Goal: Task Accomplishment & Management: Complete application form

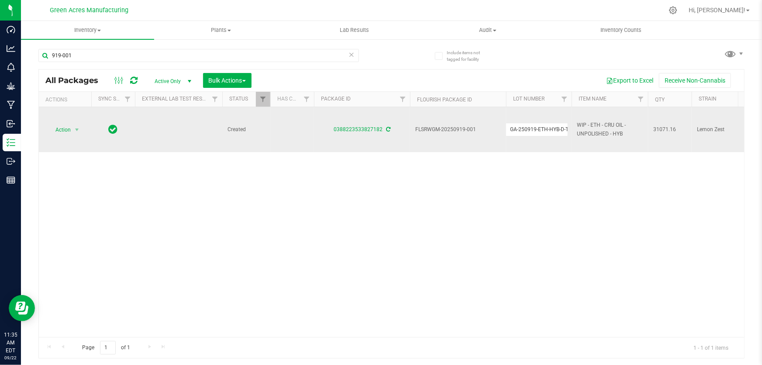
scroll to position [0, 259]
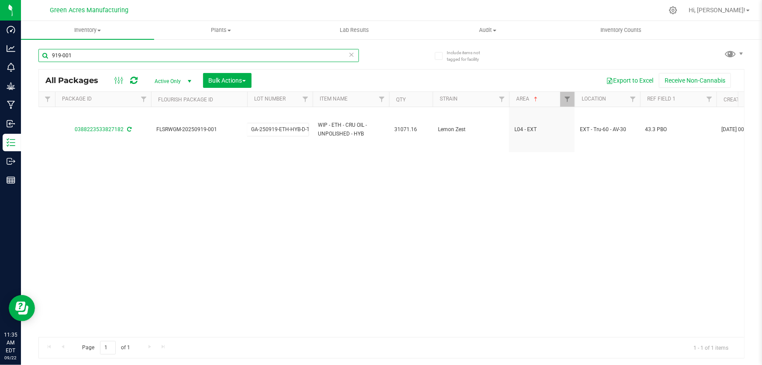
click at [111, 59] on input "919-001" at bounding box center [198, 55] width 321 height 13
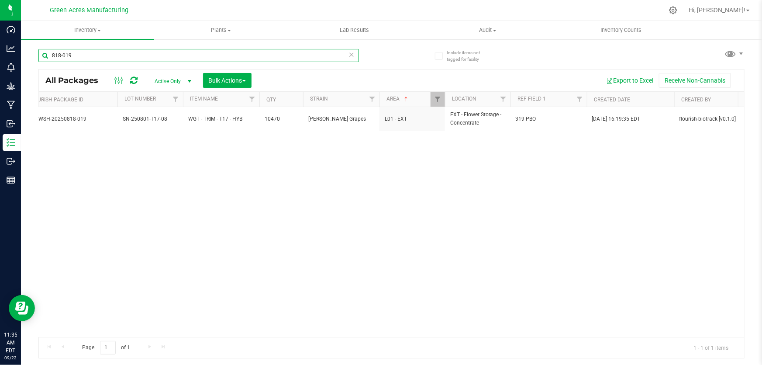
scroll to position [0, 391]
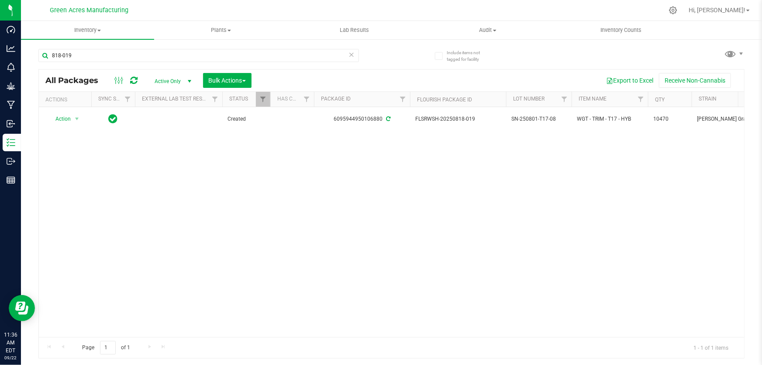
click at [547, 271] on div "Action Action Adjust qty Create package Edit attributes Global inventory Locate…" at bounding box center [392, 222] width 706 height 230
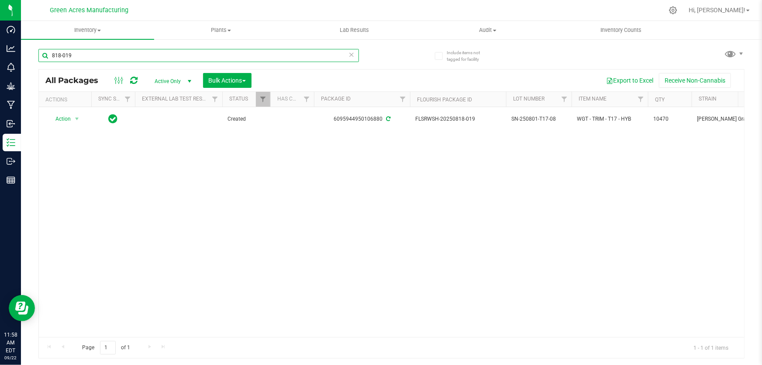
click at [125, 58] on input "818-019" at bounding box center [198, 55] width 321 height 13
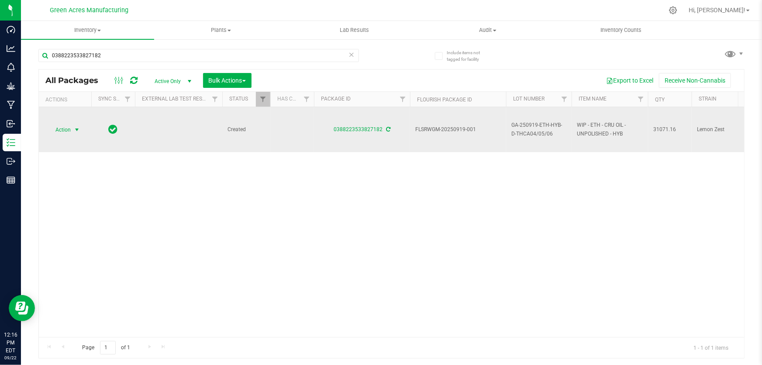
click at [66, 130] on span "Action" at bounding box center [60, 130] width 24 height 12
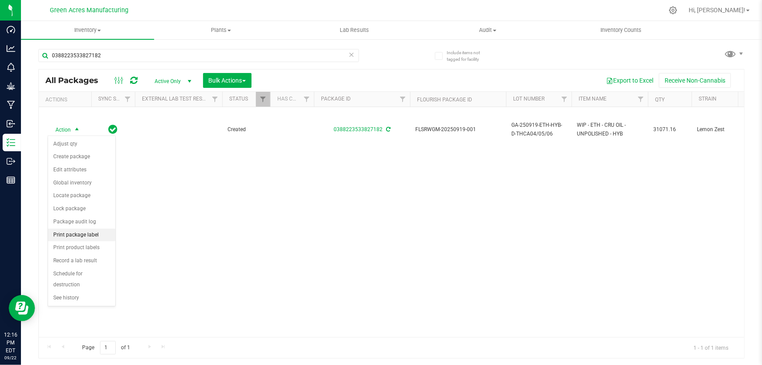
click at [83, 236] on li "Print package label" at bounding box center [81, 235] width 67 height 13
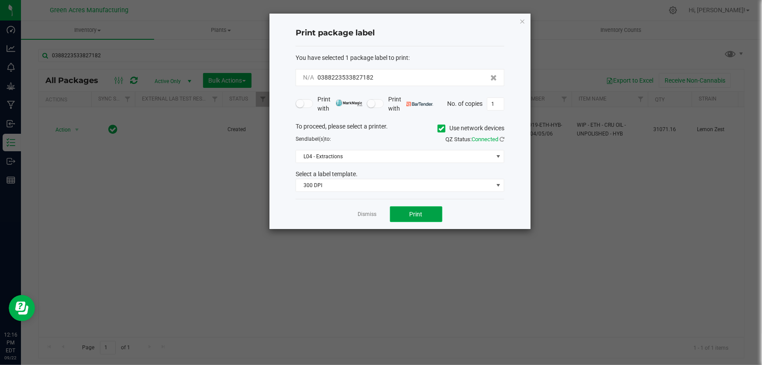
click at [429, 209] on button "Print" at bounding box center [416, 214] width 52 height 16
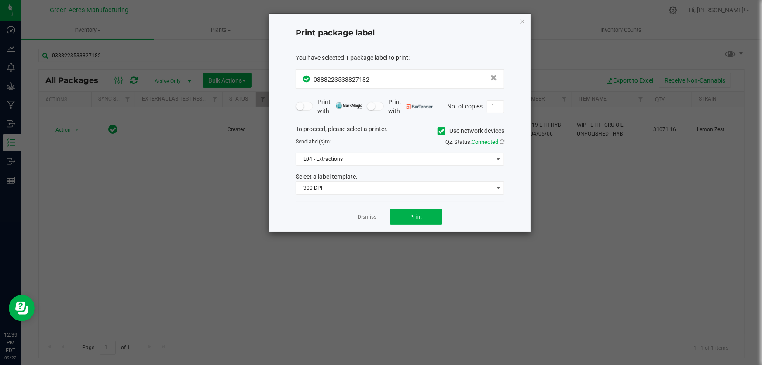
click at [362, 217] on link "Dismiss" at bounding box center [367, 216] width 19 height 7
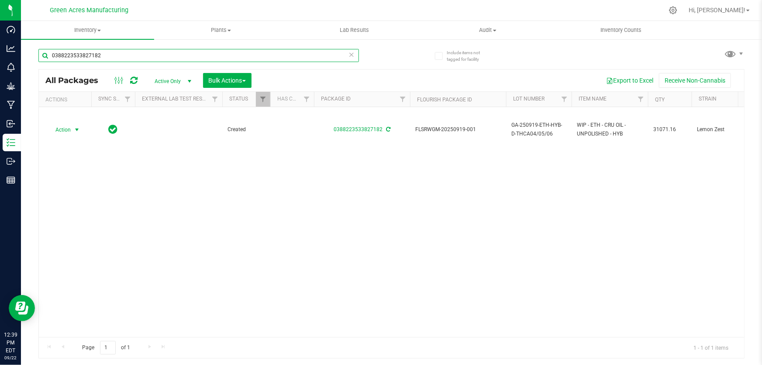
click at [141, 53] on input "0388223533827182" at bounding box center [198, 55] width 321 height 13
click at [140, 53] on input "0388223533827182" at bounding box center [198, 55] width 321 height 13
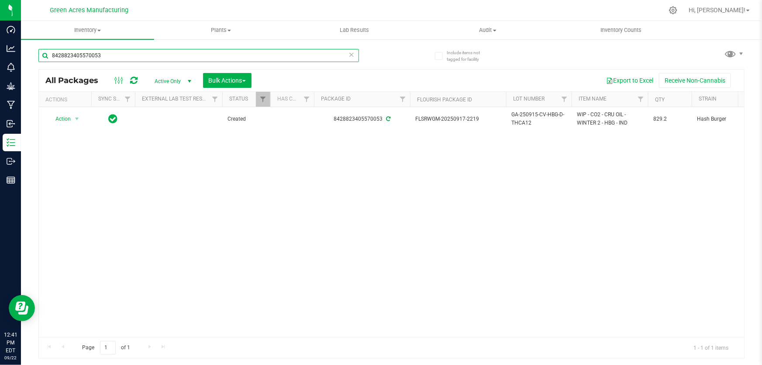
type input "8428823405570053"
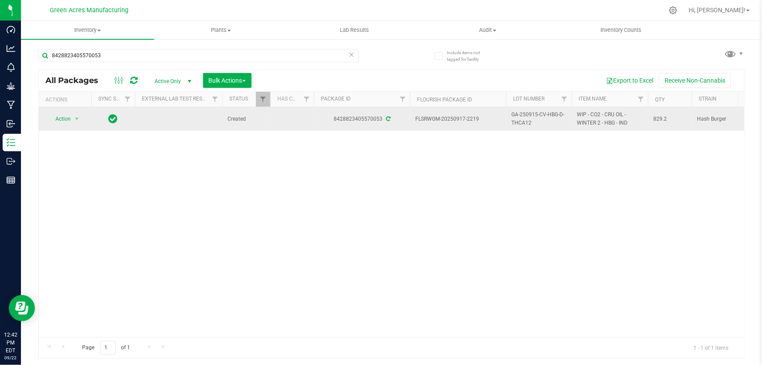
click at [533, 115] on span "GA-250915-CV-HBG-D-THCA12" at bounding box center [539, 119] width 55 height 17
click at [533, 115] on input "GA-250915-CV-HBG-D-THCA12" at bounding box center [537, 119] width 62 height 14
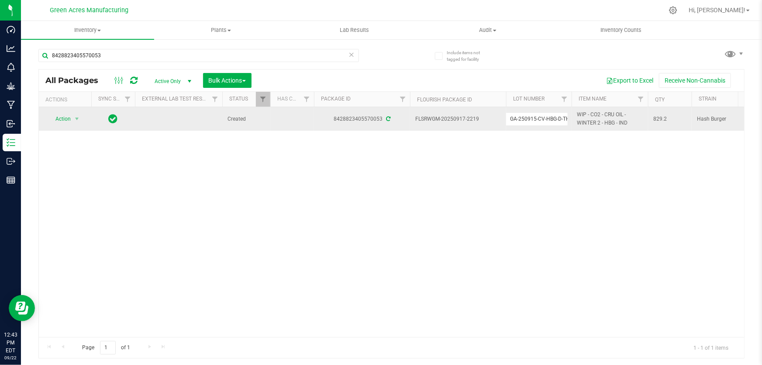
click at [261, 222] on div "Action Action Adjust qty Create package Edit attributes Global inventory Locate…" at bounding box center [392, 222] width 706 height 230
click at [71, 118] on span "Action" at bounding box center [60, 119] width 24 height 12
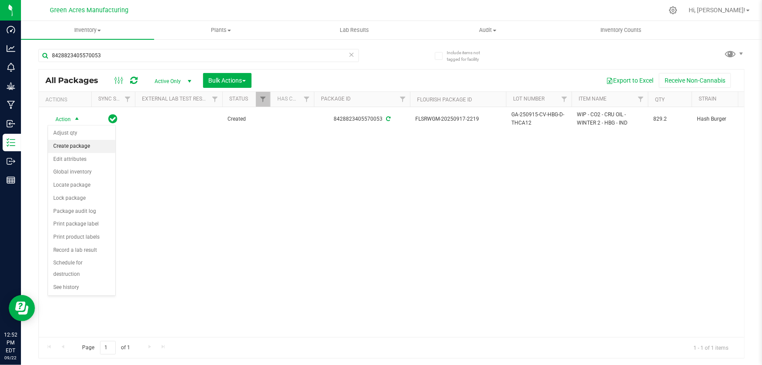
click at [77, 148] on li "Create package" at bounding box center [81, 146] width 67 height 13
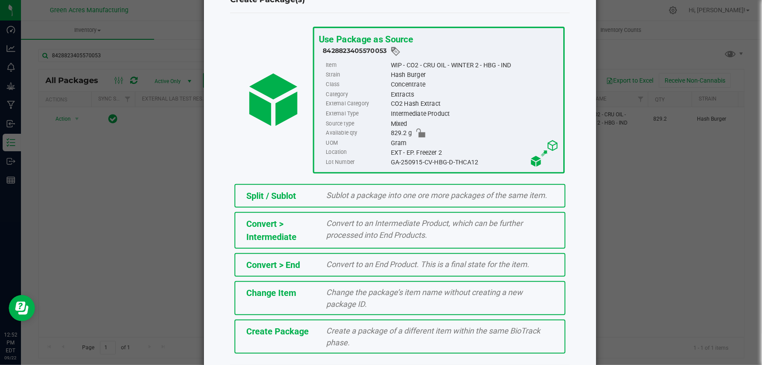
scroll to position [60, 0]
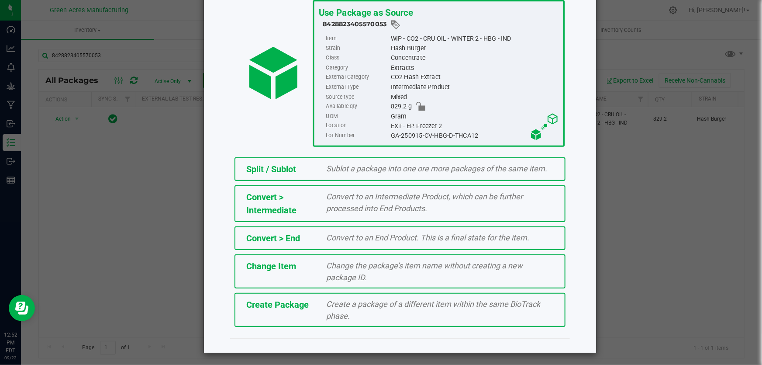
click at [320, 319] on div "Create a package of a different item within the same BioTrack phase." at bounding box center [440, 310] width 241 height 24
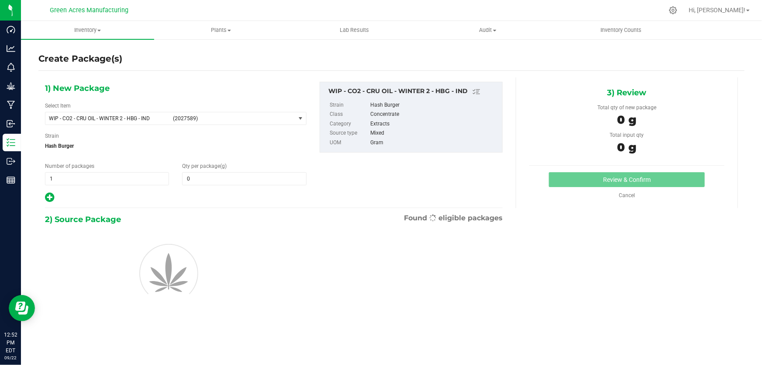
type input "0.0000"
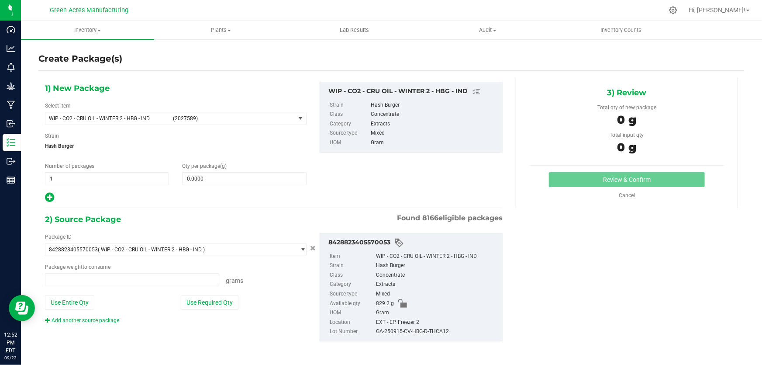
type input "0.0000 g"
click at [167, 121] on span "WIP - CO2 - CRU OIL - WINTER 2 - HBG - IND (2027589)" at bounding box center [170, 118] width 250 height 12
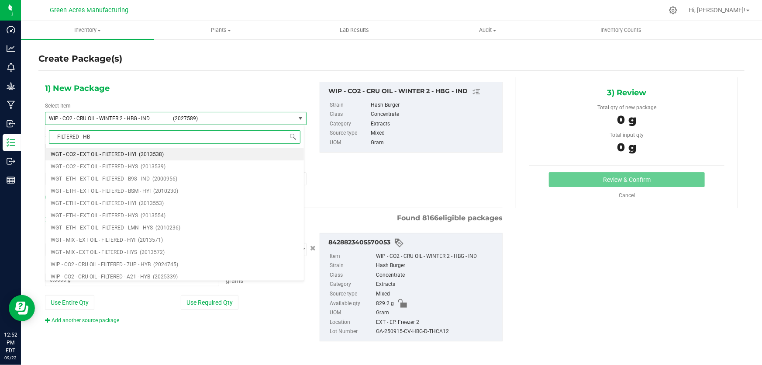
type input "FILTERED - HBG"
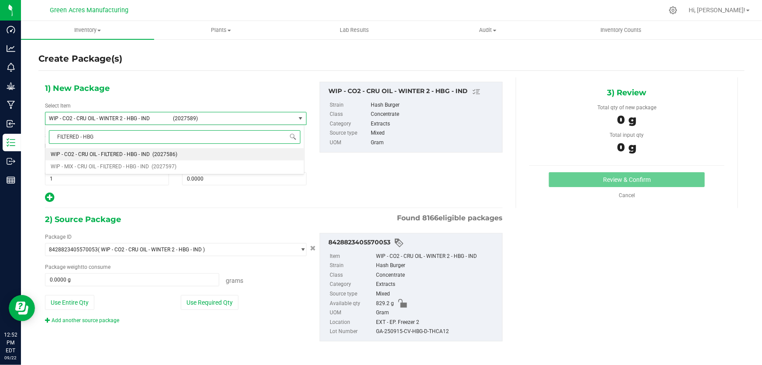
click at [127, 151] on span "WIP - CO2 - CRU OIL - FILTERED - HBG - IND" at bounding box center [100, 154] width 99 height 6
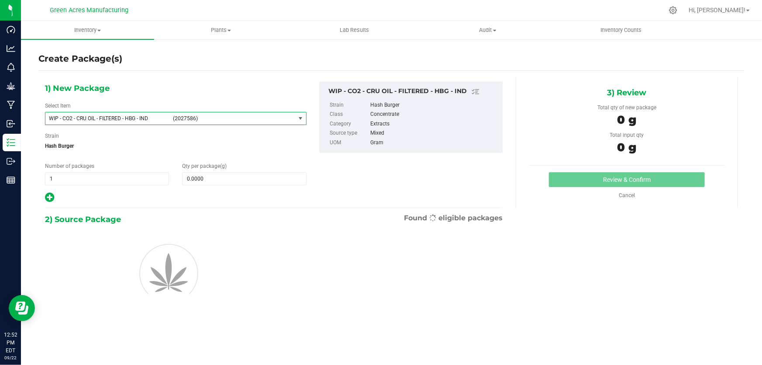
type input "0.0000"
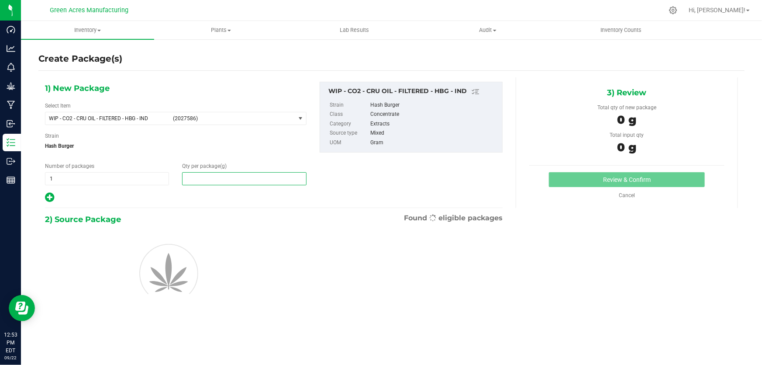
click at [208, 176] on span at bounding box center [244, 178] width 124 height 13
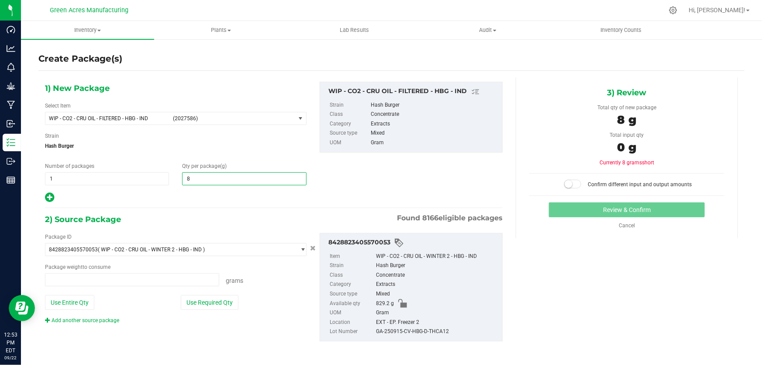
type input "82"
type input "0.0000 g"
type input "829.200"
type input "829.2000"
click at [77, 301] on button "Use Entire Qty" at bounding box center [69, 302] width 49 height 15
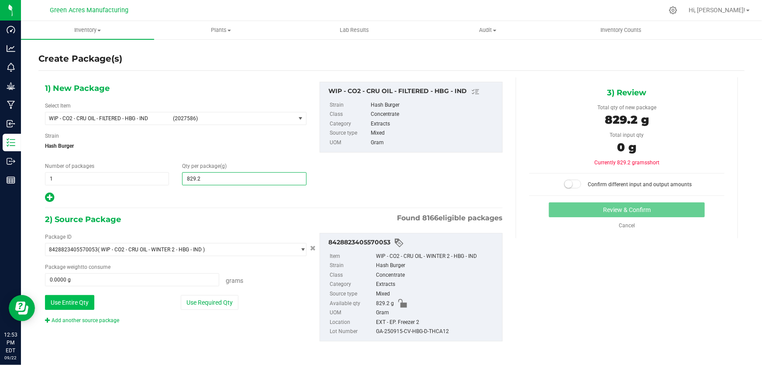
type input "829.2000 g"
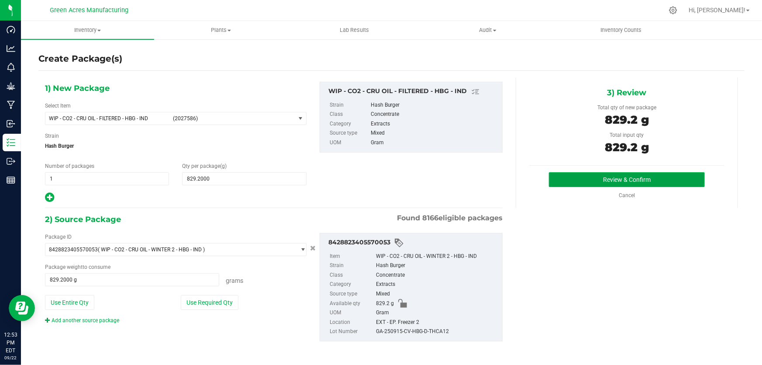
click at [592, 173] on button "Review & Confirm" at bounding box center [627, 179] width 156 height 15
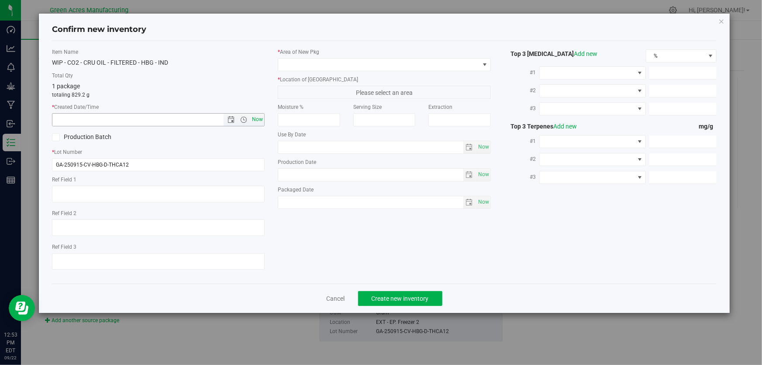
click at [259, 118] on span "Now" at bounding box center [257, 119] width 15 height 13
type input "9/22/2025 12:53 PM"
click at [444, 63] on span at bounding box center [378, 65] width 201 height 12
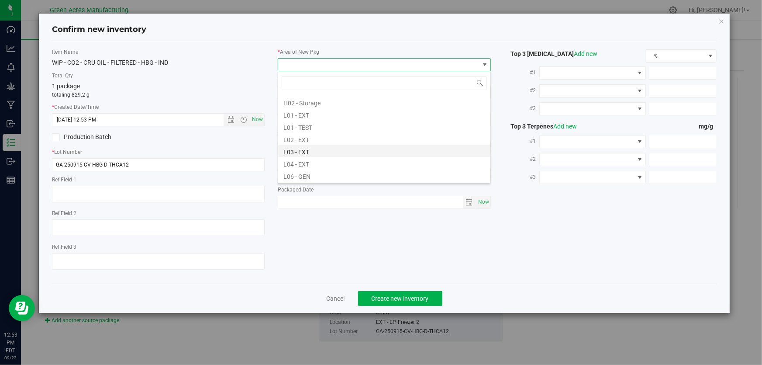
scroll to position [159, 0]
click at [307, 151] on li "L04 - EXT" at bounding box center [384, 150] width 212 height 12
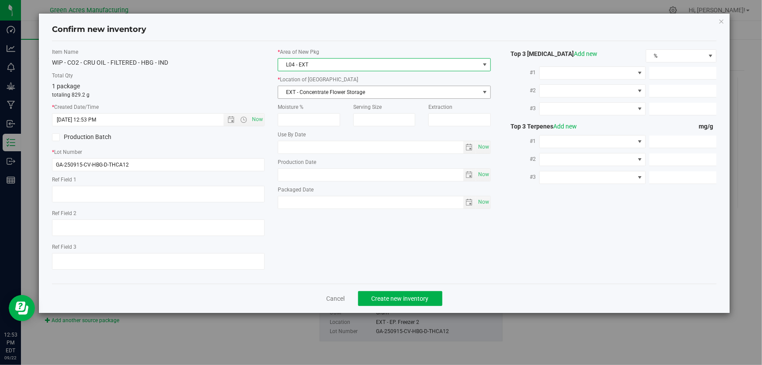
click at [329, 95] on span "EXT - Concentrate Flower Storage" at bounding box center [378, 92] width 201 height 12
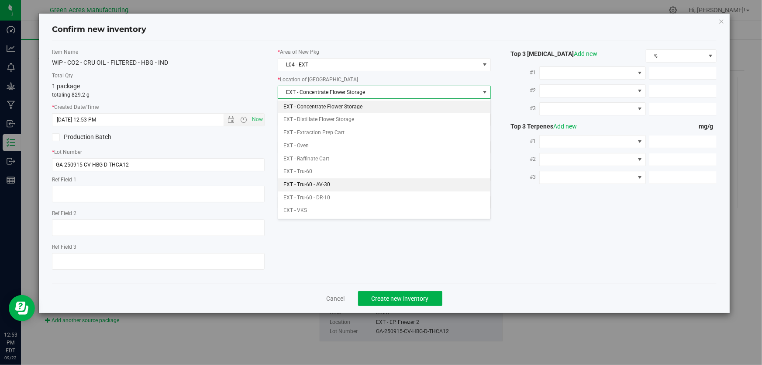
click at [315, 186] on li "EXT - Tru-60 - AV-30" at bounding box center [384, 184] width 212 height 13
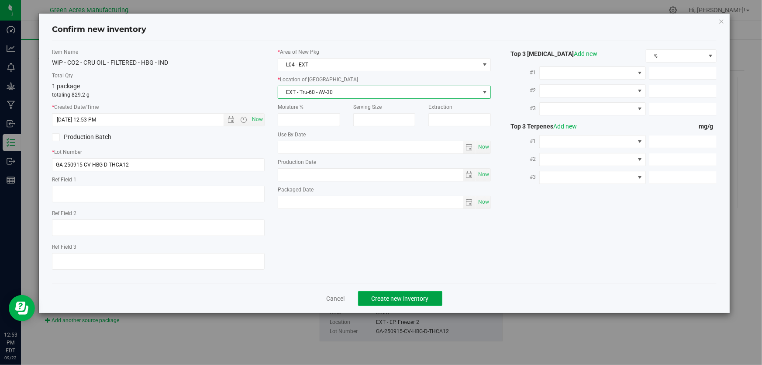
click at [411, 292] on button "Create new inventory" at bounding box center [400, 298] width 84 height 15
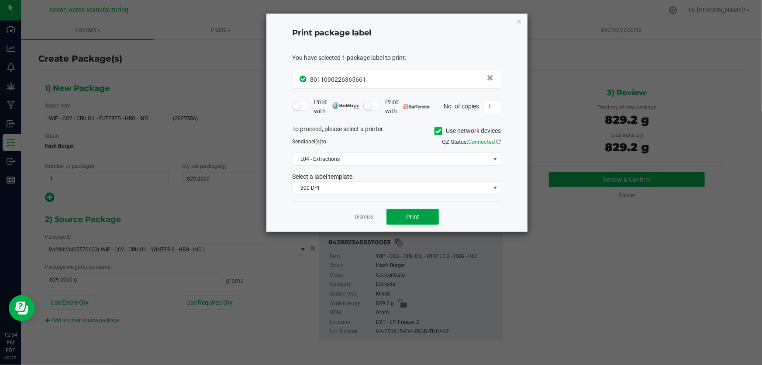
click at [415, 220] on button "Print" at bounding box center [413, 217] width 52 height 16
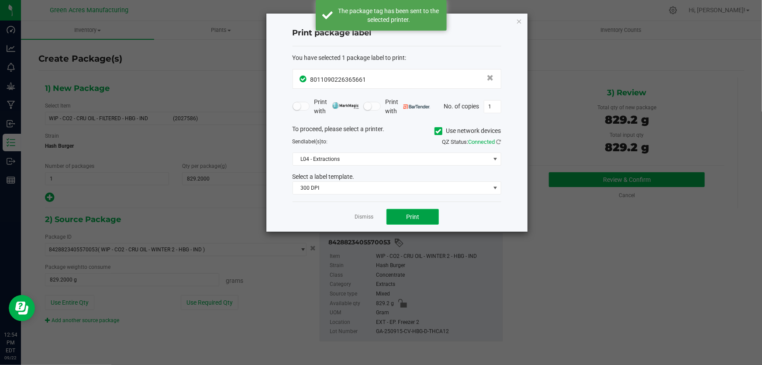
click at [415, 220] on span "Print" at bounding box center [412, 216] width 13 height 7
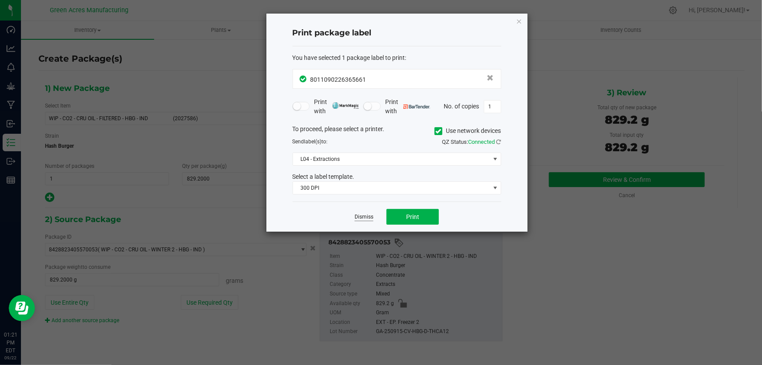
click at [360, 216] on link "Dismiss" at bounding box center [364, 216] width 19 height 7
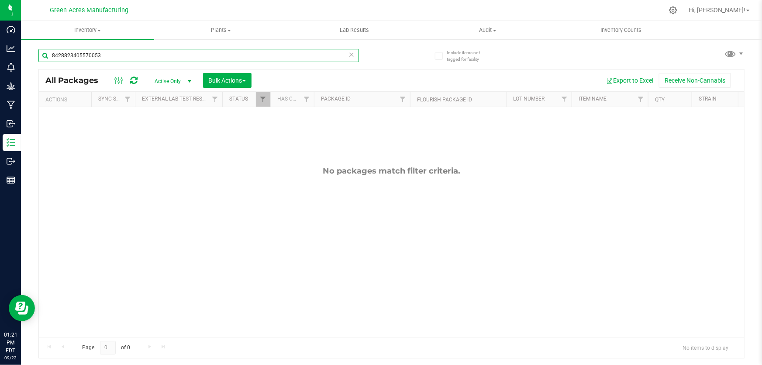
drag, startPoint x: 98, startPoint y: 49, endPoint x: 129, endPoint y: 68, distance: 36.6
click at [126, 67] on div "8428823405570053" at bounding box center [198, 59] width 321 height 20
click at [127, 54] on input "8428823405570053" at bounding box center [198, 55] width 321 height 13
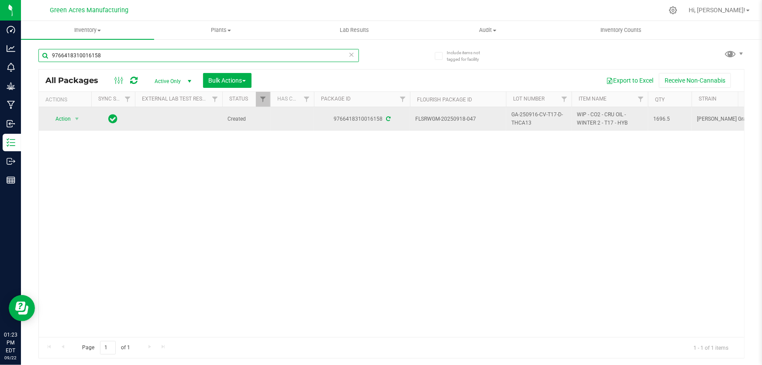
type input "9766418310016158"
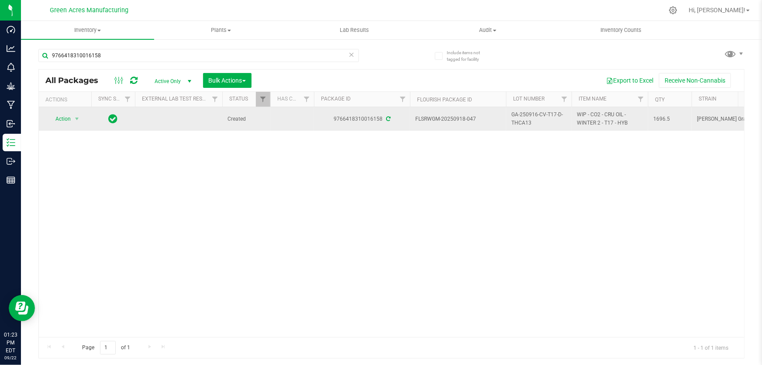
click at [538, 114] on span "GA-250916-CV-T17-D-THCA13" at bounding box center [539, 119] width 55 height 17
click at [538, 114] on input "GA-250916-CV-T17-D-THCA13" at bounding box center [537, 119] width 62 height 14
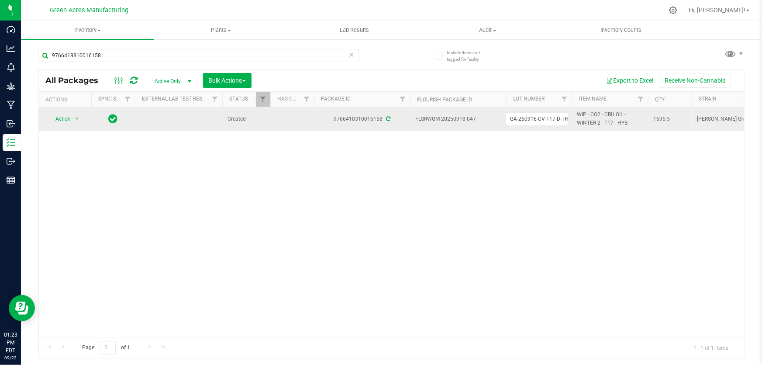
click at [475, 235] on div "Action Action Adjust qty Create package Edit attributes Global inventory Locate…" at bounding box center [392, 222] width 706 height 230
click at [436, 229] on div "Action Action Adjust qty Create package Edit attributes Global inventory Locate…" at bounding box center [392, 222] width 706 height 230
click at [65, 119] on span "Action" at bounding box center [60, 119] width 24 height 12
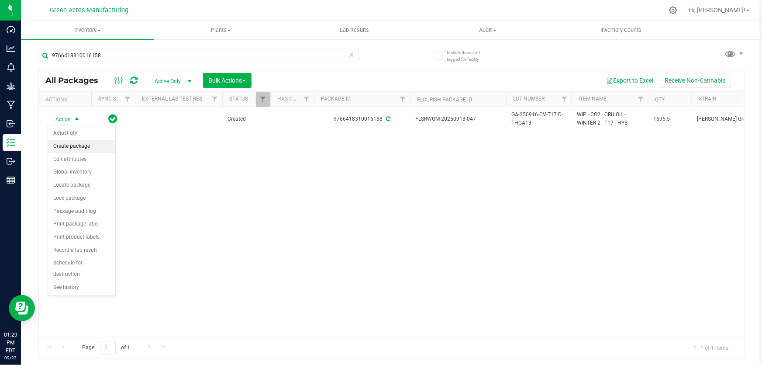
click at [62, 146] on li "Create package" at bounding box center [81, 146] width 67 height 13
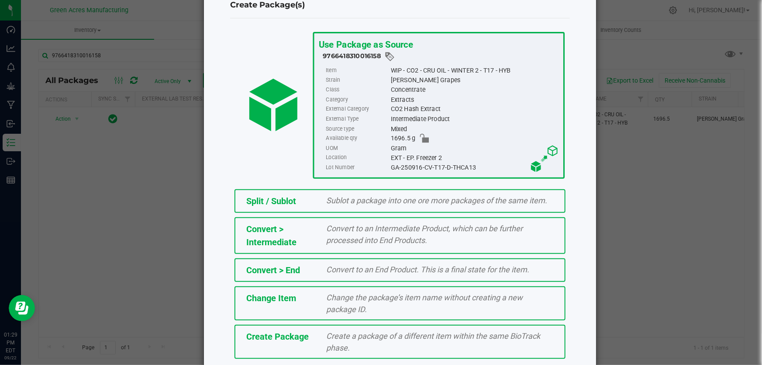
scroll to position [60, 0]
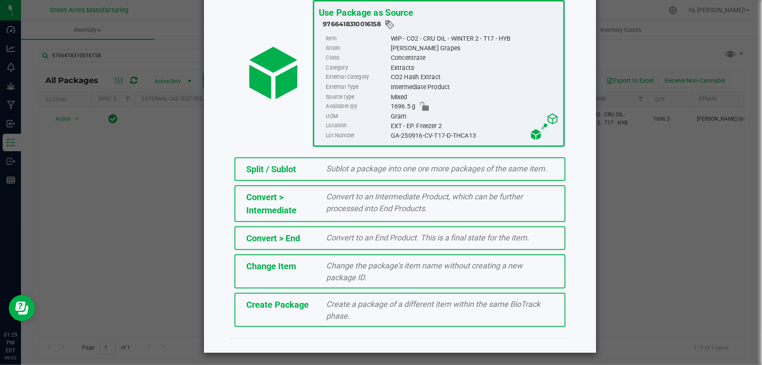
click at [299, 314] on div "Create Package Create a package of a different item within the same BioTrack ph…" at bounding box center [400, 310] width 331 height 34
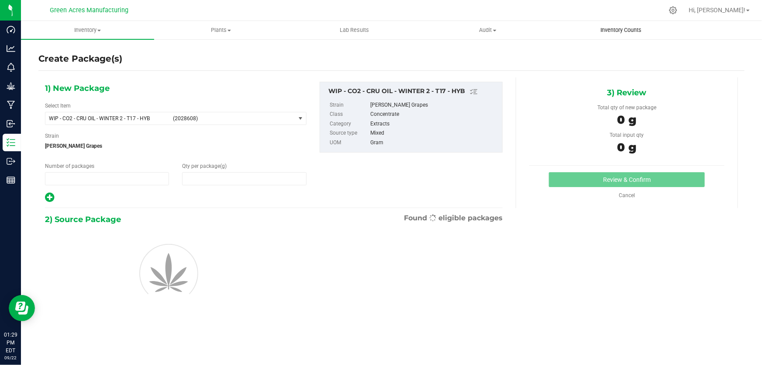
type input "1"
type input "0.0000"
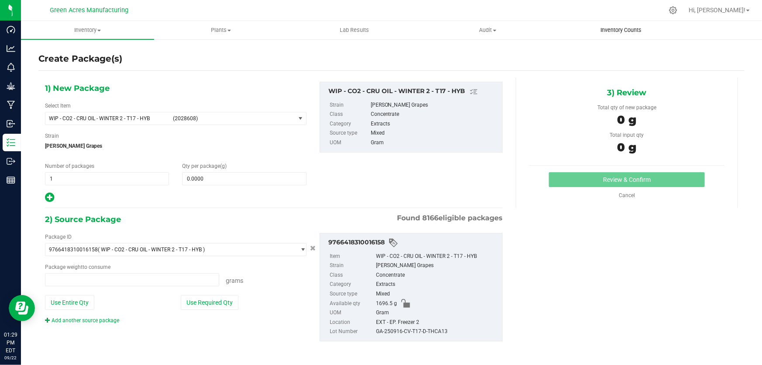
type input "0.0000 g"
click at [221, 122] on span "WIP - CO2 - CRU OIL - WINTER 2 - T17 - HYB (2028608)" at bounding box center [170, 118] width 250 height 12
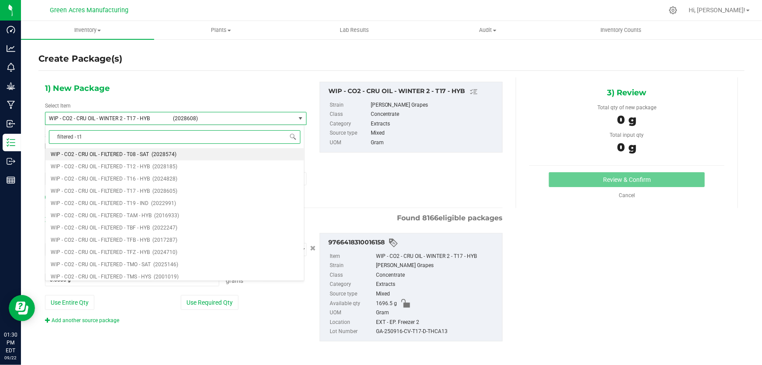
type input "filtered - t17"
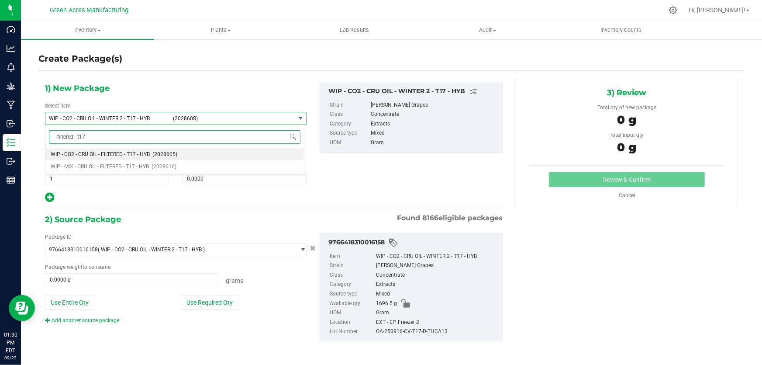
click at [131, 156] on span "WIP - CO2 - CRU OIL - FILTERED - T17 - HYB" at bounding box center [100, 154] width 99 height 6
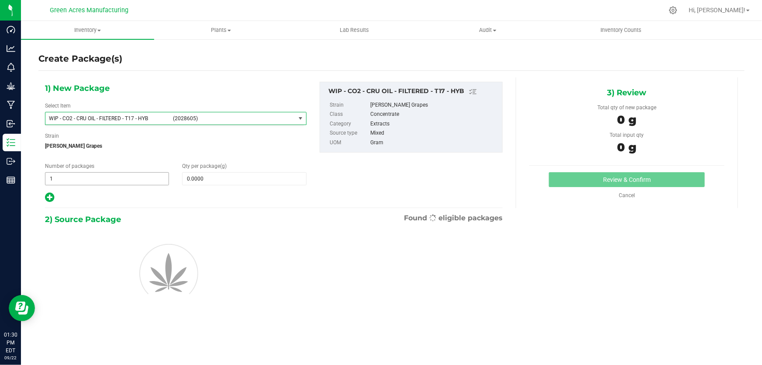
type input "0.0000"
click at [203, 180] on span at bounding box center [244, 178] width 124 height 13
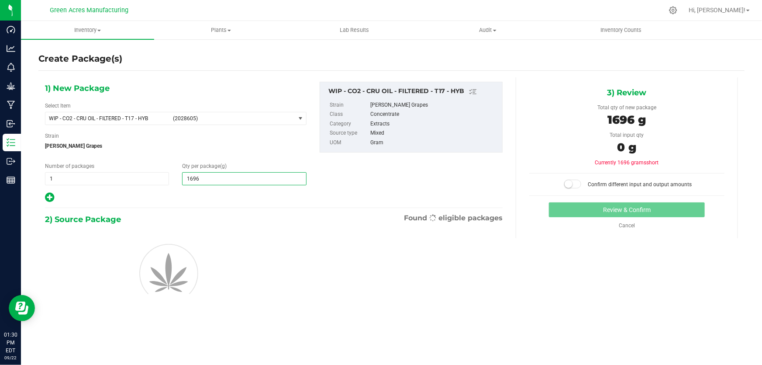
type input "1696."
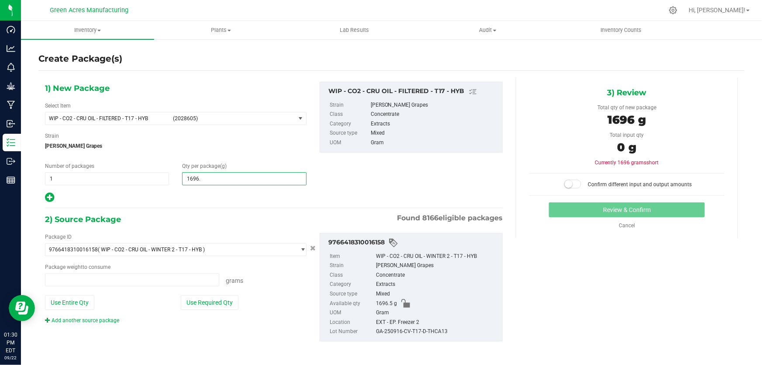
type input "0.0000 g"
type input "1696.5"
type input "1,696.5000"
click at [61, 305] on button "Use Entire Qty" at bounding box center [69, 302] width 49 height 15
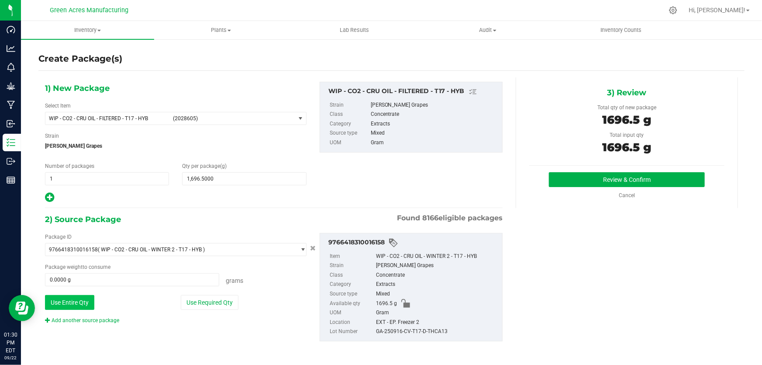
type input "1696.5000 g"
click at [651, 176] on button "Review & Confirm" at bounding box center [627, 179] width 156 height 15
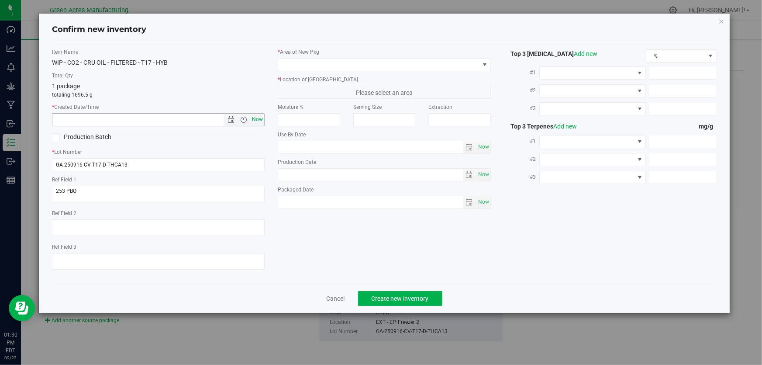
click at [256, 119] on span "Now" at bounding box center [257, 119] width 15 height 13
type input "9/22/2025 1:30 PM"
click at [461, 62] on span at bounding box center [378, 65] width 201 height 12
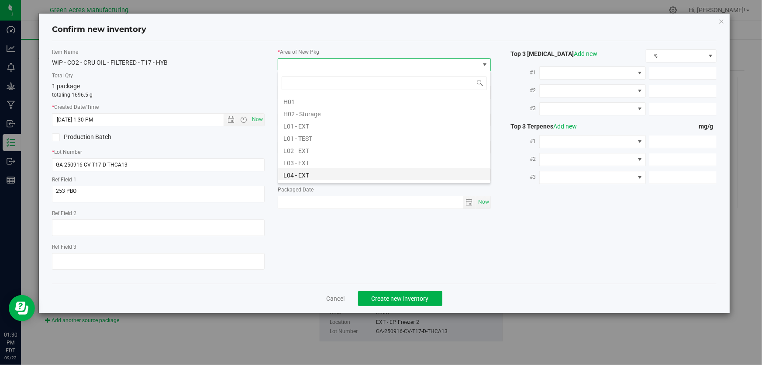
scroll to position [159, 0]
click at [307, 150] on li "L04 - EXT" at bounding box center [384, 150] width 212 height 12
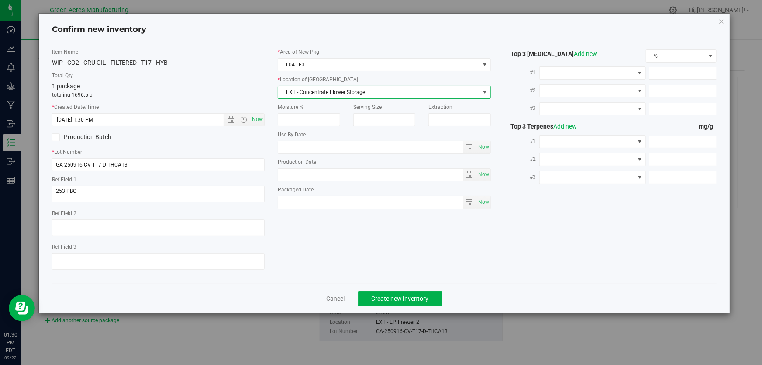
click at [339, 93] on span "EXT - Concentrate Flower Storage" at bounding box center [378, 92] width 201 height 12
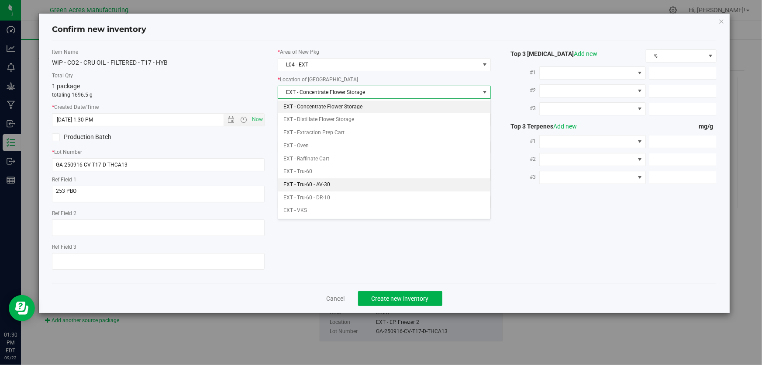
click at [315, 188] on li "EXT - Tru-60 - AV-30" at bounding box center [384, 184] width 212 height 13
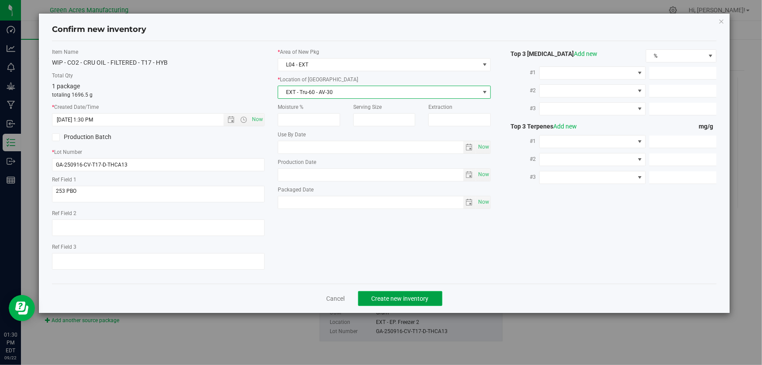
click at [424, 294] on button "Create new inventory" at bounding box center [400, 298] width 84 height 15
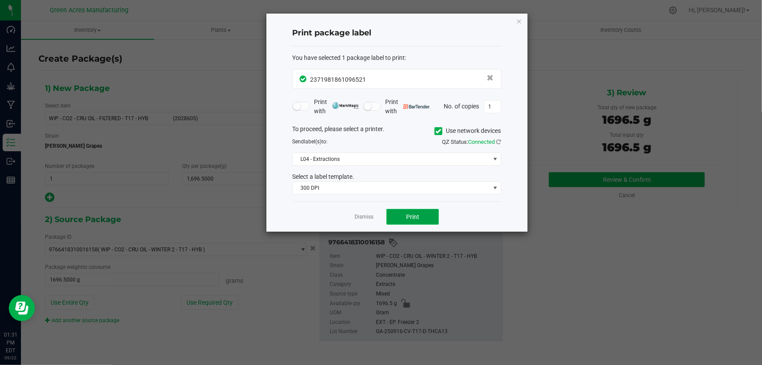
click at [416, 218] on span "Print" at bounding box center [412, 216] width 13 height 7
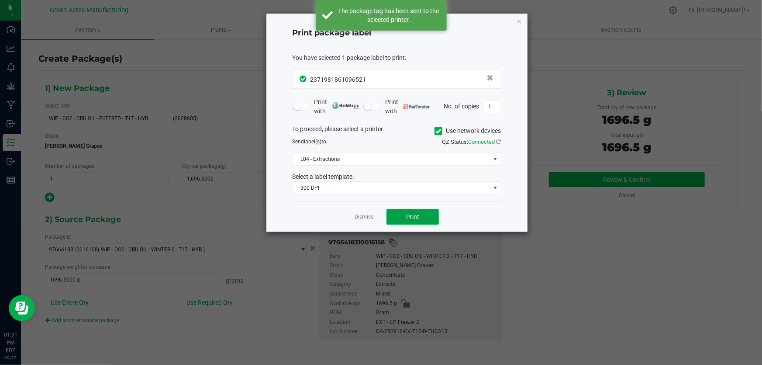
click at [416, 218] on span "Print" at bounding box center [412, 216] width 13 height 7
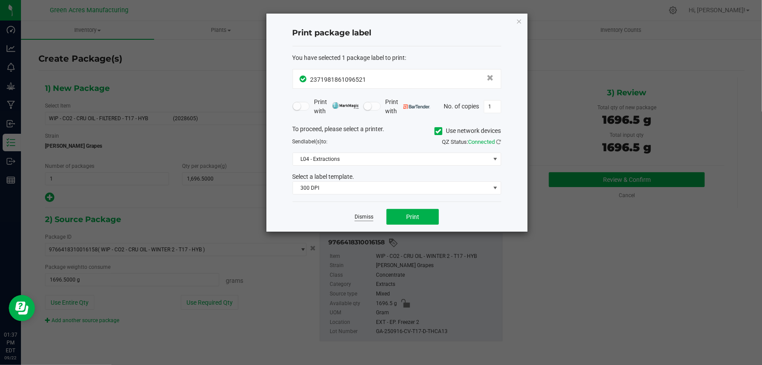
click at [359, 213] on link "Dismiss" at bounding box center [364, 216] width 19 height 7
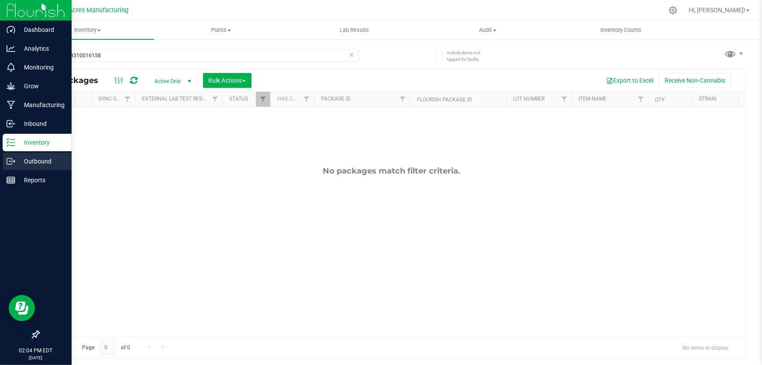
click at [38, 164] on p "Outbound" at bounding box center [41, 161] width 52 height 10
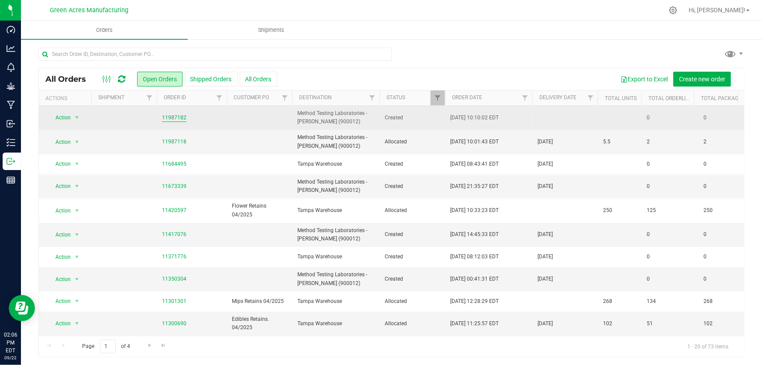
click at [174, 115] on link "11987182" at bounding box center [174, 118] width 24 height 8
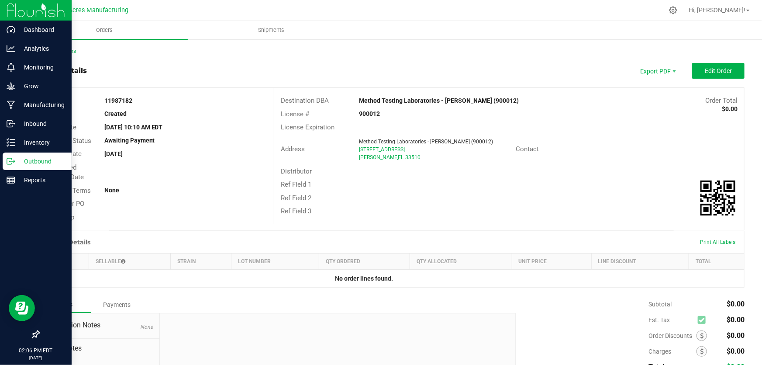
click at [36, 162] on p "Outbound" at bounding box center [41, 161] width 52 height 10
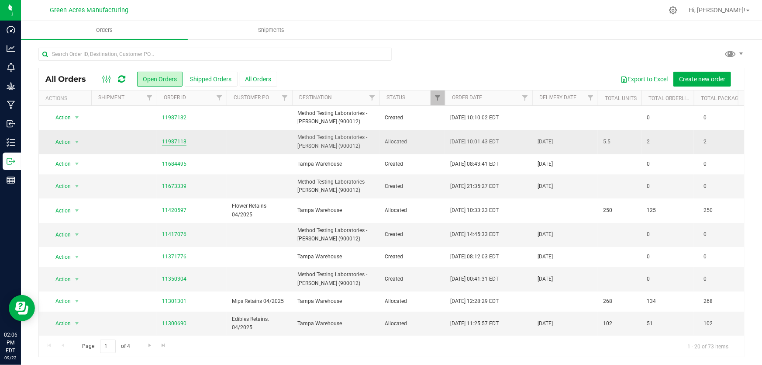
click at [174, 144] on link "11987118" at bounding box center [174, 142] width 24 height 8
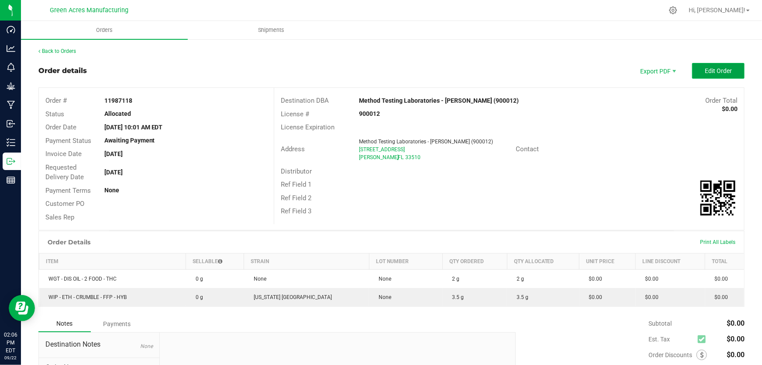
click at [705, 73] on span "Edit Order" at bounding box center [718, 70] width 27 height 7
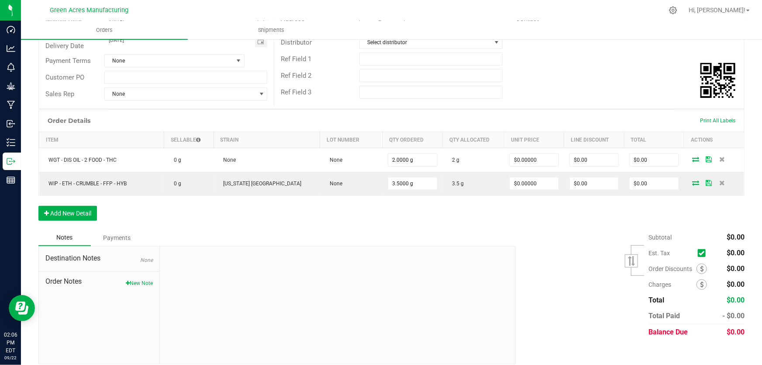
scroll to position [140, 0]
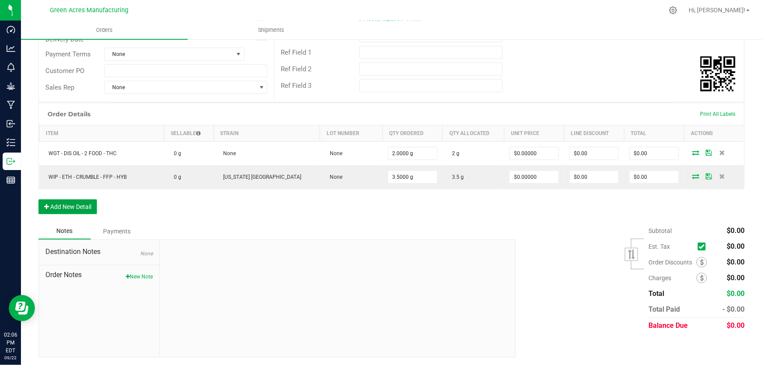
click at [80, 209] on button "Add New Detail" at bounding box center [67, 206] width 59 height 15
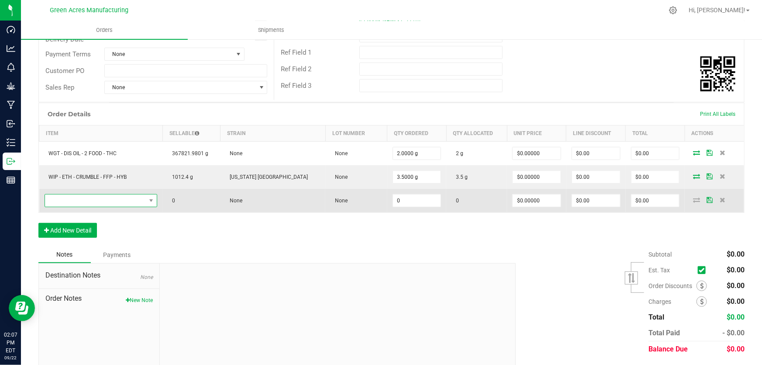
click at [85, 201] on span "NO DATA FOUND" at bounding box center [95, 200] width 101 height 12
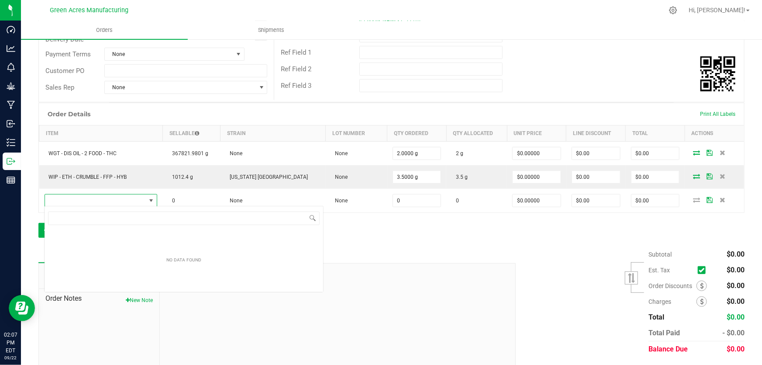
scroll to position [13, 120]
type input "WGT - DIS OIL - 1 VAPE - THC"
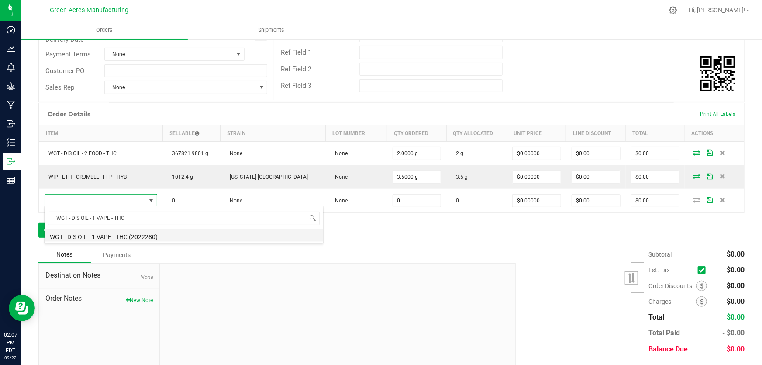
click at [136, 234] on li "WGT - DIS OIL - 1 VAPE - THC (2022280)" at bounding box center [184, 235] width 279 height 12
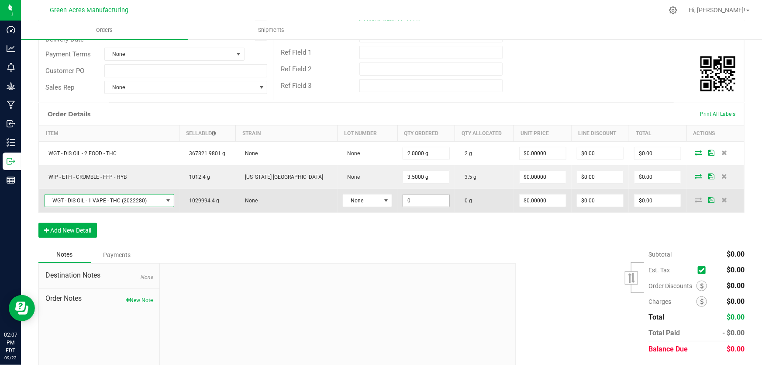
click at [403, 203] on input "0" at bounding box center [426, 200] width 46 height 12
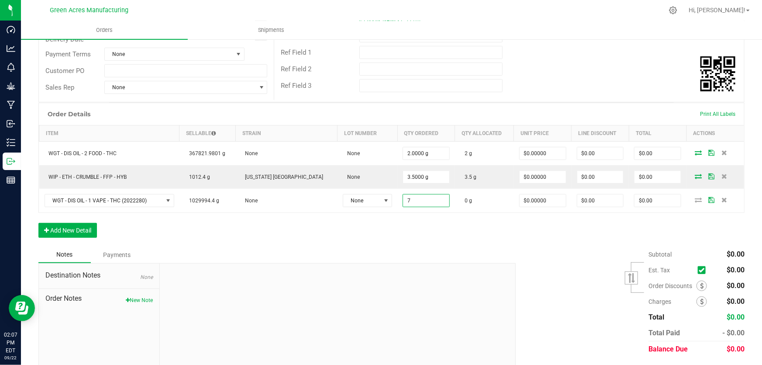
type input "7.0000 g"
click at [384, 249] on div "Notes Payments" at bounding box center [273, 254] width 471 height 17
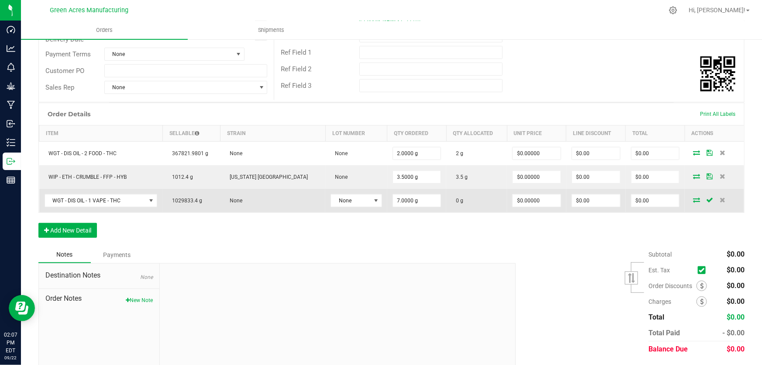
click at [693, 200] on icon at bounding box center [696, 199] width 7 height 5
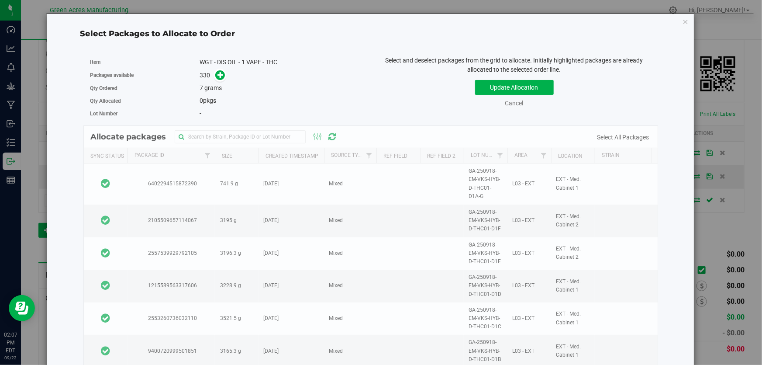
click at [215, 73] on span at bounding box center [220, 75] width 10 height 10
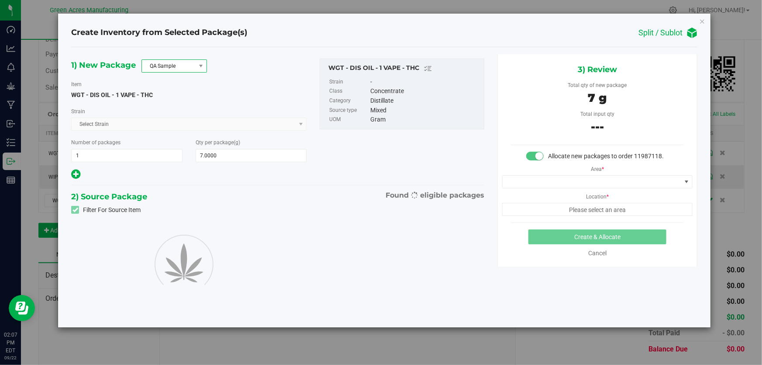
click at [155, 64] on span "QA Sample" at bounding box center [169, 66] width 54 height 12
click at [174, 103] on li "R&D Sample" at bounding box center [174, 105] width 65 height 12
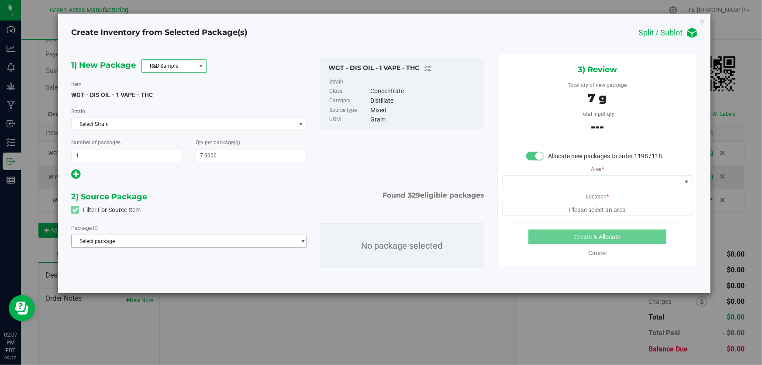
click at [167, 243] on span "Select package" at bounding box center [184, 241] width 224 height 12
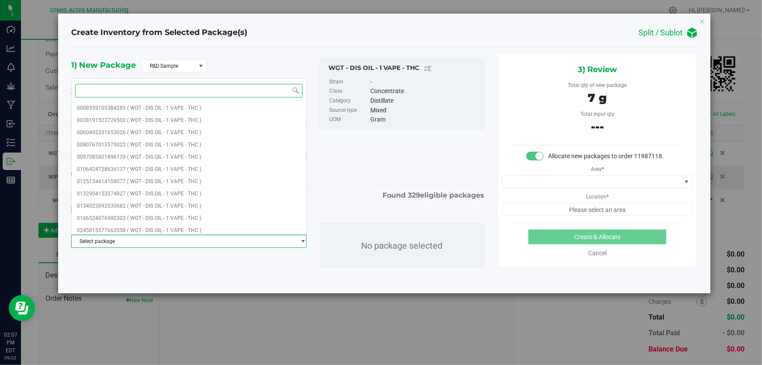
paste input "6402294515872390"
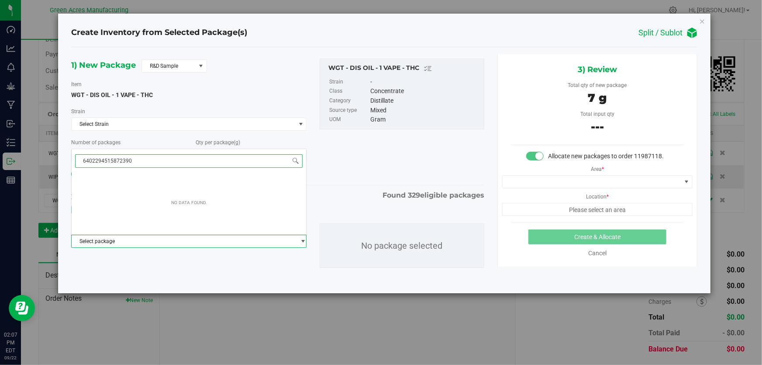
type input "6402294515872390"
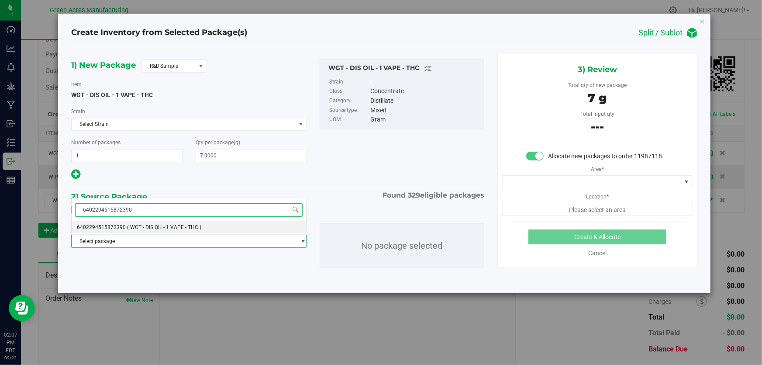
click at [100, 223] on li "6402294515872390 ( WGT - DIS OIL - 1 VAPE - THC )" at bounding box center [189, 227] width 235 height 12
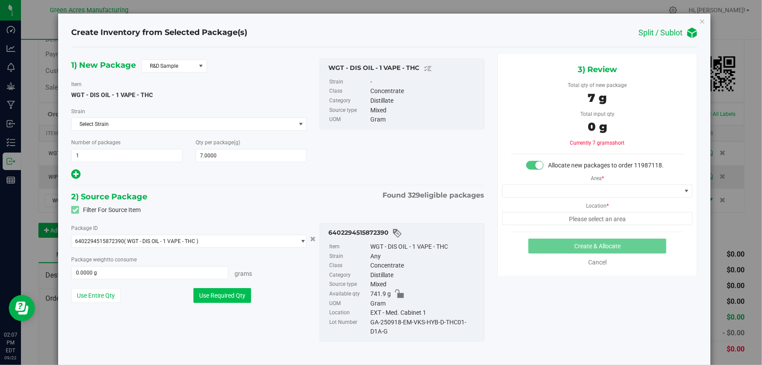
click at [214, 297] on button "Use Required Qty" at bounding box center [223, 295] width 58 height 15
type input "7.0000 g"
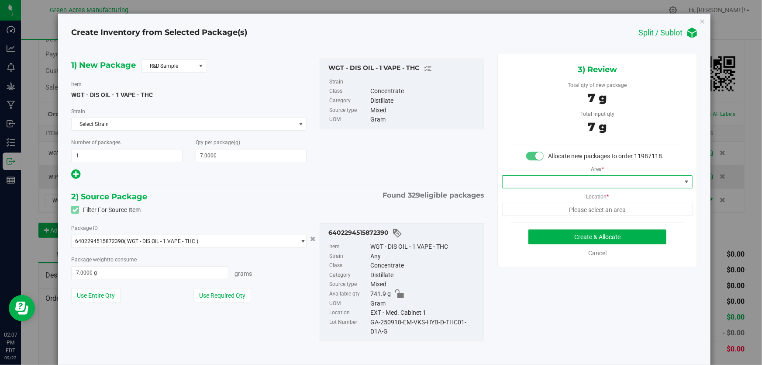
click at [554, 184] on span at bounding box center [592, 182] width 179 height 12
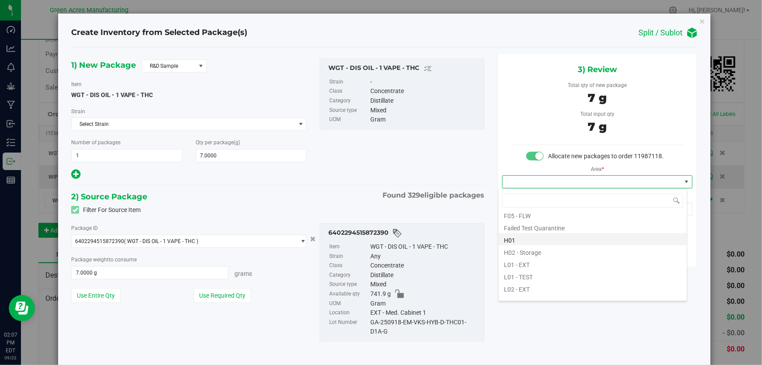
scroll to position [119, 0]
click at [537, 294] on li "L03 - EXT" at bounding box center [593, 295] width 188 height 12
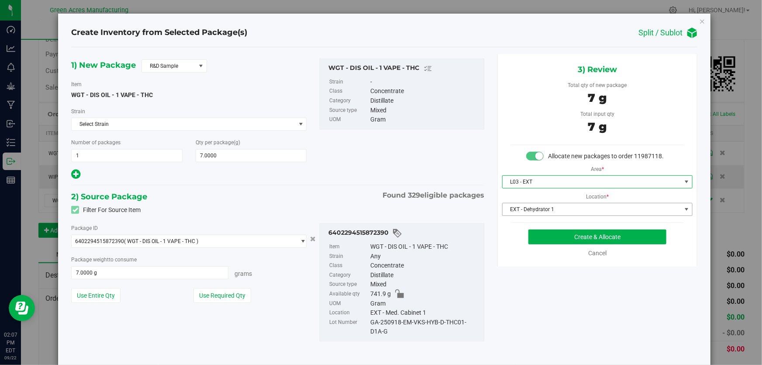
click at [541, 204] on span "EXT - Dehydrator 1" at bounding box center [592, 209] width 179 height 12
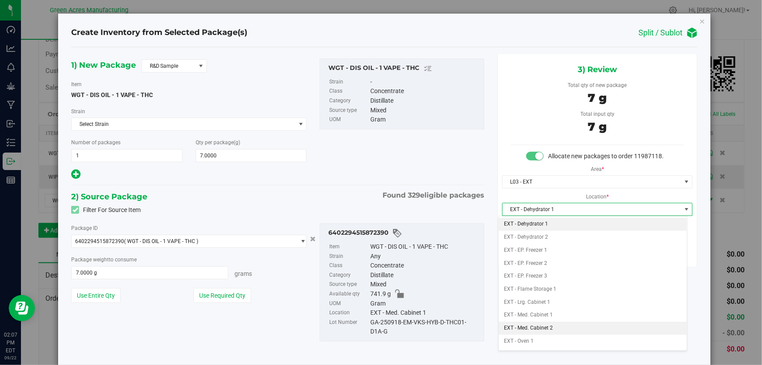
click at [554, 326] on li "EXT - Med. Cabinet 2" at bounding box center [593, 328] width 188 height 13
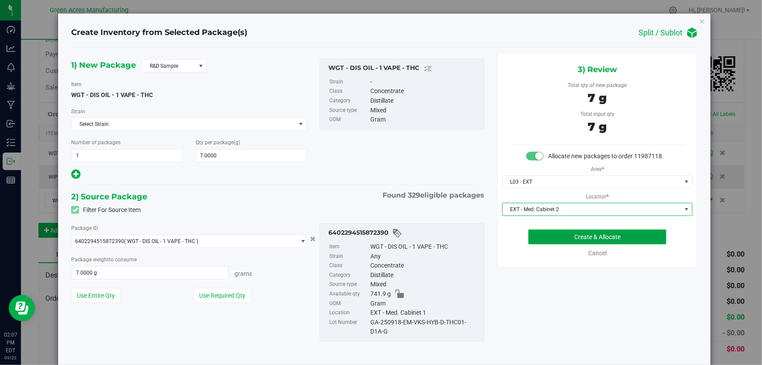
click at [548, 234] on button "Create & Allocate" at bounding box center [598, 236] width 139 height 15
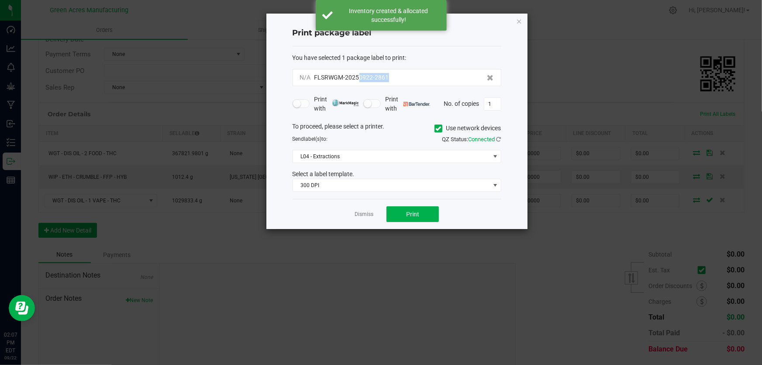
drag, startPoint x: 405, startPoint y: 82, endPoint x: 358, endPoint y: 84, distance: 47.3
click at [358, 84] on div "N/A FLSRWGM-20250922-2861" at bounding box center [397, 77] width 209 height 17
copy span "0922-2861"
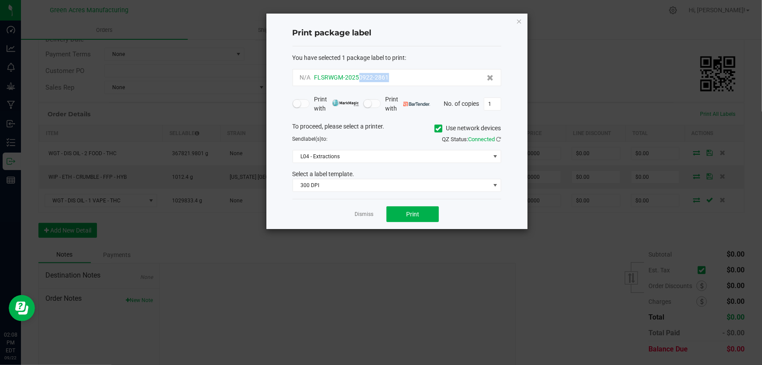
click at [397, 76] on div "N/A FLSRWGM-20250922-2861" at bounding box center [397, 77] width 194 height 9
drag, startPoint x: 397, startPoint y: 76, endPoint x: 322, endPoint y: 81, distance: 74.9
click at [322, 81] on div "N/A FLSRWGM-20250922-2861" at bounding box center [397, 77] width 194 height 9
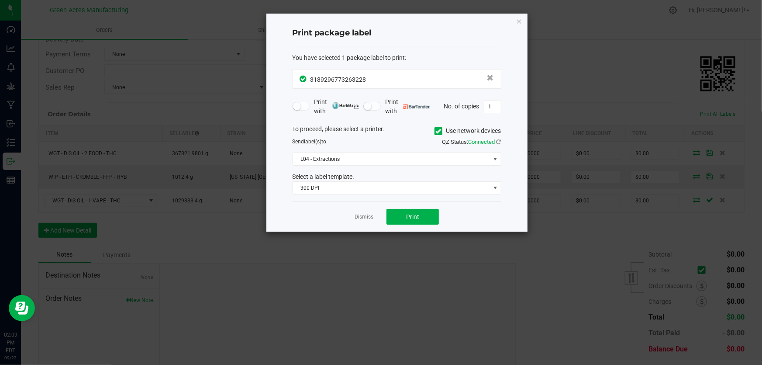
drag, startPoint x: 464, startPoint y: 106, endPoint x: 455, endPoint y: 106, distance: 8.3
click at [457, 106] on div "No. of copies 1" at bounding box center [472, 106] width 57 height 13
drag, startPoint x: 494, startPoint y: 104, endPoint x: 398, endPoint y: 109, distance: 96.3
click at [397, 108] on div "Print with Print with No. of copies 1" at bounding box center [397, 106] width 209 height 18
type input "2"
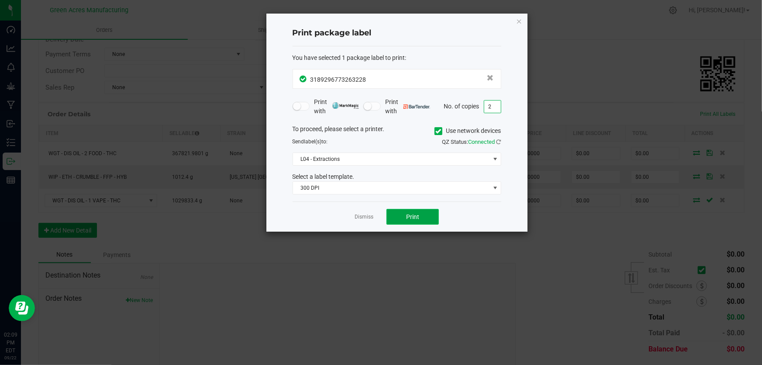
click at [415, 212] on button "Print" at bounding box center [413, 217] width 52 height 16
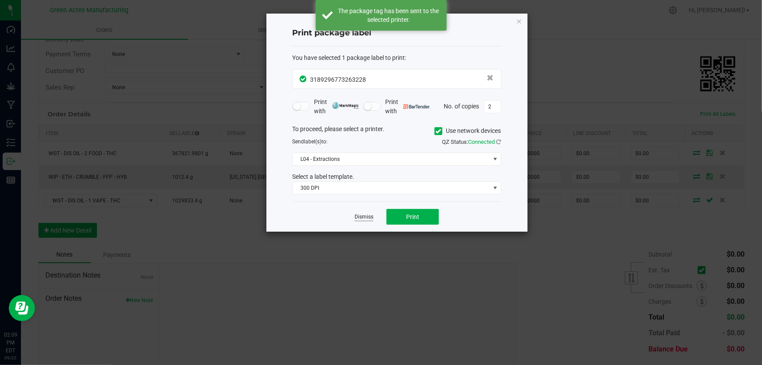
click at [357, 217] on link "Dismiss" at bounding box center [364, 216] width 19 height 7
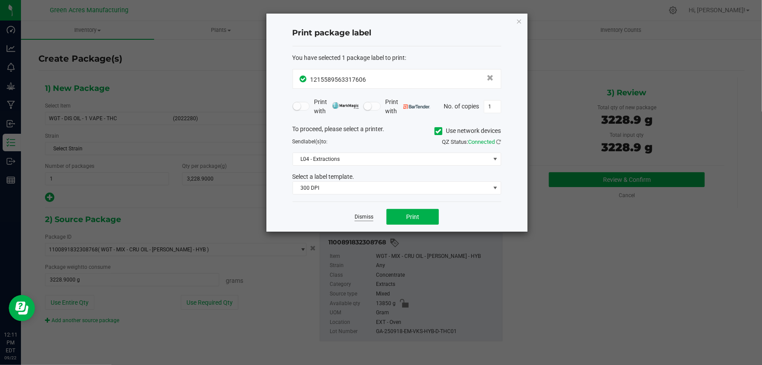
click at [368, 219] on link "Dismiss" at bounding box center [364, 216] width 19 height 7
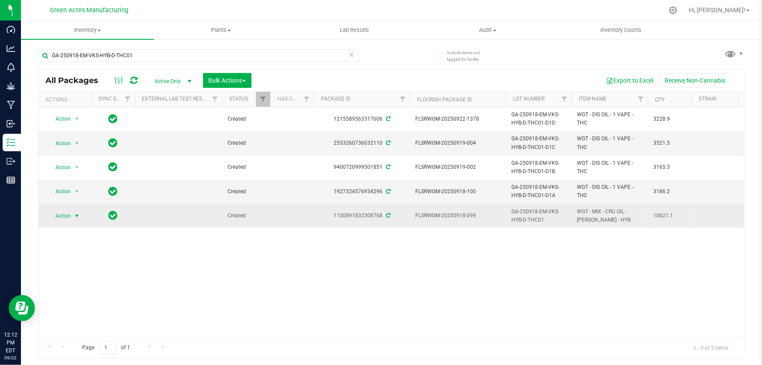
click at [73, 215] on span "select" at bounding box center [77, 216] width 11 height 12
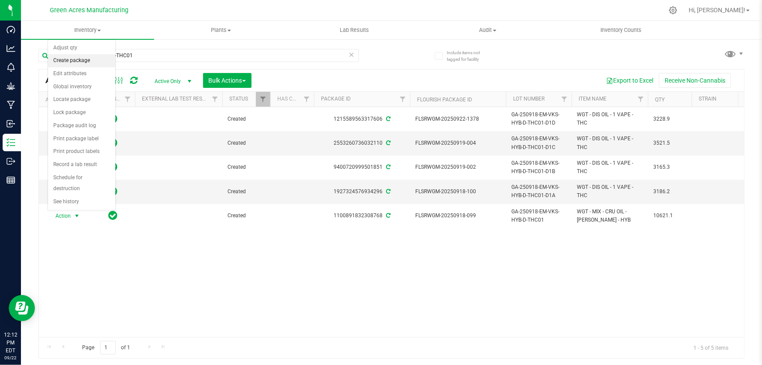
click at [79, 63] on li "Create package" at bounding box center [81, 60] width 67 height 13
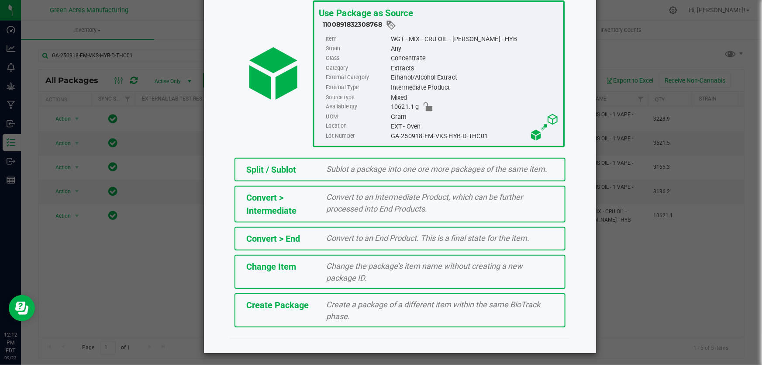
scroll to position [60, 0]
click at [296, 302] on span "Create Package" at bounding box center [277, 304] width 62 height 10
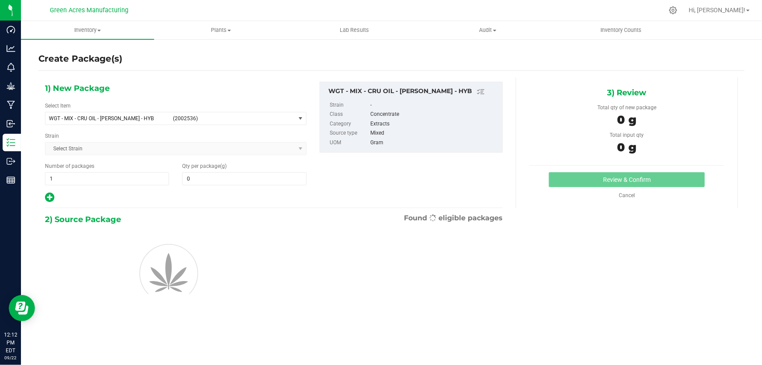
type input "0.0000"
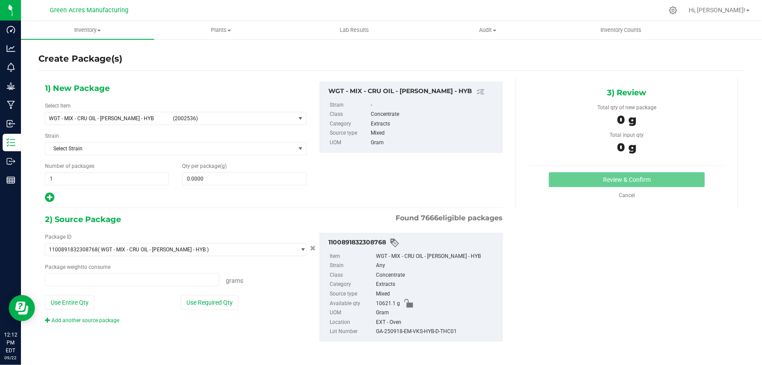
type input "0.0000 g"
click at [227, 120] on span "(2002536)" at bounding box center [232, 118] width 119 height 6
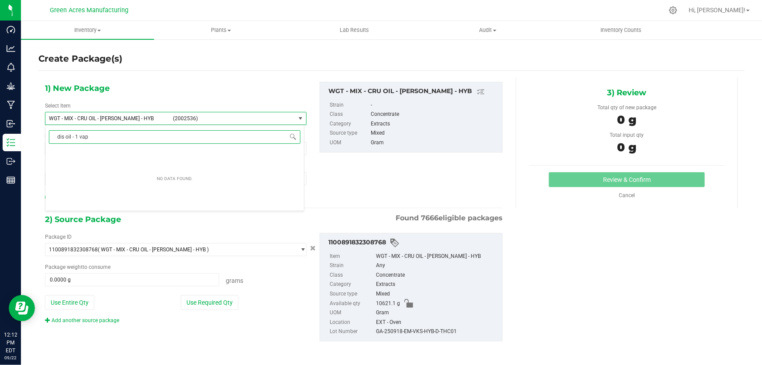
type input "dis oil - 1 vape"
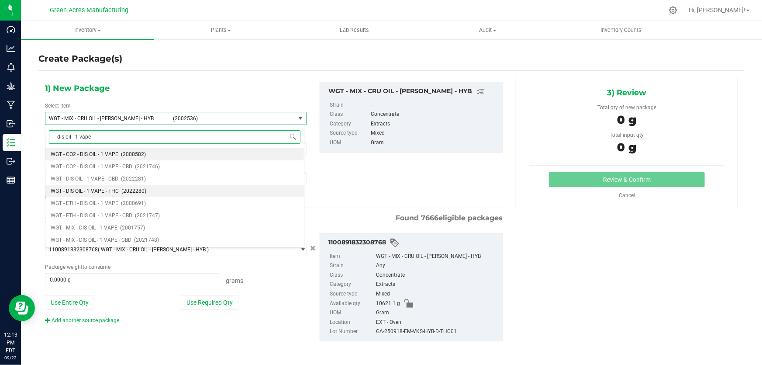
click at [113, 190] on span "WGT - DIS OIL - 1 VAPE - THC" at bounding box center [85, 191] width 68 height 6
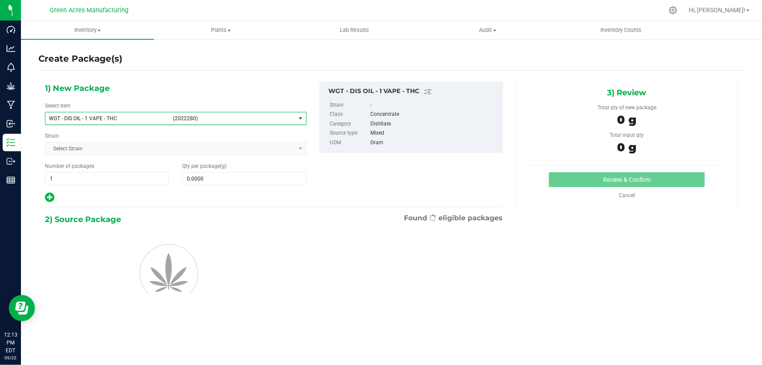
type input "0.0000"
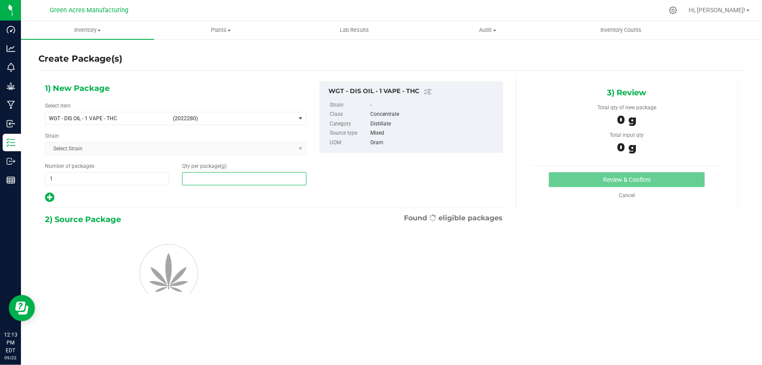
click at [227, 176] on span at bounding box center [244, 178] width 124 height 13
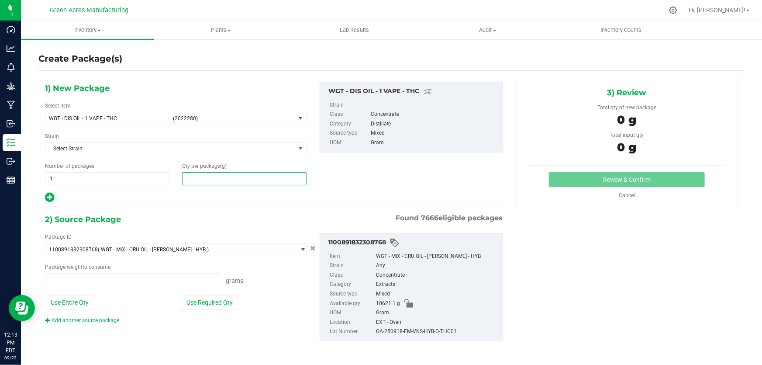
type input "0.0000 g"
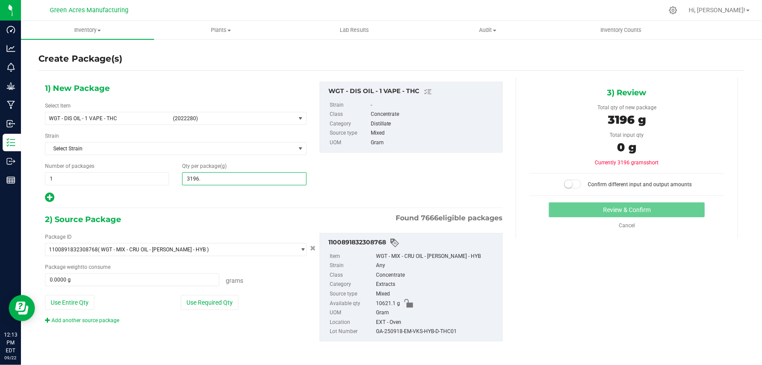
type input "3196.3"
type input "3,196.3000"
click at [189, 301] on button "Use Required Qty" at bounding box center [210, 302] width 58 height 15
type input "3196.3000 g"
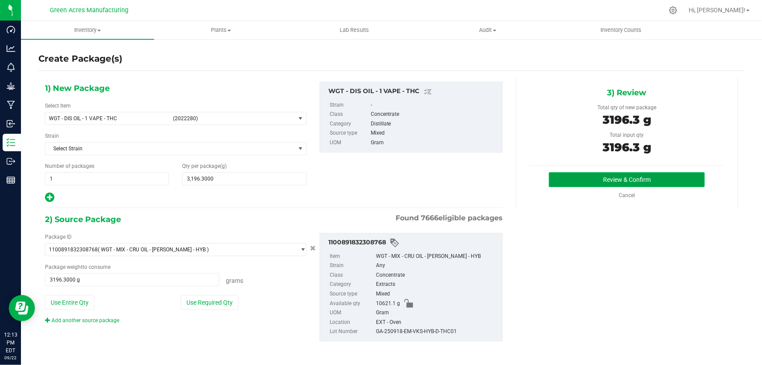
click at [632, 178] on button "Review & Confirm" at bounding box center [627, 179] width 156 height 15
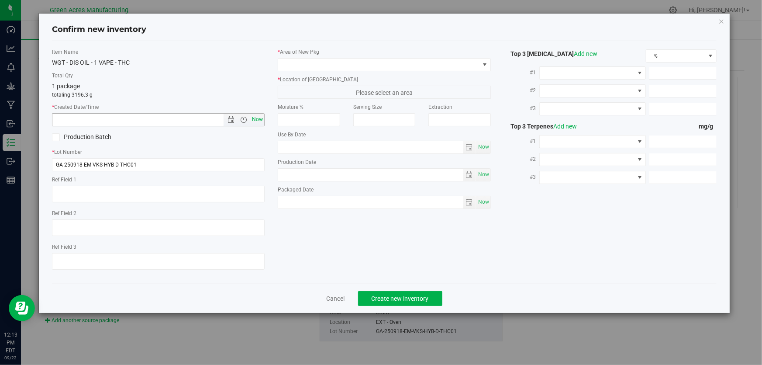
click at [260, 121] on span "Now" at bounding box center [257, 119] width 15 height 13
type input "9/22/2025 12:13 PM"
click at [163, 170] on input "GA-250918-EM-VKS-HYB-D-THC01" at bounding box center [158, 164] width 213 height 13
type input "GA-250918-EM-VKS-HYB-D-THC01-D1E"
click at [406, 62] on span at bounding box center [378, 65] width 201 height 12
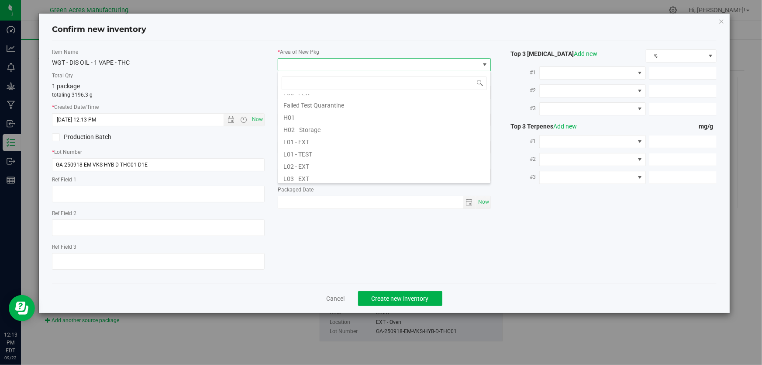
scroll to position [159, 0]
click at [297, 141] on li "L03 - EXT" at bounding box center [384, 138] width 212 height 12
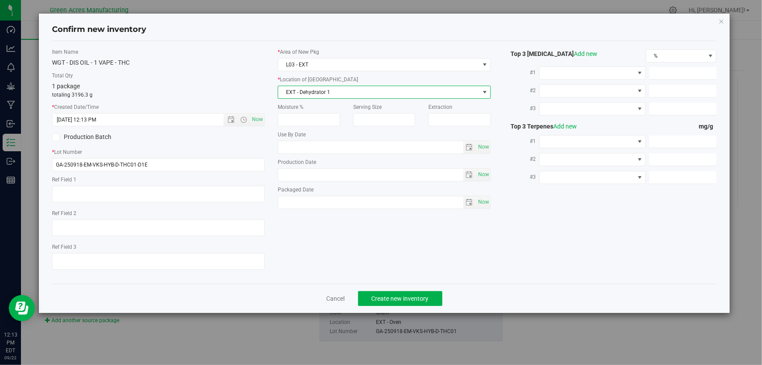
click at [358, 90] on span "EXT - Dehydrator 1" at bounding box center [378, 92] width 201 height 12
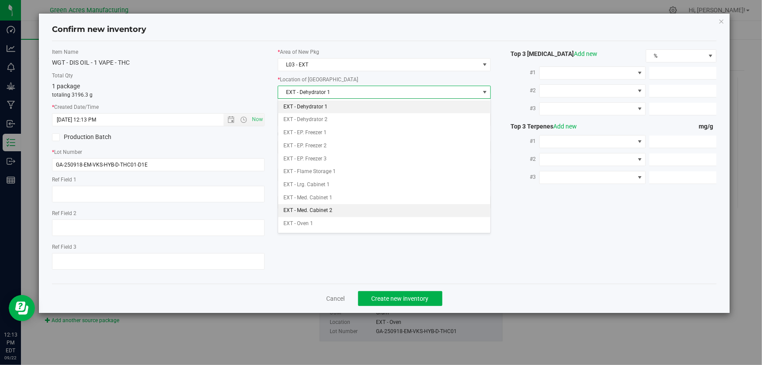
click at [298, 207] on li "EXT - Med. Cabinet 2" at bounding box center [384, 210] width 212 height 13
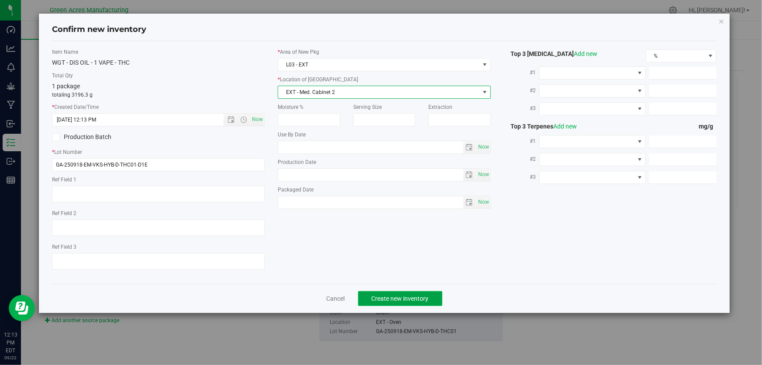
click at [406, 297] on span "Create new inventory" at bounding box center [400, 298] width 57 height 7
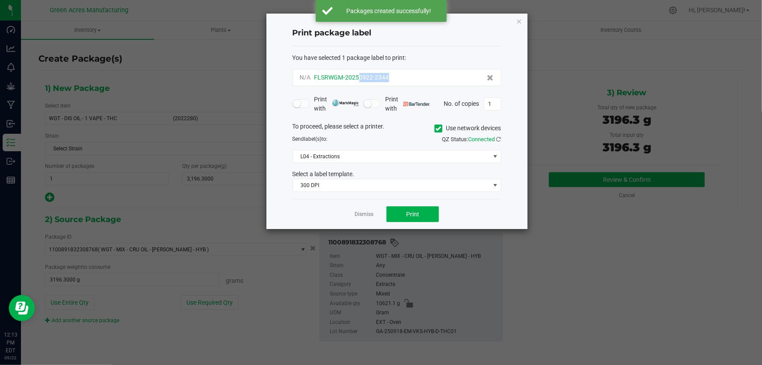
drag, startPoint x: 360, startPoint y: 79, endPoint x: 388, endPoint y: 79, distance: 27.1
click at [388, 79] on span "FLSRWGM-20250922-2344" at bounding box center [352, 77] width 75 height 7
copy span "0922-2344"
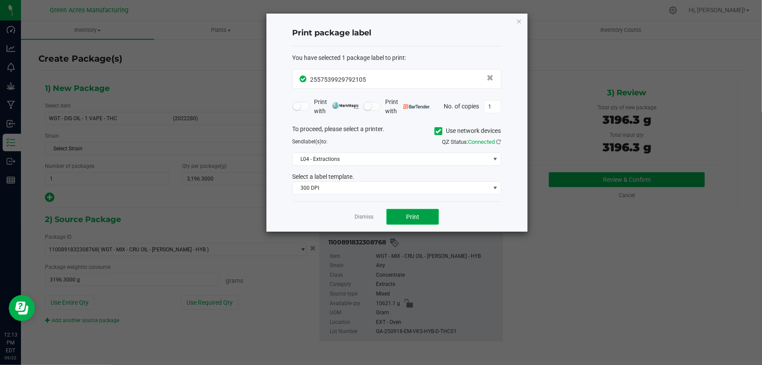
click at [423, 214] on button "Print" at bounding box center [413, 217] width 52 height 16
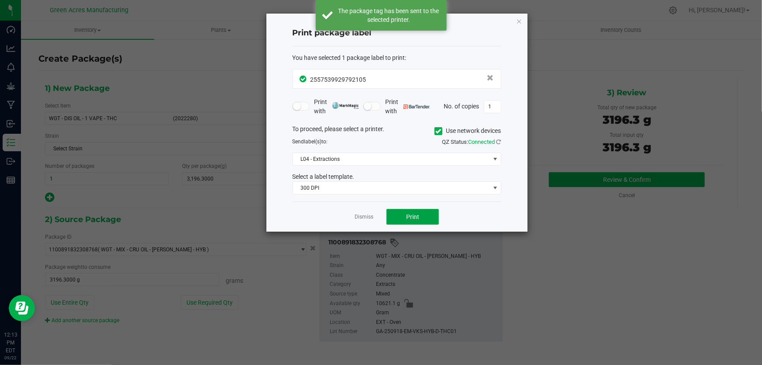
click at [423, 215] on button "Print" at bounding box center [413, 217] width 52 height 16
click at [424, 215] on button "Print" at bounding box center [413, 217] width 52 height 16
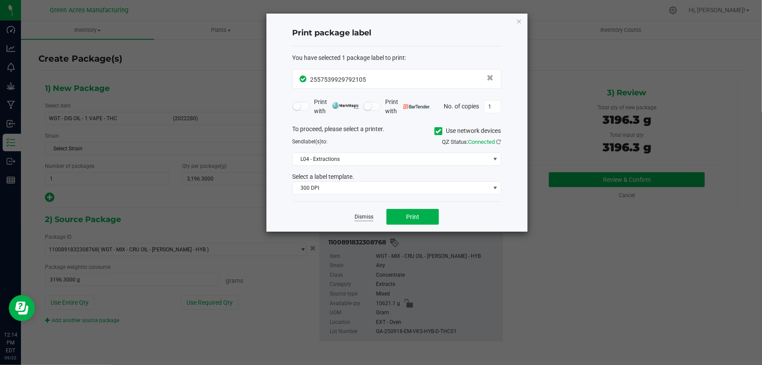
click at [367, 218] on link "Dismiss" at bounding box center [364, 216] width 19 height 7
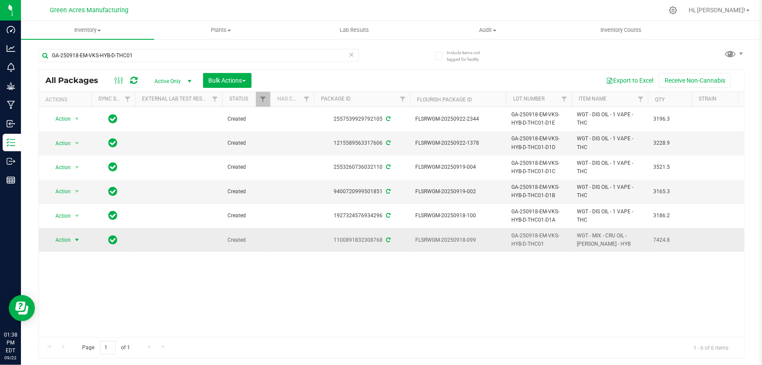
click at [69, 238] on span "Action" at bounding box center [60, 240] width 24 height 12
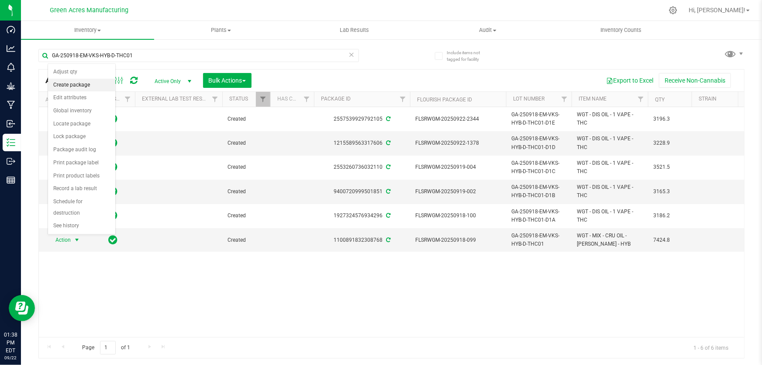
click at [74, 84] on li "Create package" at bounding box center [81, 85] width 67 height 13
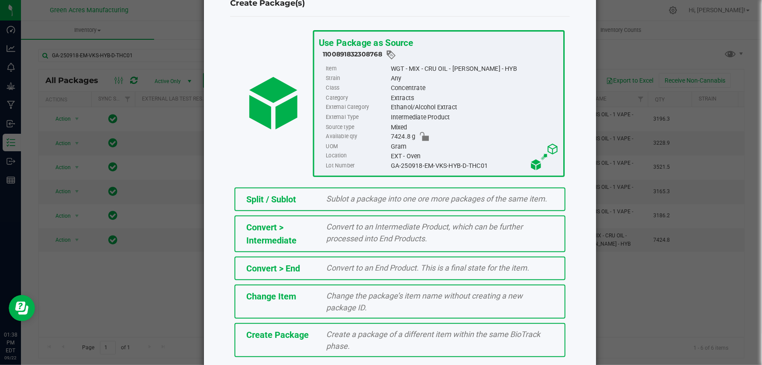
scroll to position [60, 0]
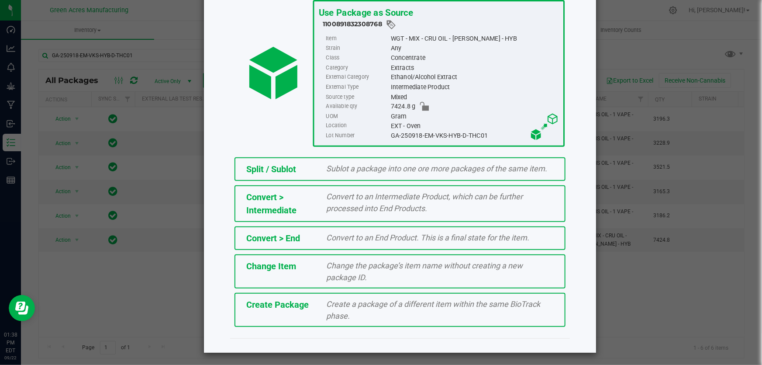
click at [342, 315] on span "Create a package of a different item within the same BioTrack phase." at bounding box center [434, 309] width 214 height 21
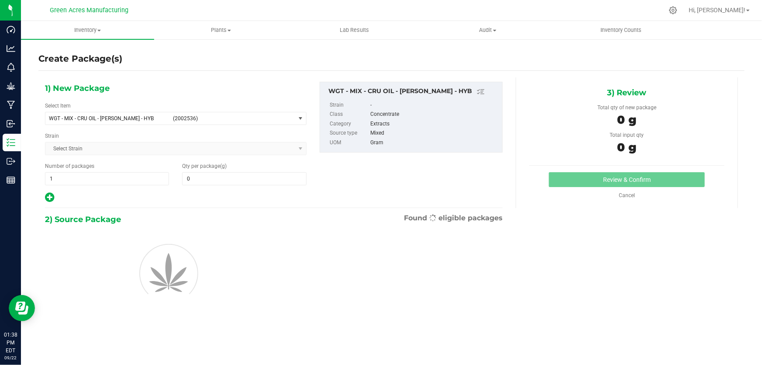
type input "0.0000"
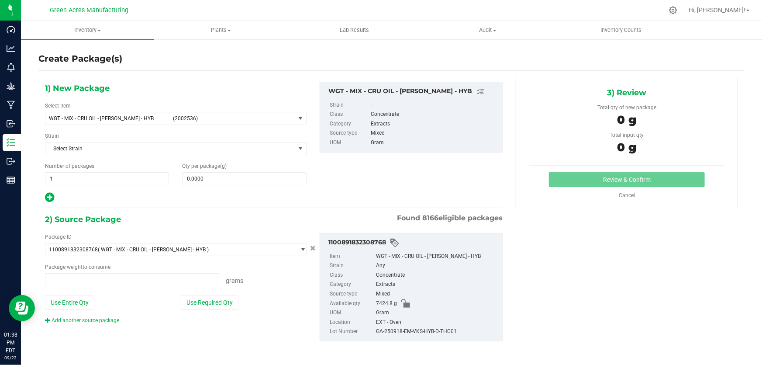
type input "0.0000 g"
click at [133, 117] on span "WGT - MIX - CRU OIL - [PERSON_NAME] - HYB" at bounding box center [108, 118] width 119 height 6
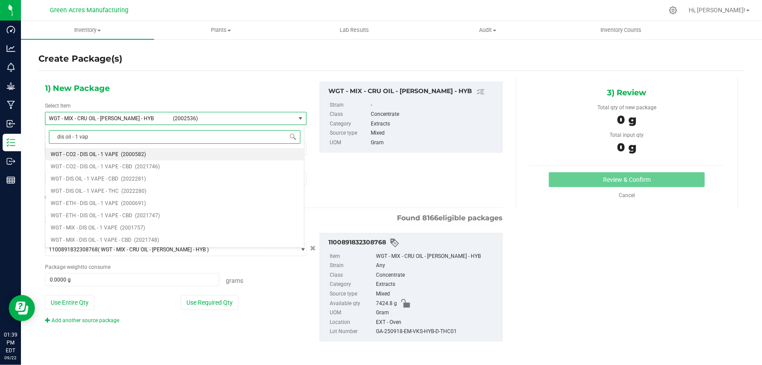
type input "dis oil - 1 vape"
click at [114, 192] on span "WGT - DIS OIL - 1 VAPE - THC" at bounding box center [85, 191] width 68 height 6
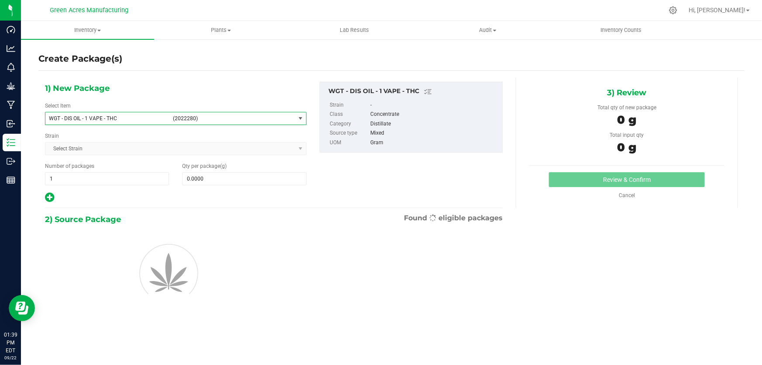
type input "0.0000"
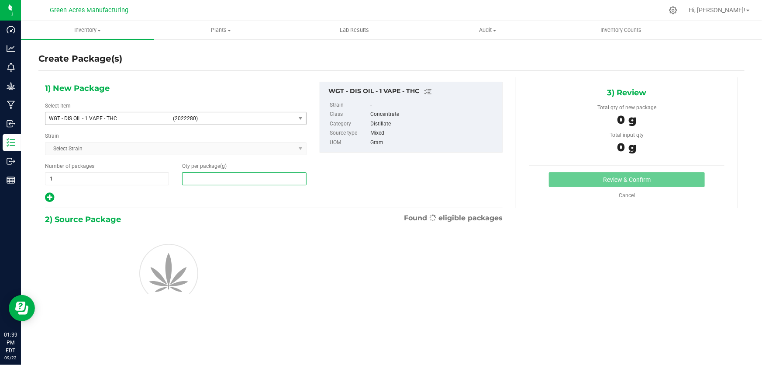
click at [220, 179] on span at bounding box center [244, 178] width 124 height 13
type input "3195.0"
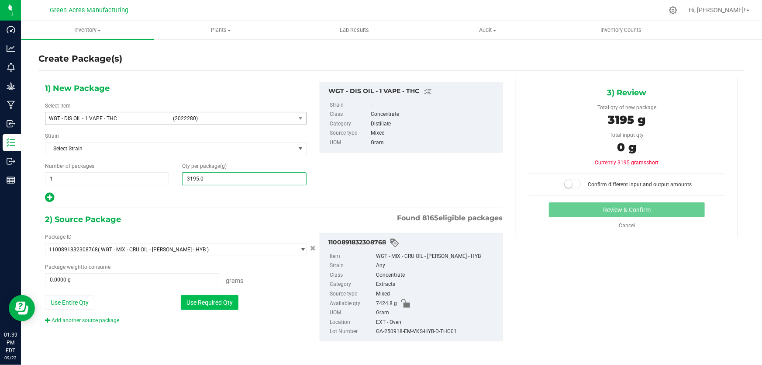
type input "3,195.0000"
click at [205, 306] on button "Use Required Qty" at bounding box center [210, 302] width 58 height 15
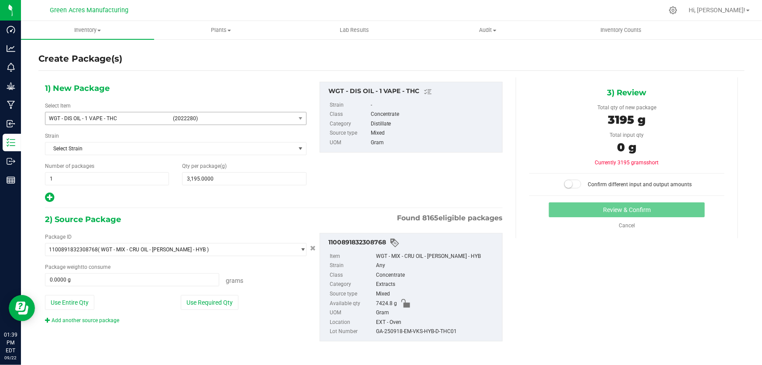
type input "3195.0000 g"
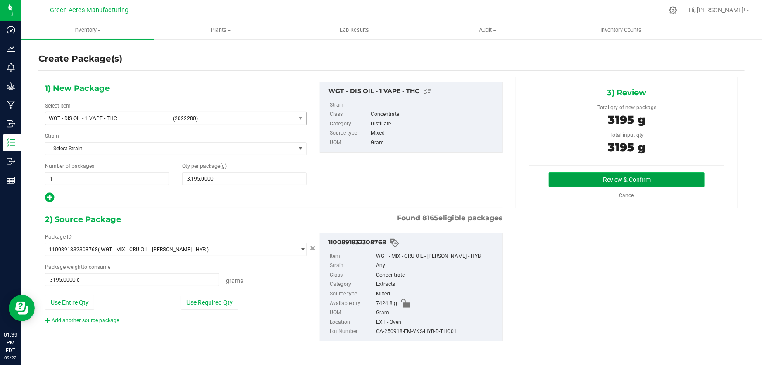
click at [599, 175] on button "Review & Confirm" at bounding box center [627, 179] width 156 height 15
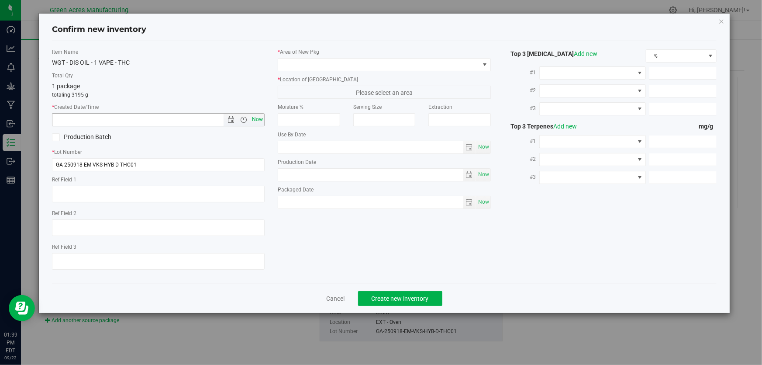
click at [259, 116] on span "Now" at bounding box center [257, 119] width 15 height 13
type input "9/22/2025 1:39 PM"
click at [187, 165] on input "GA-250918-EM-VKS-HYB-D-THC01" at bounding box center [158, 164] width 213 height 13
type input "GA-250918-EM-VKS-HYB-D-THC01-D1F"
click at [450, 66] on span at bounding box center [378, 65] width 201 height 12
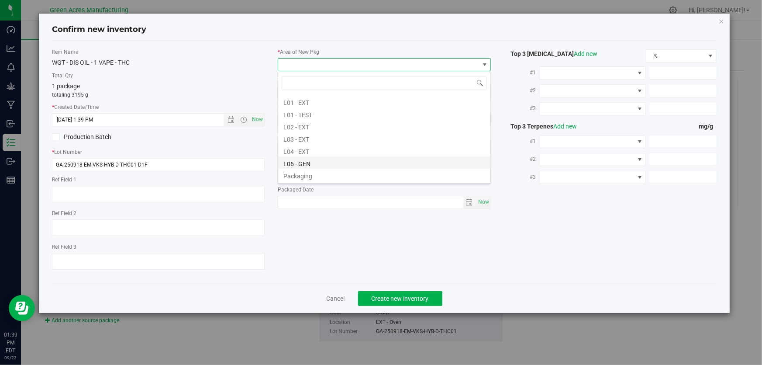
scroll to position [159, 0]
click at [301, 140] on li "L03 - EXT" at bounding box center [384, 138] width 212 height 12
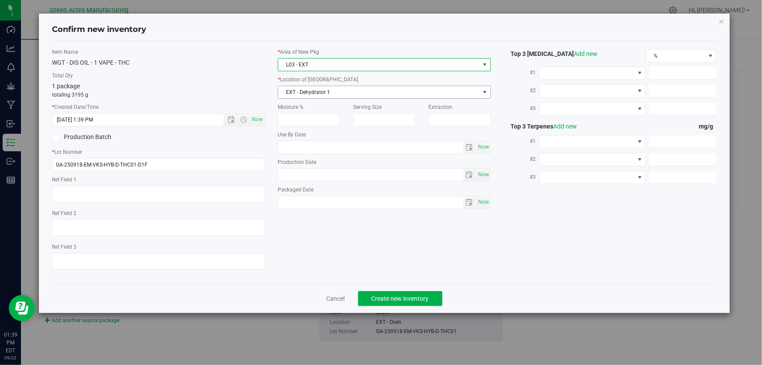
click at [339, 93] on span "EXT - Dehydrator 1" at bounding box center [378, 92] width 201 height 12
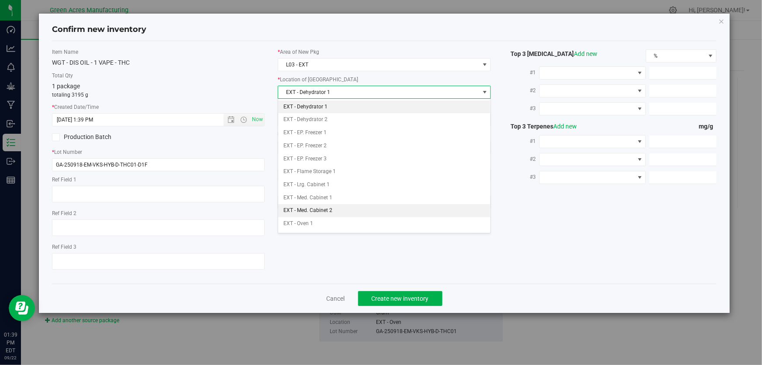
click at [321, 211] on li "EXT - Med. Cabinet 2" at bounding box center [384, 210] width 212 height 13
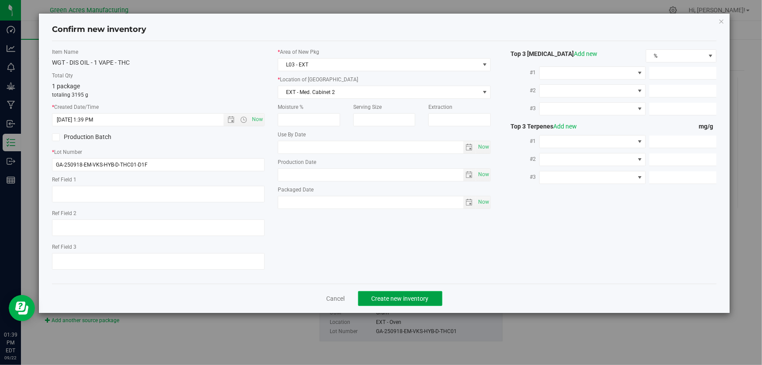
click at [424, 295] on span "Create new inventory" at bounding box center [400, 298] width 57 height 7
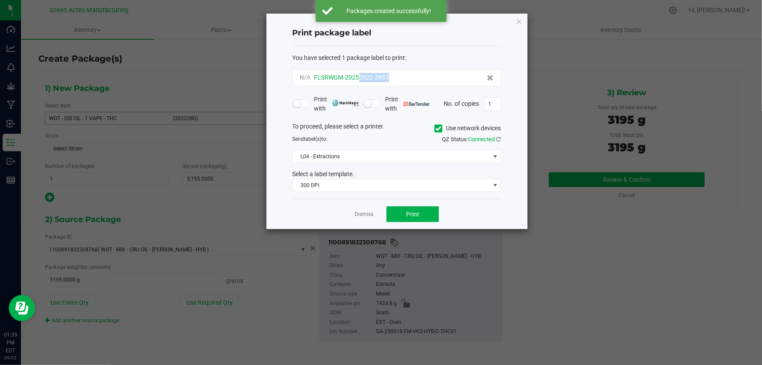
drag, startPoint x: 358, startPoint y: 79, endPoint x: 389, endPoint y: 82, distance: 31.2
click at [389, 82] on div "N/A FLSRWGM-20250922-2855" at bounding box center [397, 77] width 194 height 9
copy span "0922-2855"
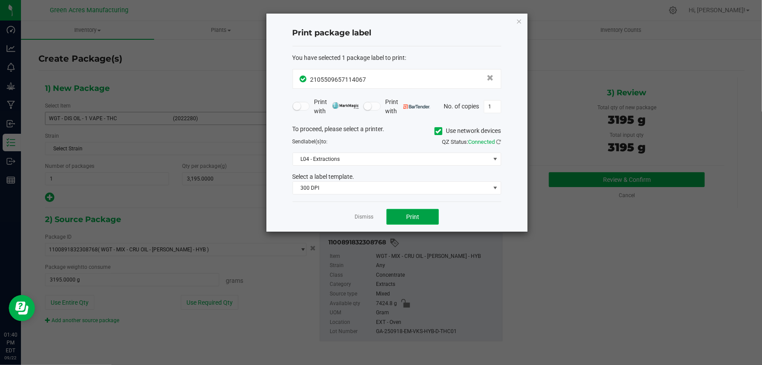
click at [419, 212] on button "Print" at bounding box center [413, 217] width 52 height 16
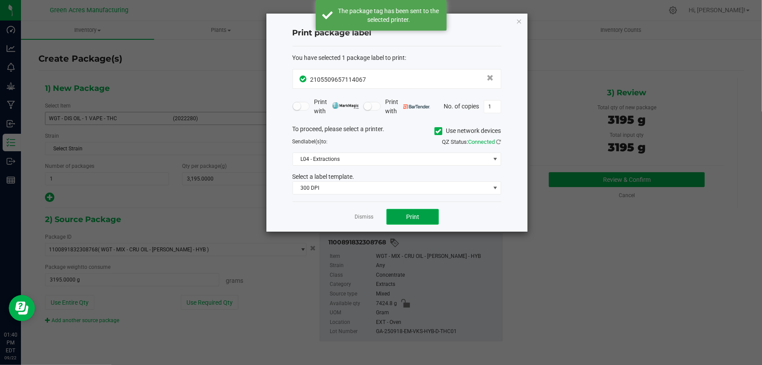
click at [417, 217] on span "Print" at bounding box center [412, 216] width 13 height 7
click at [418, 217] on span "Print" at bounding box center [412, 216] width 13 height 7
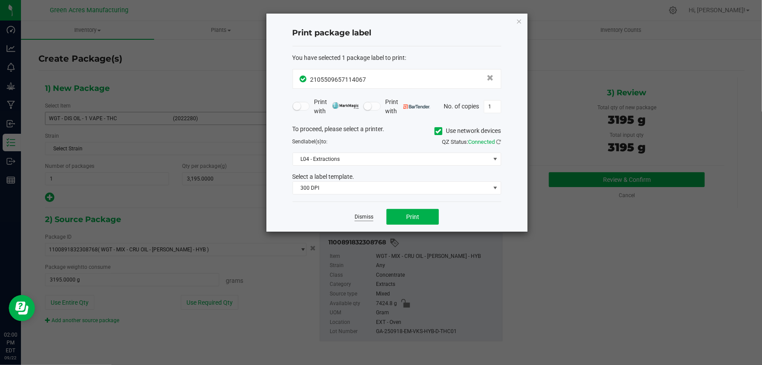
click at [361, 219] on link "Dismiss" at bounding box center [364, 216] width 19 height 7
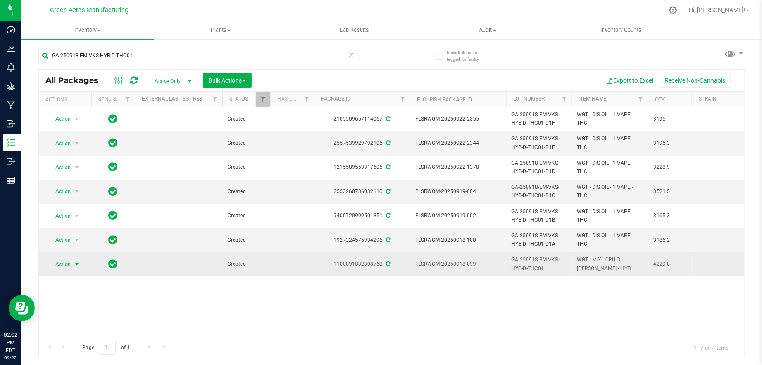
click at [73, 262] on span "select" at bounding box center [76, 264] width 7 height 7
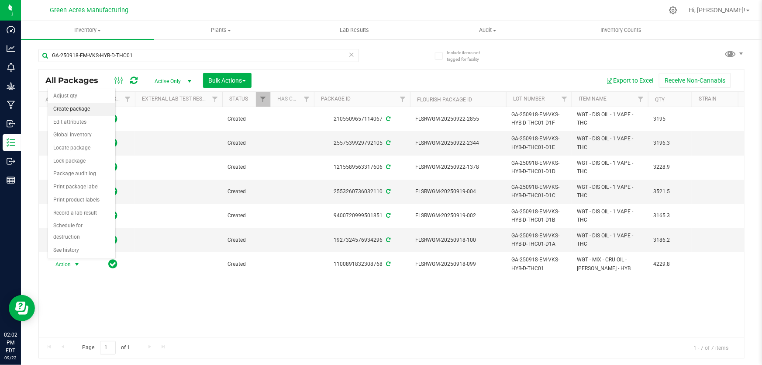
click at [91, 107] on li "Create package" at bounding box center [81, 109] width 67 height 13
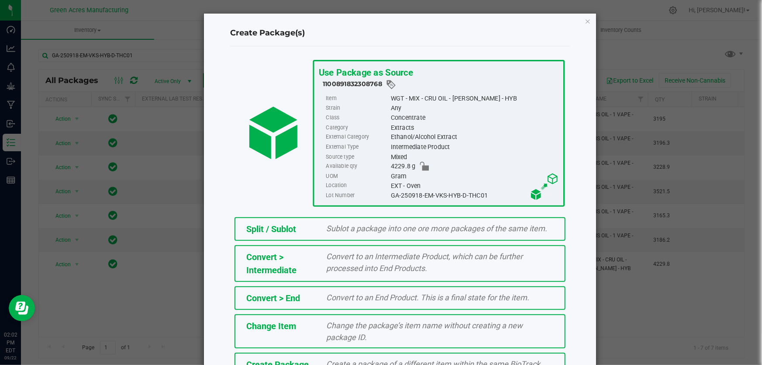
click at [310, 358] on div "Create Package" at bounding box center [280, 364] width 80 height 13
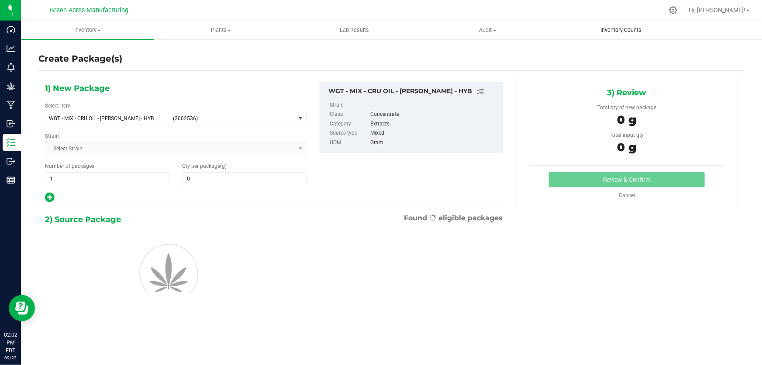
type input "0.0000"
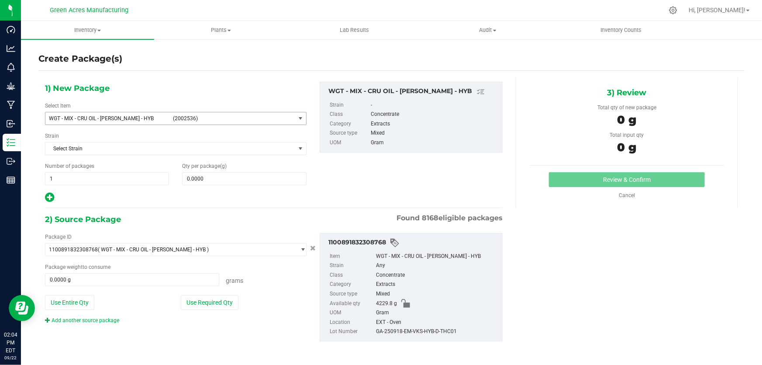
drag, startPoint x: 89, startPoint y: 112, endPoint x: 163, endPoint y: 145, distance: 81.5
click at [88, 112] on span "WGT - MIX - CRU OIL - DEVOL - HYB (2002536)" at bounding box center [170, 118] width 250 height 12
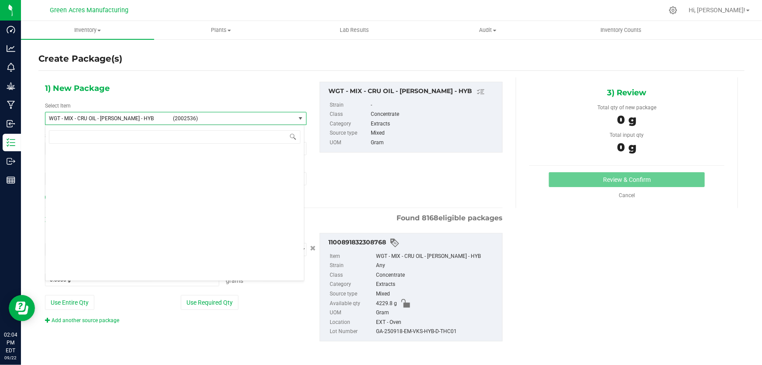
scroll to position [200781, 0]
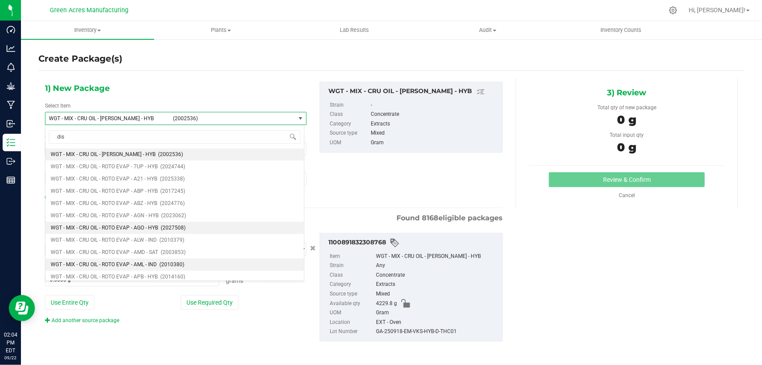
type input "dis"
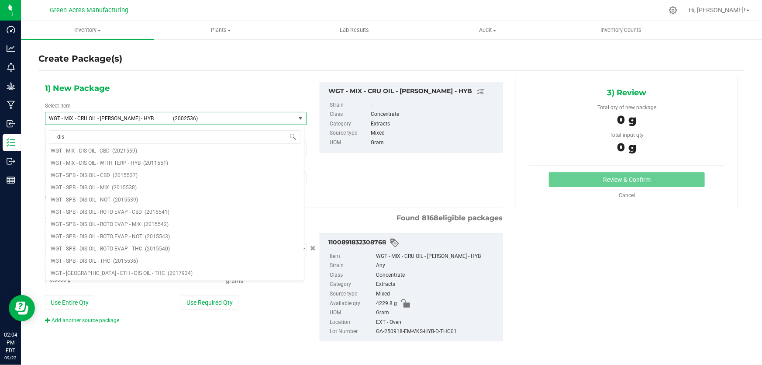
scroll to position [0, 0]
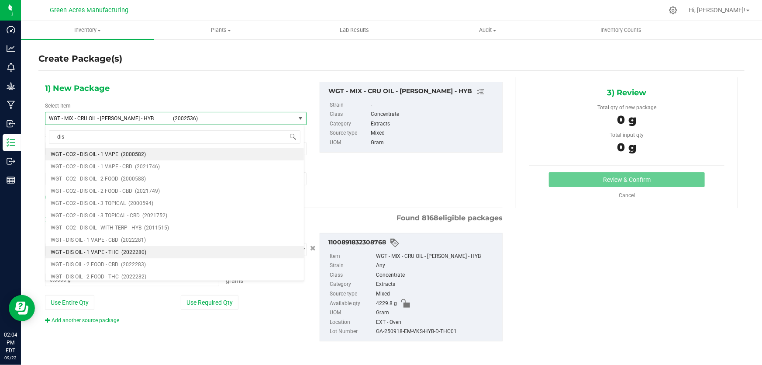
click at [127, 256] on li "WGT - DIS OIL - 1 VAPE - THC (2022280)" at bounding box center [174, 252] width 259 height 12
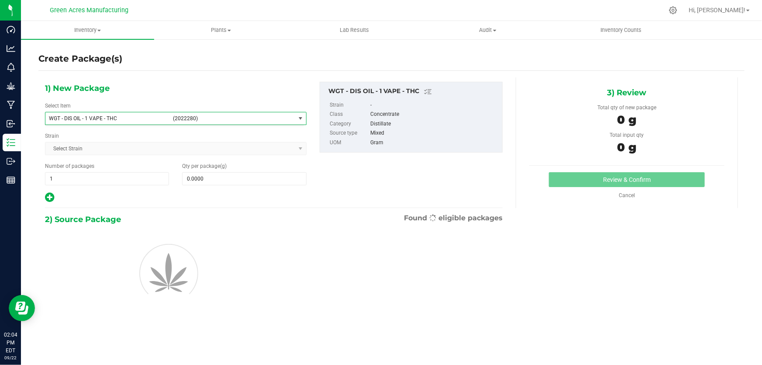
type input "0.0000"
click at [212, 179] on span at bounding box center [244, 178] width 124 height 13
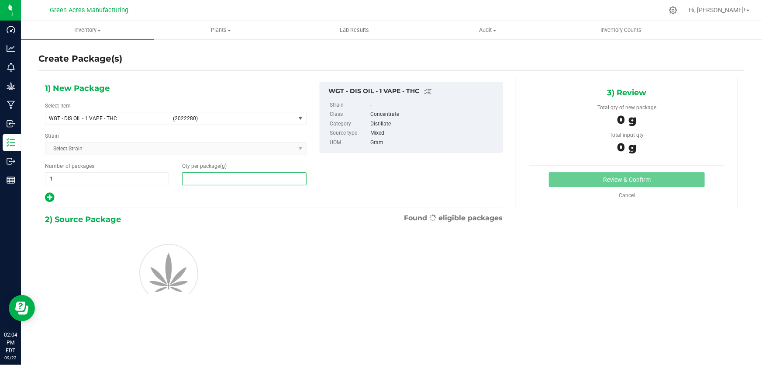
paste input "741.9"
type input "741.9"
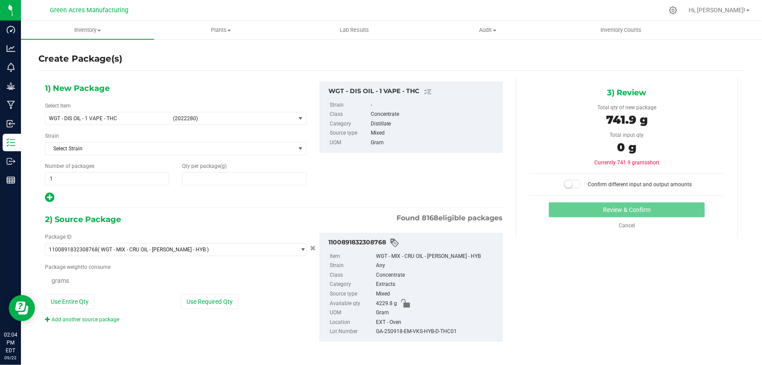
type input "741.9000"
click at [202, 300] on button "Use Required Qty" at bounding box center [210, 302] width 58 height 15
type input "741.9000 g"
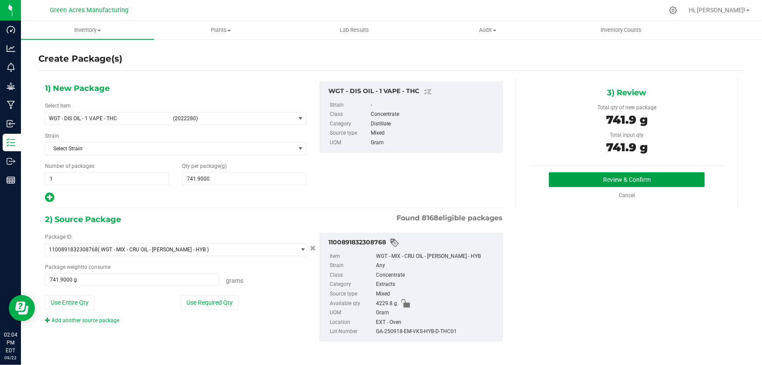
click at [622, 185] on button "Review & Confirm" at bounding box center [627, 179] width 156 height 15
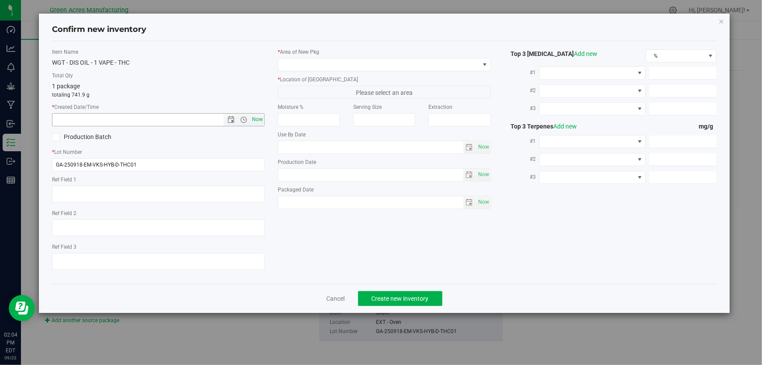
click at [257, 119] on span "Now" at bounding box center [257, 119] width 15 height 13
type input "9/22/2025 2:04 PM"
click at [175, 168] on input "GA-250918-EM-VKS-HYB-D-THC01" at bounding box center [158, 164] width 213 height 13
click at [167, 166] on input "GA-250918-EM-VKS-HYB-D-THC01-D1A-G" at bounding box center [158, 164] width 213 height 13
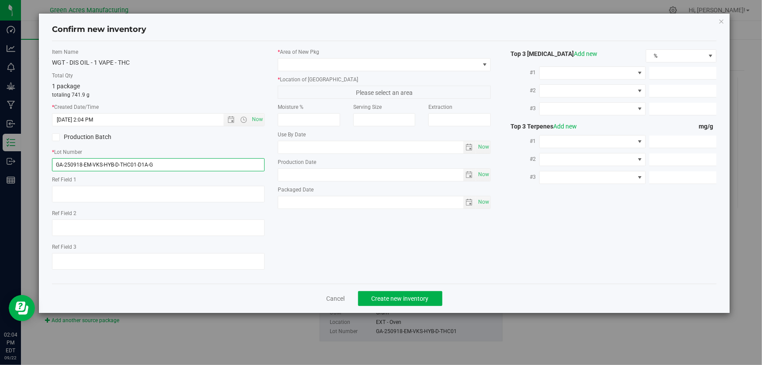
click at [167, 166] on input "GA-250918-EM-VKS-HYB-D-THC01-D1A-G" at bounding box center [158, 164] width 213 height 13
type input "GA-250918-EM-VKS-HYB-D-THC01-D1A-G"
click at [328, 252] on div "Item Name WGT - DIS OIL - 1 VAPE - THC Total Qty 1 package totaling 741.9 g * C…" at bounding box center [384, 162] width 678 height 229
click at [319, 58] on span at bounding box center [384, 64] width 213 height 13
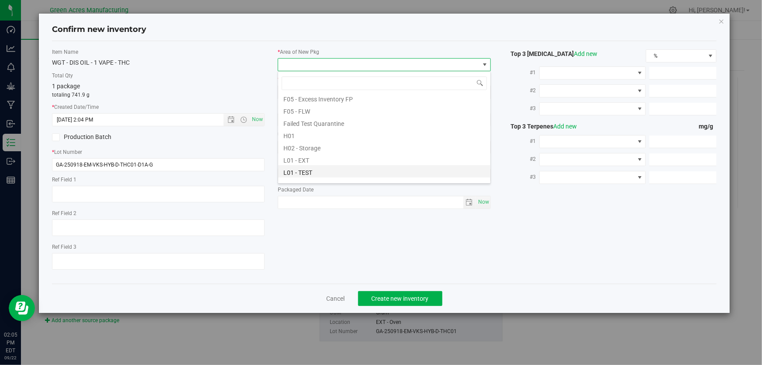
scroll to position [119, 0]
click at [327, 176] on li "L03 - EXT" at bounding box center [384, 177] width 212 height 12
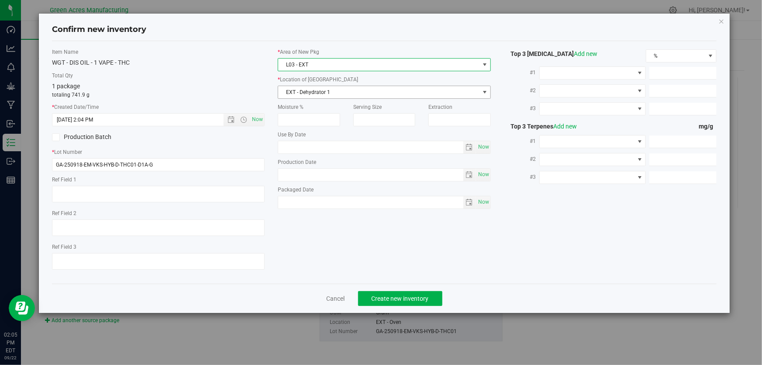
click at [336, 88] on span "EXT - Dehydrator 1" at bounding box center [378, 92] width 201 height 12
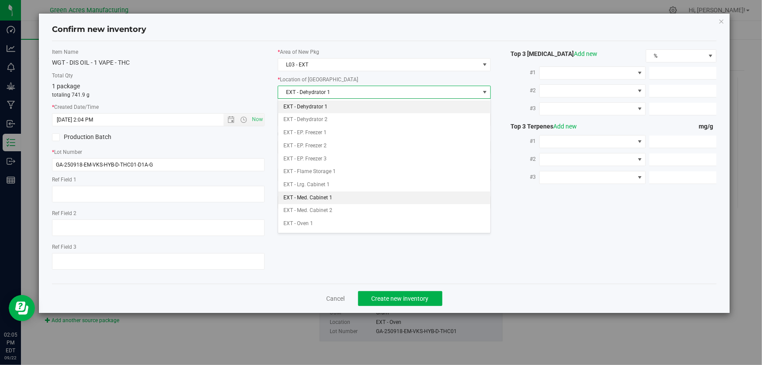
click at [331, 199] on li "EXT - Med. Cabinet 1" at bounding box center [384, 197] width 212 height 13
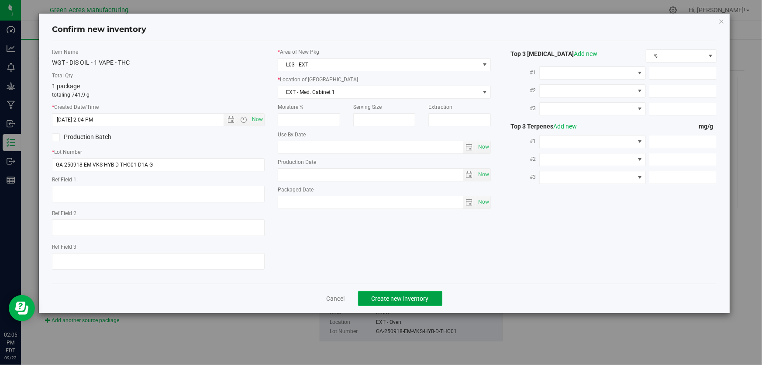
click at [374, 298] on span "Create new inventory" at bounding box center [400, 298] width 57 height 7
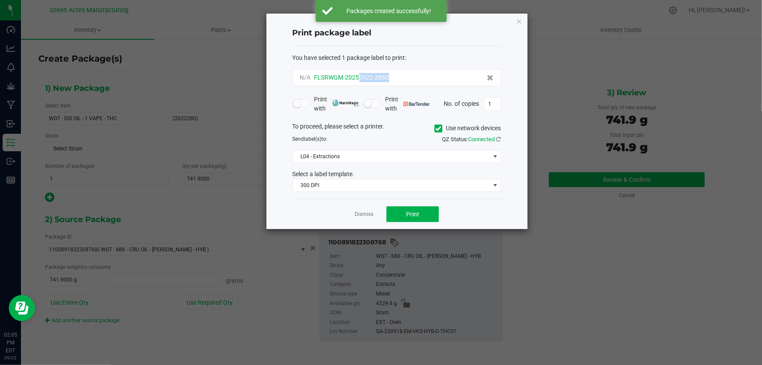
drag, startPoint x: 384, startPoint y: 79, endPoint x: 359, endPoint y: 79, distance: 24.9
click at [359, 79] on div "N/A FLSRWGM-20250922-2860" at bounding box center [397, 77] width 194 height 9
copy span "0922-2860"
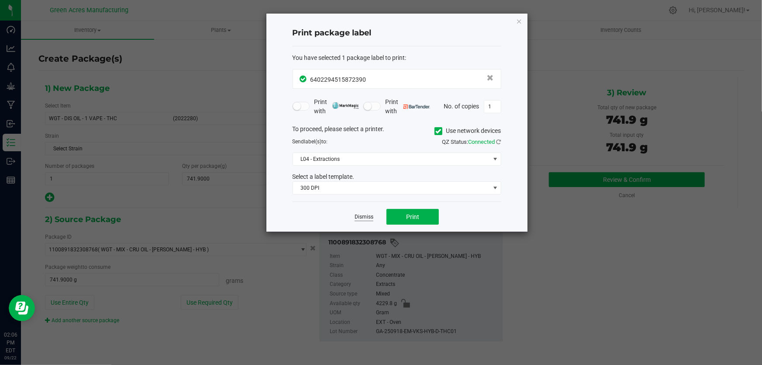
click at [363, 217] on link "Dismiss" at bounding box center [364, 216] width 19 height 7
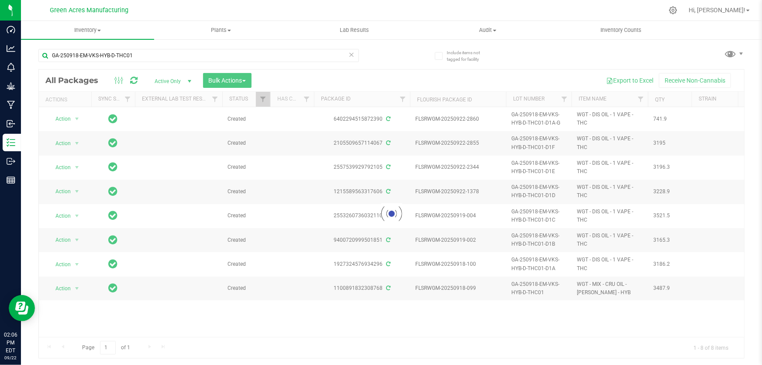
click at [610, 118] on div at bounding box center [392, 213] width 706 height 288
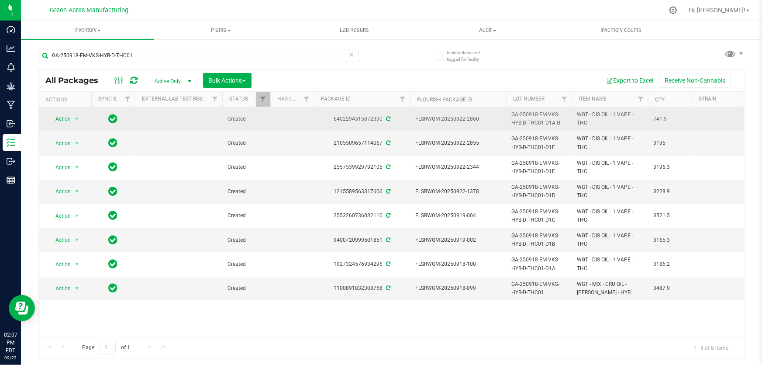
click at [590, 114] on span "WGT - DIS OIL - 1 VAPE - THC" at bounding box center [610, 119] width 66 height 17
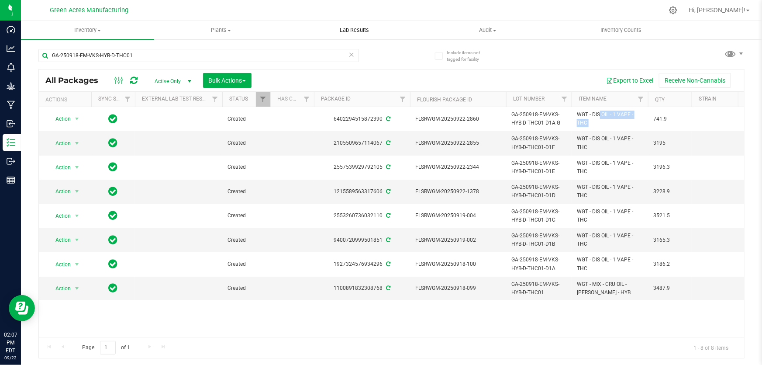
copy tr "WGT - DIS OIL - 1 VAPE - THC"
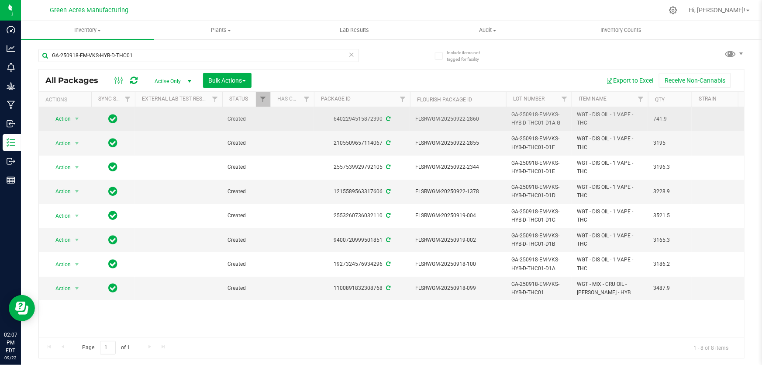
click at [364, 116] on div "6402294515872390" at bounding box center [362, 119] width 99 height 8
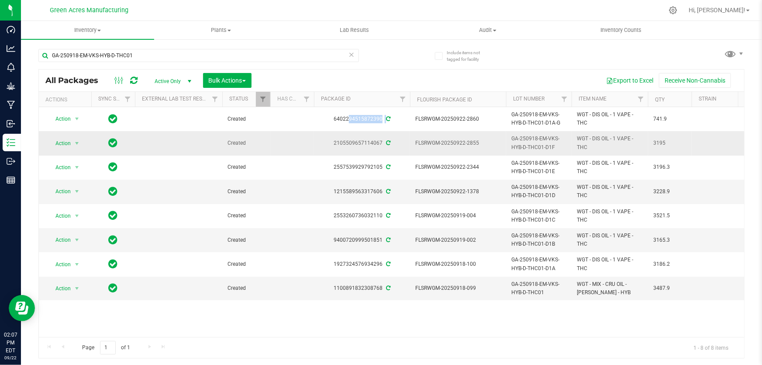
copy div "6402294515872390"
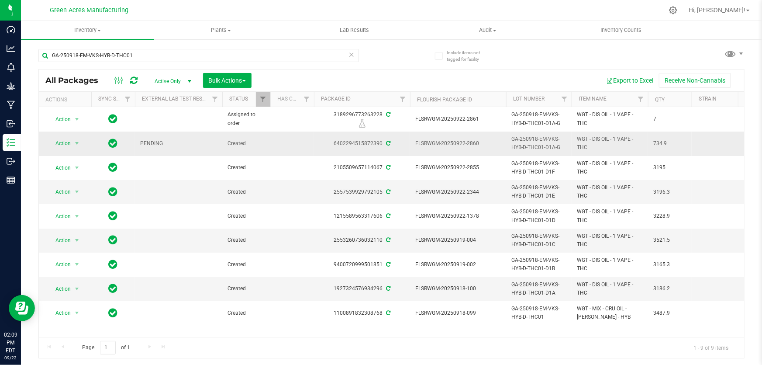
click at [554, 151] on span "GA-250918-EM-VKS-HYB-D-THC01-D1A-G" at bounding box center [539, 143] width 55 height 17
click at [554, 151] on td "GA-250918-EM-VKS-HYB-D-THC01-D1A-G" at bounding box center [539, 144] width 66 height 24
drag, startPoint x: 564, startPoint y: 143, endPoint x: 560, endPoint y: 144, distance: 4.6
click at [560, 144] on input "GA-250918-EM-VKS-HYB-D-THC01-D1A-G" at bounding box center [537, 144] width 62 height 14
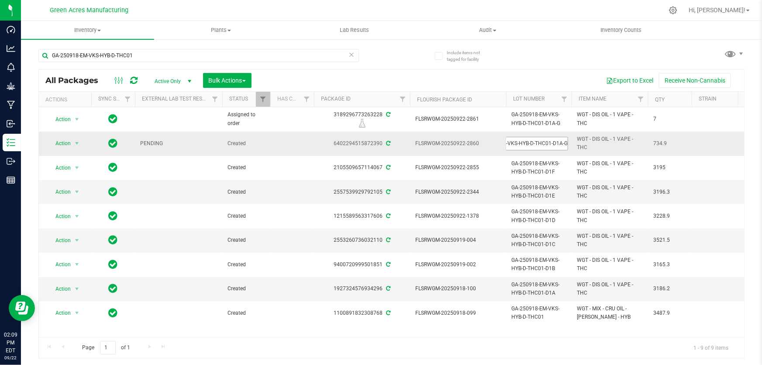
type input "GA-250918-EM-VKS-HYB-D-THC01-D1G"
click at [518, 69] on div "All Packages Active Only Active Only Lab Samples Locked All External Internal B…" at bounding box center [391, 213] width 707 height 289
click at [70, 143] on span "Action" at bounding box center [60, 143] width 24 height 12
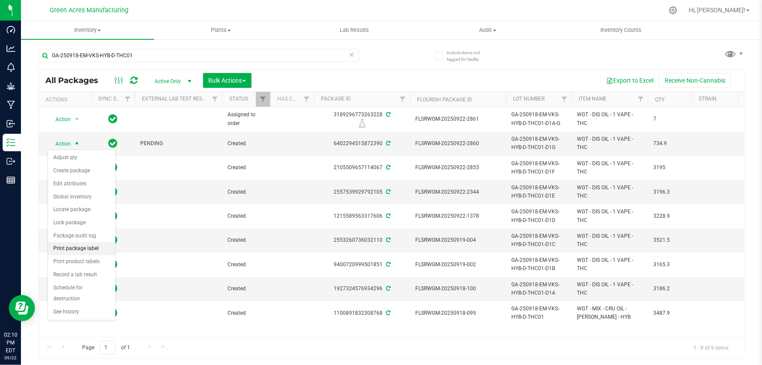
click at [90, 250] on li "Print package label" at bounding box center [81, 248] width 67 height 13
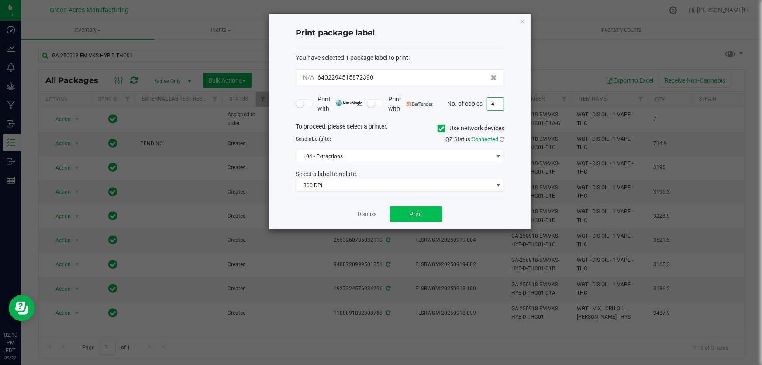
type input "4"
click at [425, 214] on button "Print" at bounding box center [416, 214] width 52 height 16
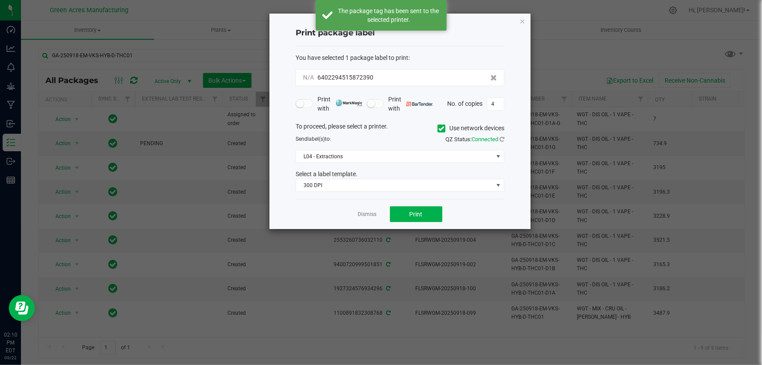
click at [524, 25] on icon "button" at bounding box center [523, 21] width 6 height 10
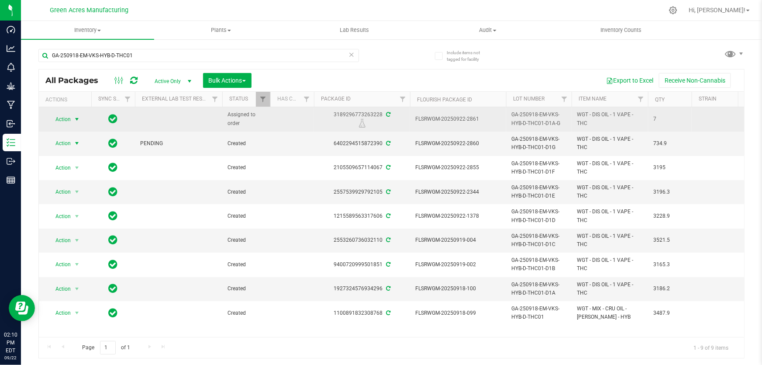
click at [57, 119] on span "Action" at bounding box center [60, 119] width 24 height 12
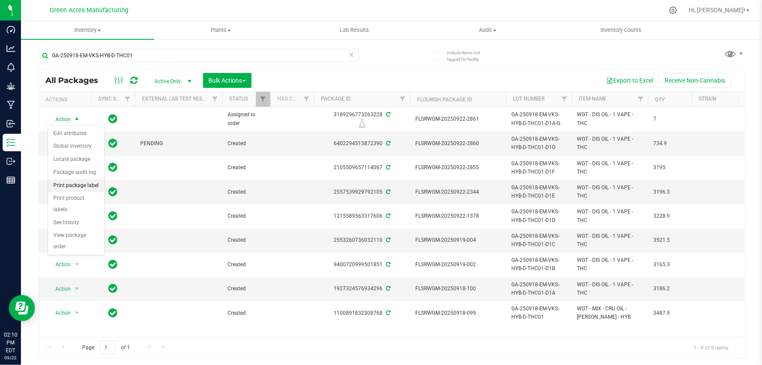
click at [95, 184] on li "Print package label" at bounding box center [76, 185] width 56 height 13
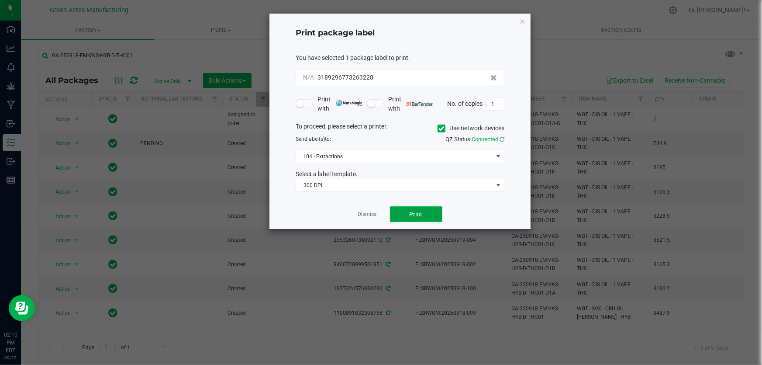
click at [432, 212] on button "Print" at bounding box center [416, 214] width 52 height 16
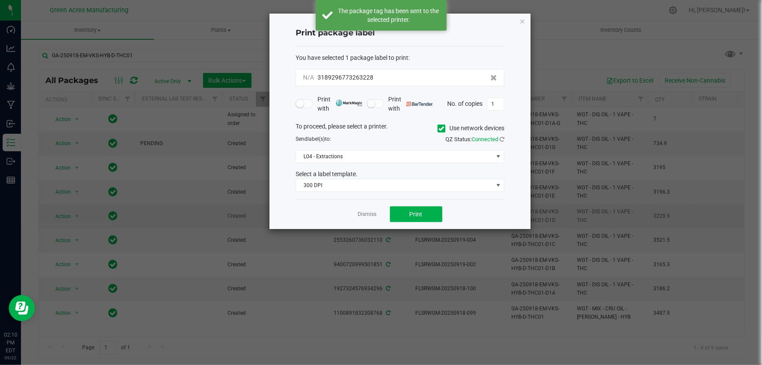
click at [365, 215] on link "Dismiss" at bounding box center [367, 214] width 19 height 7
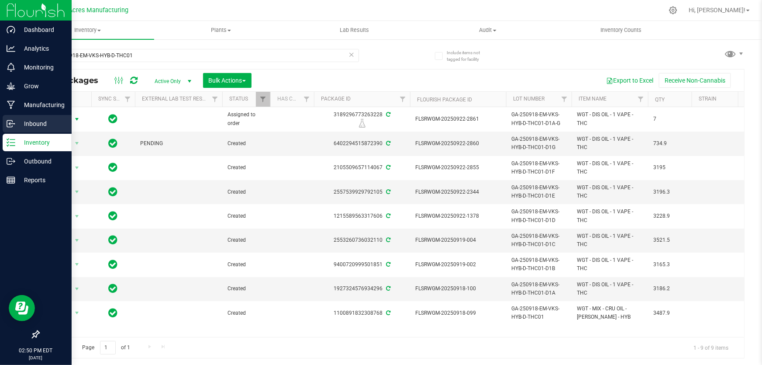
click at [18, 122] on p "Inbound" at bounding box center [41, 123] width 52 height 10
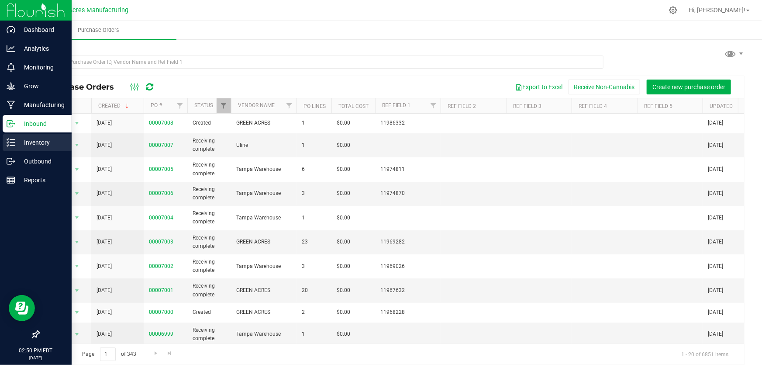
click at [44, 144] on p "Inventory" at bounding box center [41, 142] width 52 height 10
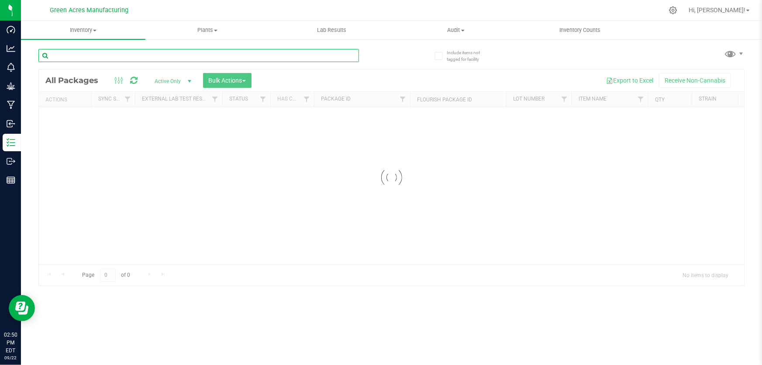
click at [94, 60] on input "text" at bounding box center [198, 55] width 321 height 13
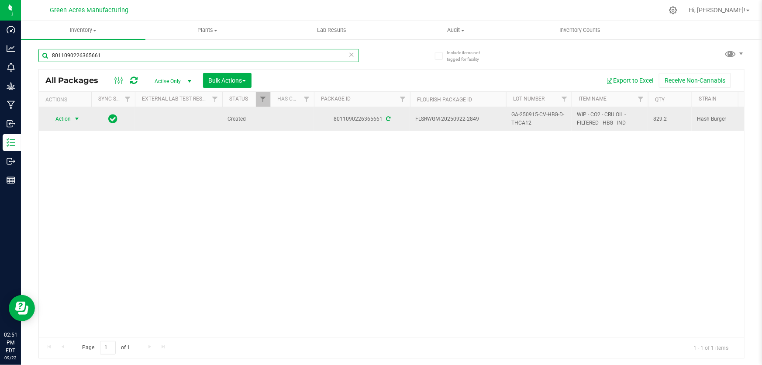
type input "8011090226365661"
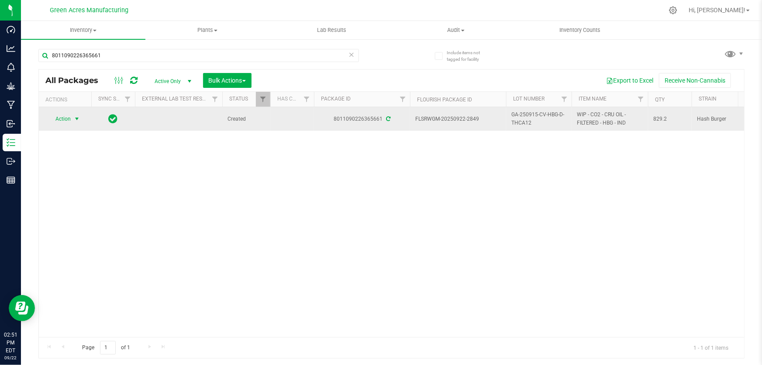
click at [67, 117] on span "Action" at bounding box center [60, 119] width 24 height 12
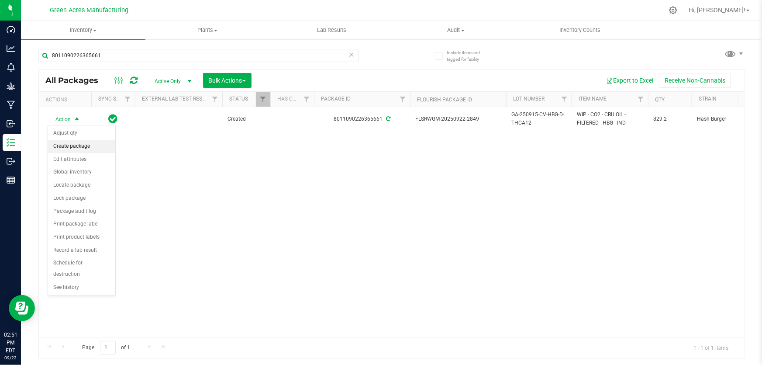
click at [75, 145] on li "Create package" at bounding box center [81, 146] width 67 height 13
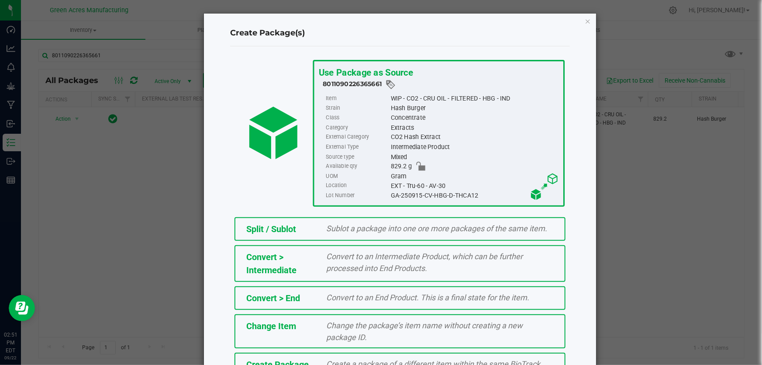
scroll to position [60, 0]
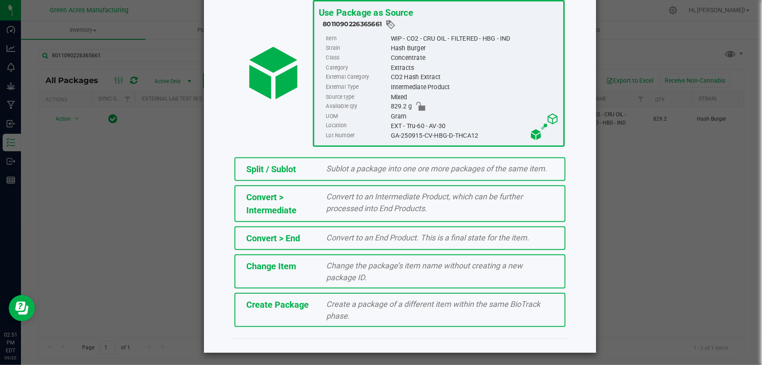
click at [303, 311] on div "Create Package Create a package of a different item within the same BioTrack ph…" at bounding box center [400, 310] width 331 height 34
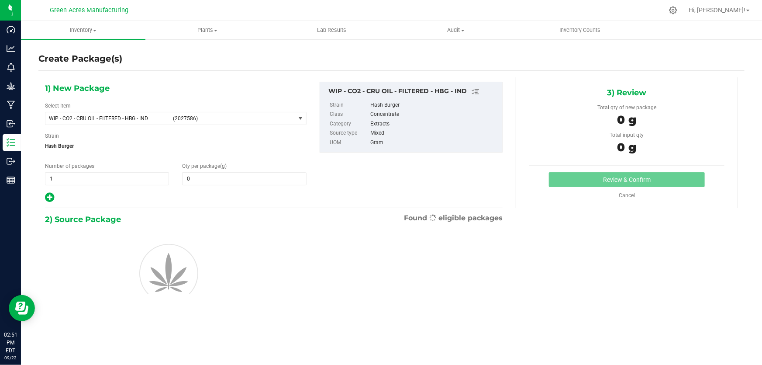
type input "0.0000"
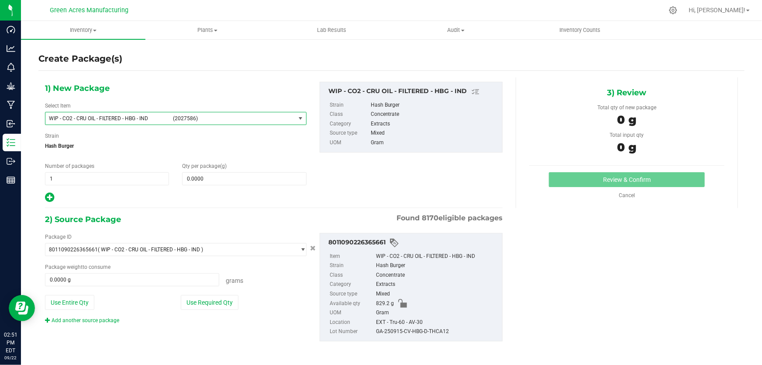
click at [162, 117] on span "WIP - CO2 - CRU OIL - FILTERED - HBG - IND" at bounding box center [108, 118] width 119 height 6
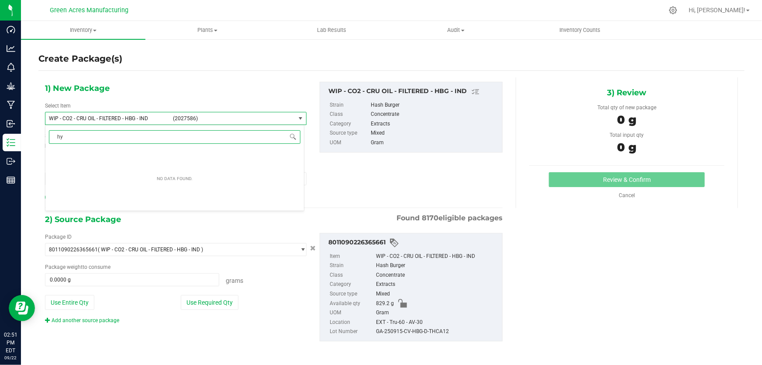
type input "h"
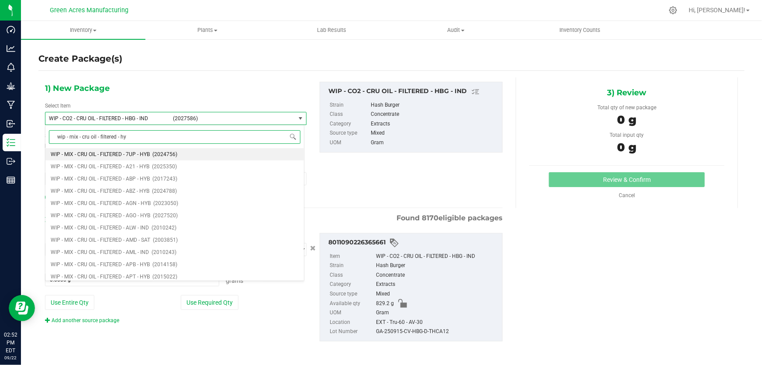
type input "wip - mix - cru oil - filtered - hyb"
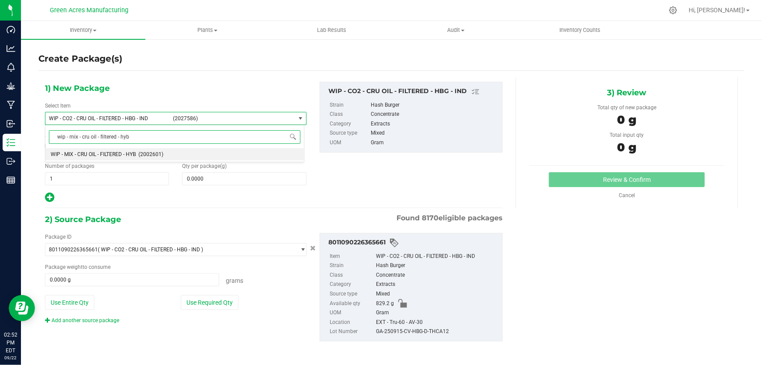
click at [144, 158] on li "WIP - MIX - CRU OIL - FILTERED - HYB (2002601)" at bounding box center [174, 154] width 259 height 12
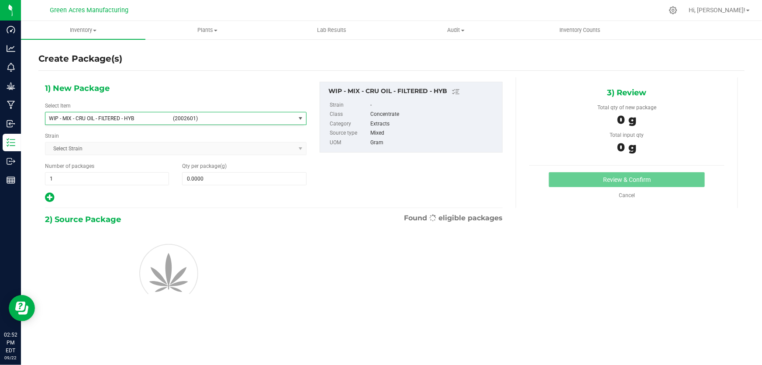
type input "0.0000"
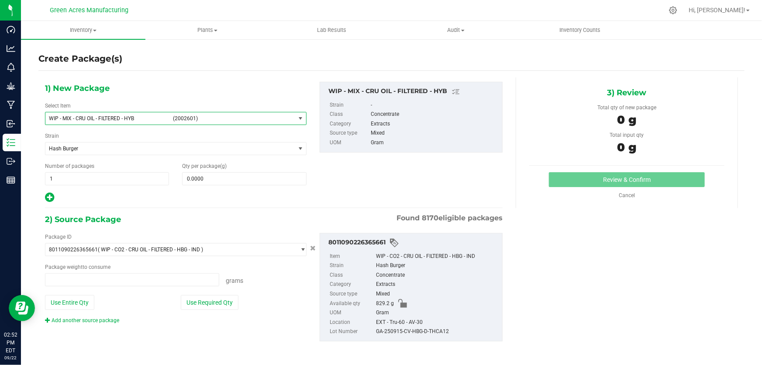
type input "0.0000 g"
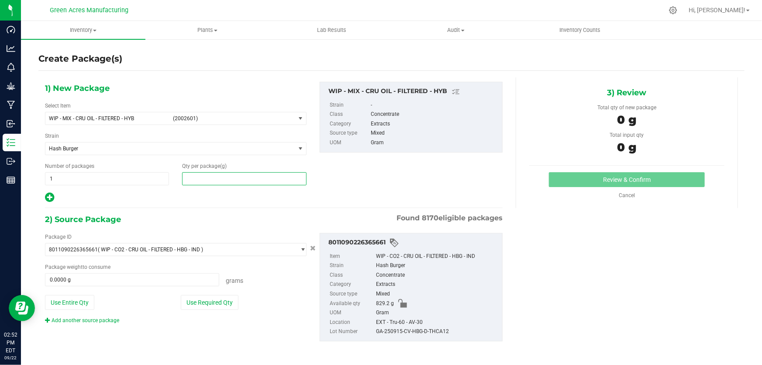
click at [214, 177] on span at bounding box center [244, 178] width 124 height 13
type input "0.0000"
click at [76, 300] on button "Use Entire Qty" at bounding box center [69, 302] width 49 height 15
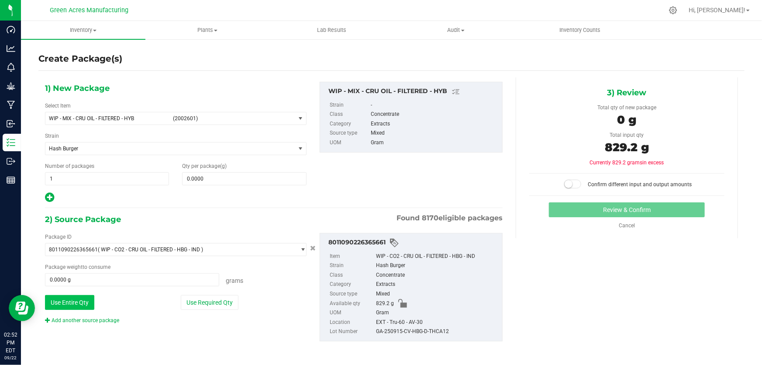
type input "829.2000 g"
click at [77, 319] on link "Add another source package" at bounding box center [82, 320] width 74 height 6
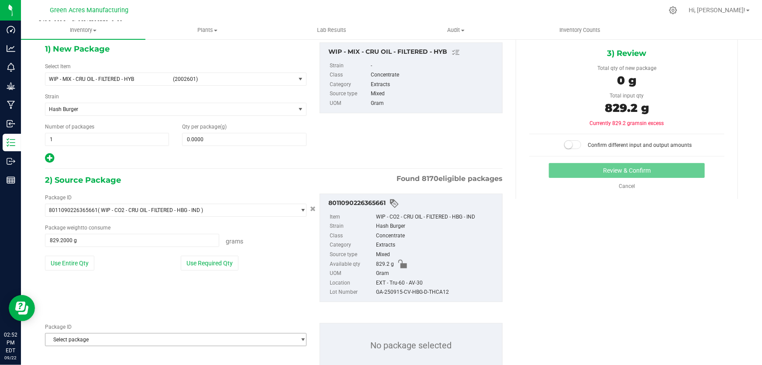
scroll to position [66, 0]
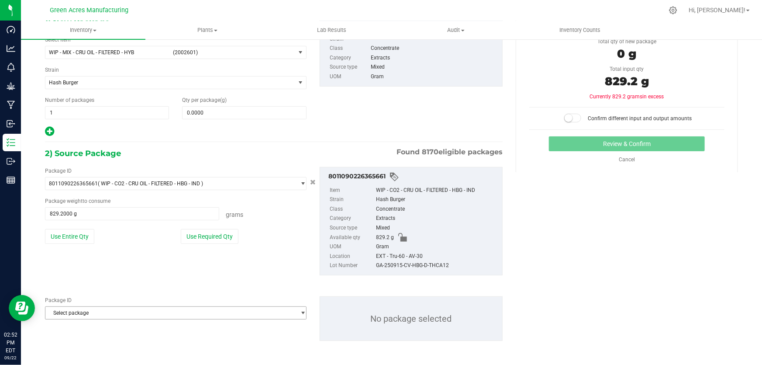
click at [101, 311] on span "Select package" at bounding box center [170, 313] width 250 height 12
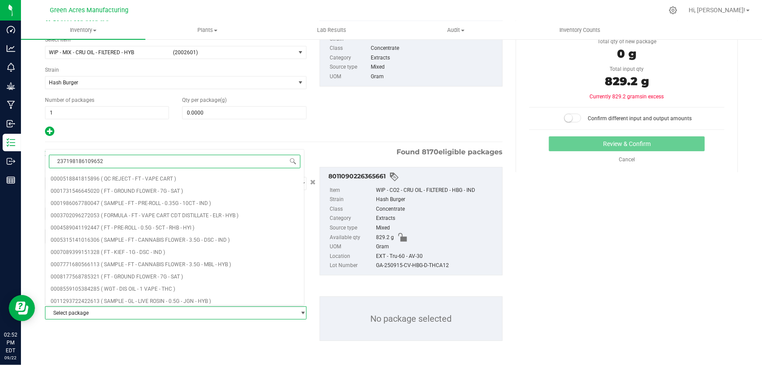
type input "2371981861096521"
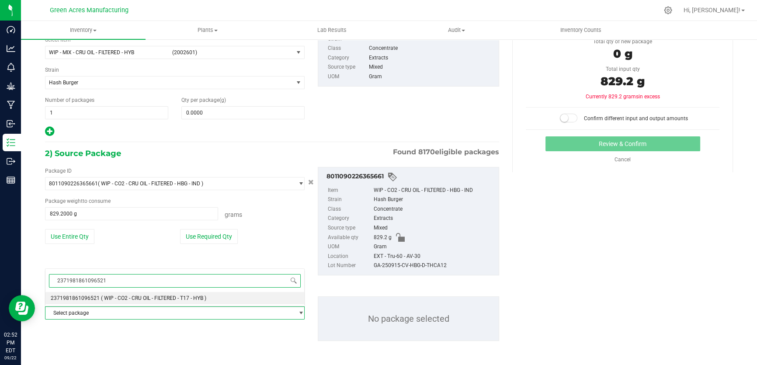
click at [155, 298] on span "( WIP - CO2 - CRU OIL - FILTERED - T17 - HYB )" at bounding box center [153, 298] width 105 height 6
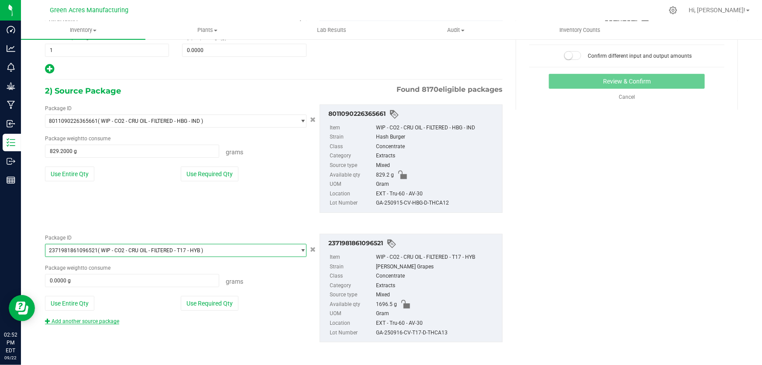
scroll to position [130, 0]
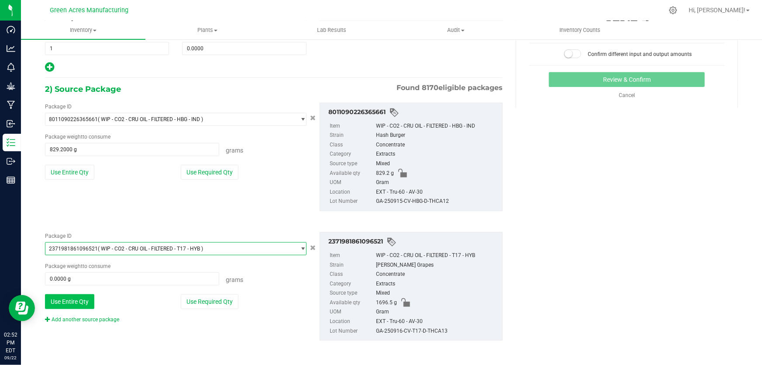
click at [81, 301] on button "Use Entire Qty" at bounding box center [69, 301] width 49 height 15
type input "1696.5000 g"
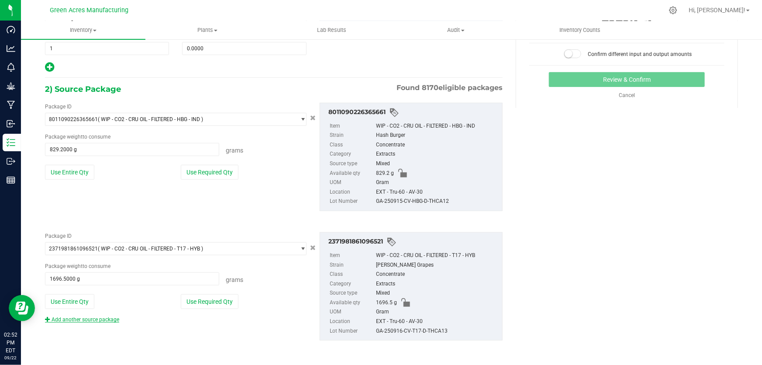
click at [85, 317] on link "Add another source package" at bounding box center [82, 319] width 74 height 6
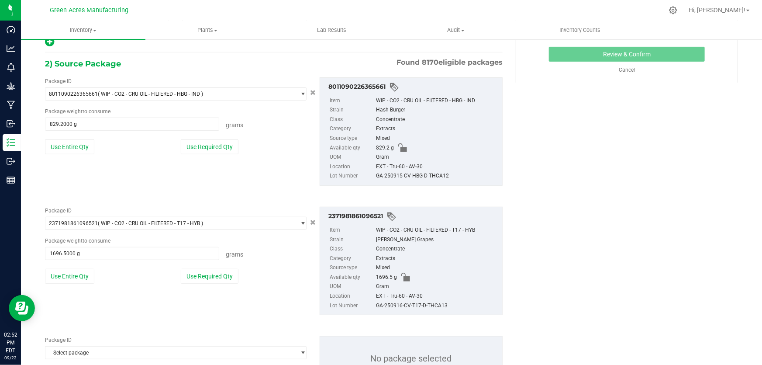
scroll to position [170, 0]
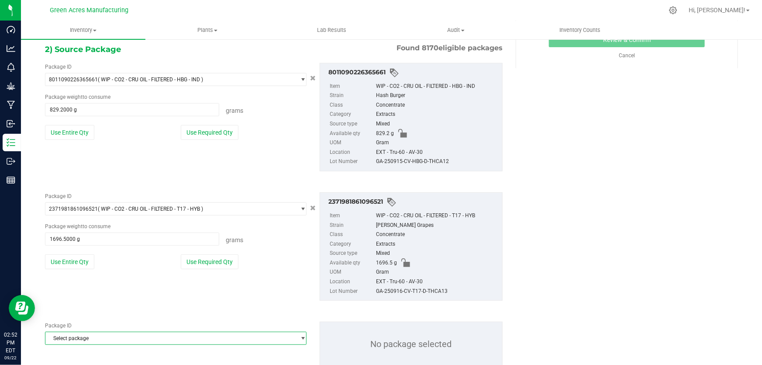
click at [105, 337] on span "Select package" at bounding box center [170, 338] width 250 height 12
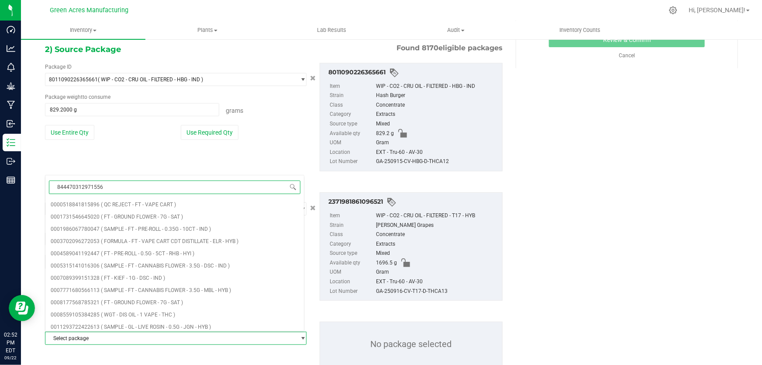
type input "8444703129715563"
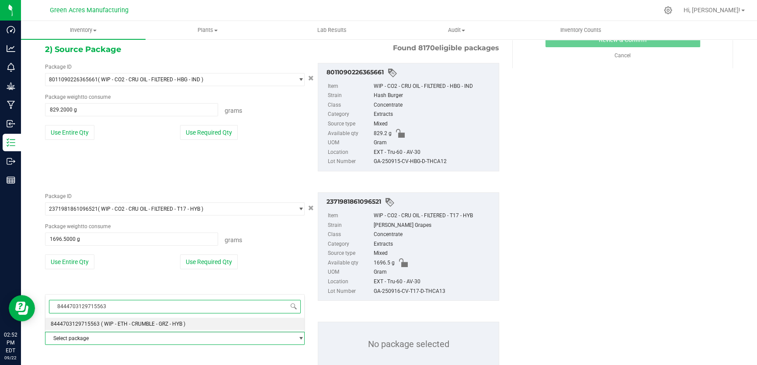
click at [142, 323] on span "( WIP - ETH - CRUMBLE - GRZ - HYB )" at bounding box center [143, 324] width 84 height 6
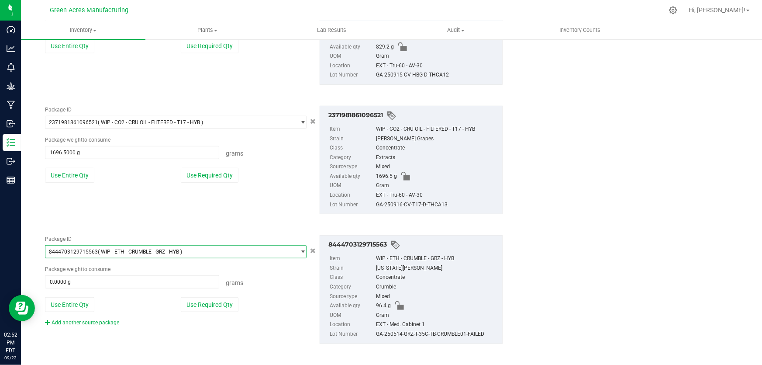
scroll to position [260, 0]
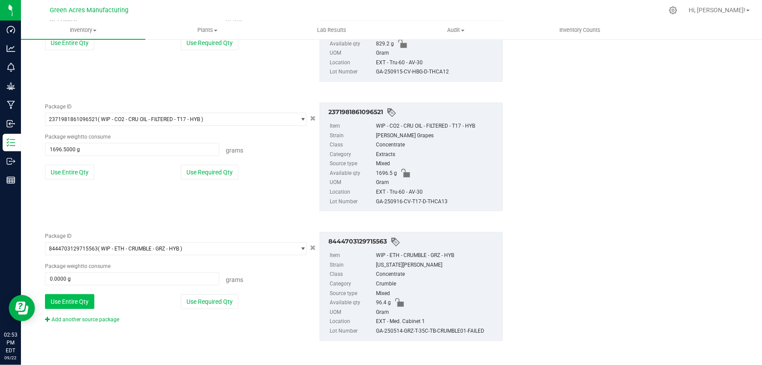
click at [80, 301] on button "Use Entire Qty" at bounding box center [69, 301] width 49 height 15
type input "96.4000 g"
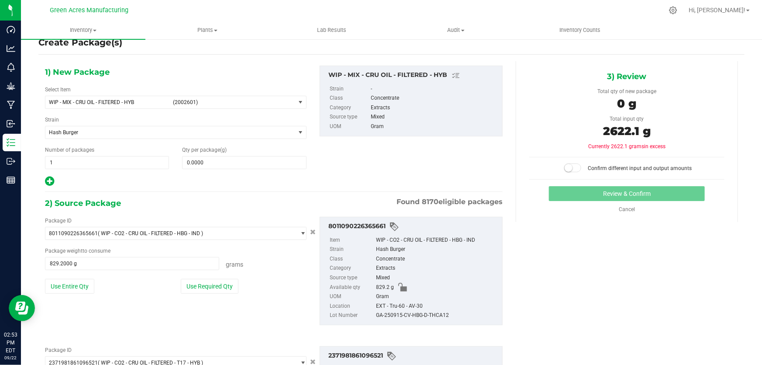
scroll to position [0, 0]
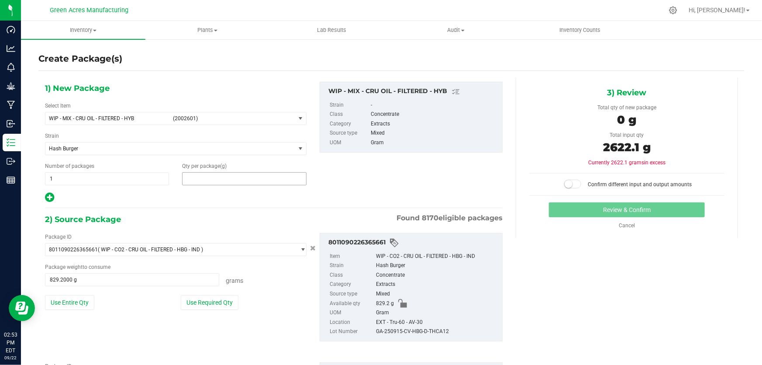
click at [248, 177] on span at bounding box center [244, 178] width 124 height 13
type input "2622.1"
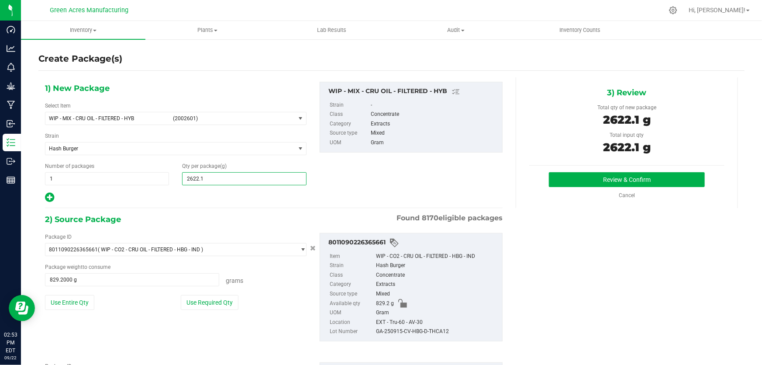
type input "2,622.1000"
drag, startPoint x: 426, startPoint y: 331, endPoint x: 454, endPoint y: 330, distance: 28.0
click at [454, 330] on div "GA-250915-CV-HBG-D-THCA12" at bounding box center [437, 332] width 122 height 10
click at [419, 334] on div "GA-250915-CV-HBG-D-THCA12" at bounding box center [437, 332] width 122 height 10
drag, startPoint x: 419, startPoint y: 332, endPoint x: 454, endPoint y: 331, distance: 34.5
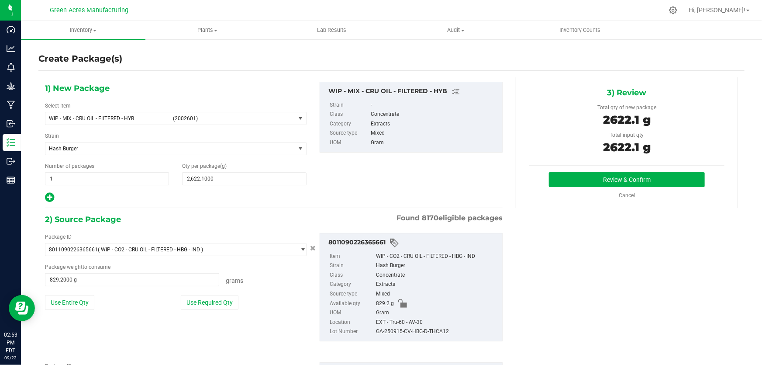
click at [454, 331] on div "GA-250915-CV-HBG-D-THCA12" at bounding box center [437, 332] width 122 height 10
copy div "-D-THCA12"
click at [613, 177] on button "Review & Confirm" at bounding box center [627, 179] width 156 height 15
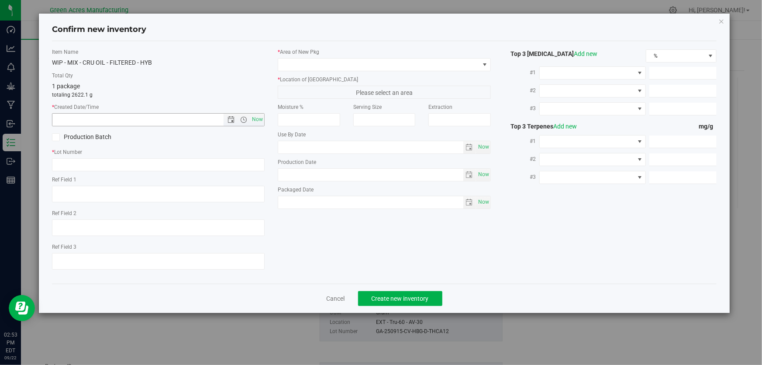
drag, startPoint x: 260, startPoint y: 116, endPoint x: 184, endPoint y: 146, distance: 81.9
click at [260, 117] on span "Now" at bounding box center [257, 119] width 15 height 13
type input "[DATE] 2:53 PM"
click at [114, 173] on div "Item Name WIP - MIX - CRU OIL - FILTERED - HYB Total Qty 1 package totaling 262…" at bounding box center [158, 162] width 226 height 229
drag, startPoint x: 117, startPoint y: 157, endPoint x: 112, endPoint y: 162, distance: 6.8
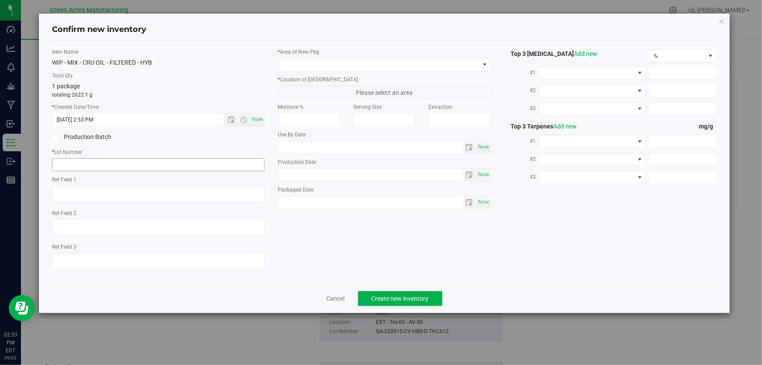
click at [115, 158] on div "* Lot Number" at bounding box center [158, 159] width 213 height 23
click at [110, 166] on input "text" at bounding box center [158, 164] width 213 height 13
paste input "-D-THCA12"
click at [94, 164] on input "GA-250922-MIX--D-THCA12" at bounding box center [158, 164] width 213 height 13
click at [131, 166] on input "GA-250922-MIX-D-THCA12" at bounding box center [158, 164] width 213 height 13
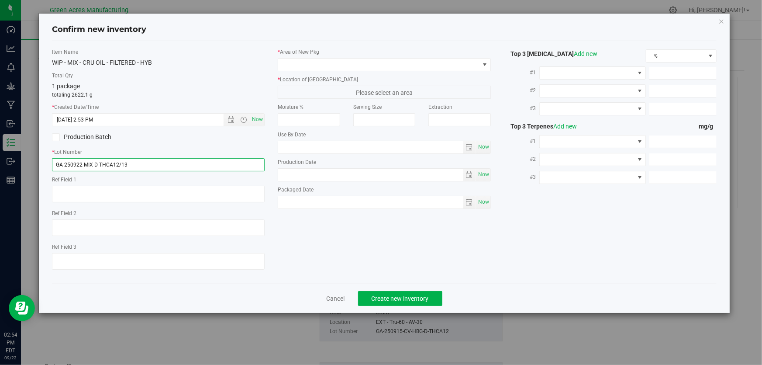
type input "GA-250922-MIX-D-THCA12/13"
drag, startPoint x: 538, startPoint y: 23, endPoint x: 543, endPoint y: 2, distance: 21.4
click at [542, 0] on html "Confirm new inventory Item Name WIP - MIX - CRU OIL - FILTERED - HYB Total Qty …" at bounding box center [381, 182] width 762 height 365
click at [612, 244] on div "Item Name WIP - MIX - CRU OIL - FILTERED - HYB Total Qty 1 package totaling 262…" at bounding box center [384, 162] width 678 height 229
click at [139, 165] on input "GA-250922-MIX-D-THCA12/13" at bounding box center [158, 164] width 213 height 13
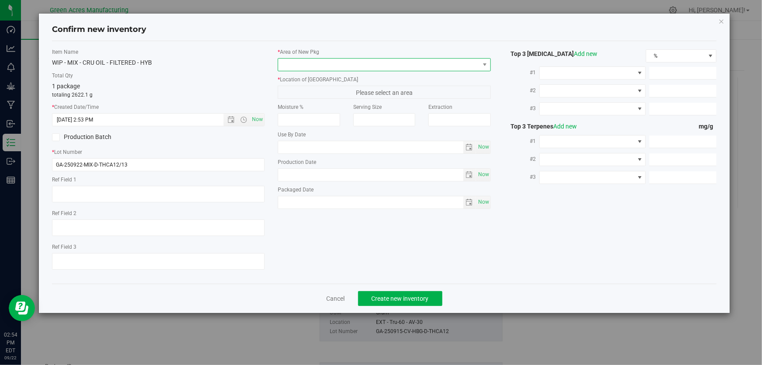
click at [450, 64] on span at bounding box center [378, 65] width 201 height 12
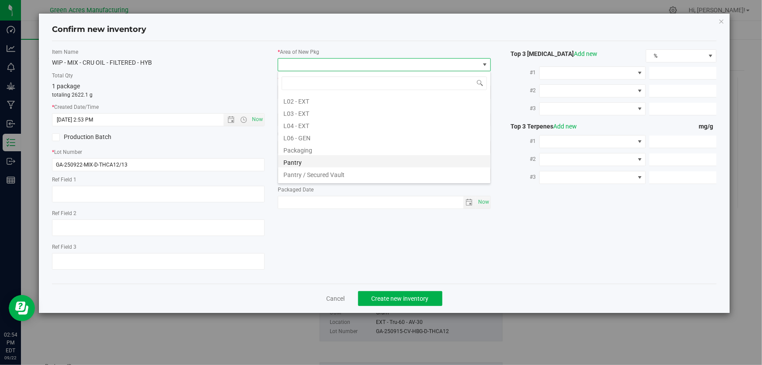
scroll to position [198, 0]
click at [306, 111] on li "L04 - EXT" at bounding box center [384, 110] width 212 height 12
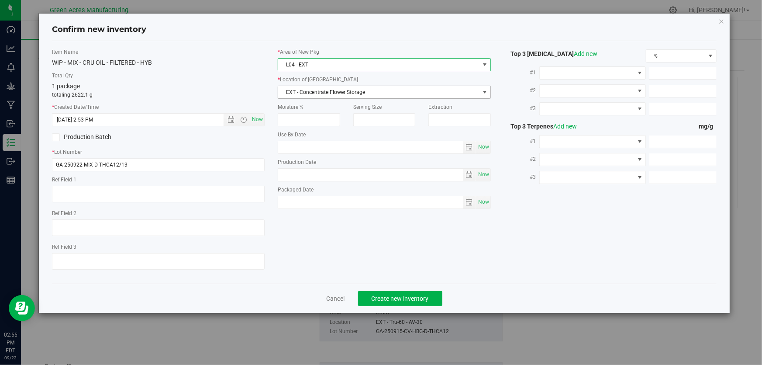
click at [349, 92] on span "EXT - Concentrate Flower Storage" at bounding box center [378, 92] width 201 height 12
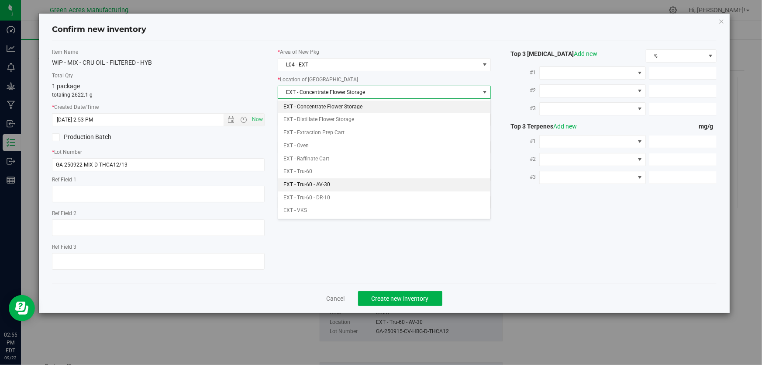
click at [326, 183] on li "EXT - Tru-60 - AV-30" at bounding box center [384, 184] width 212 height 13
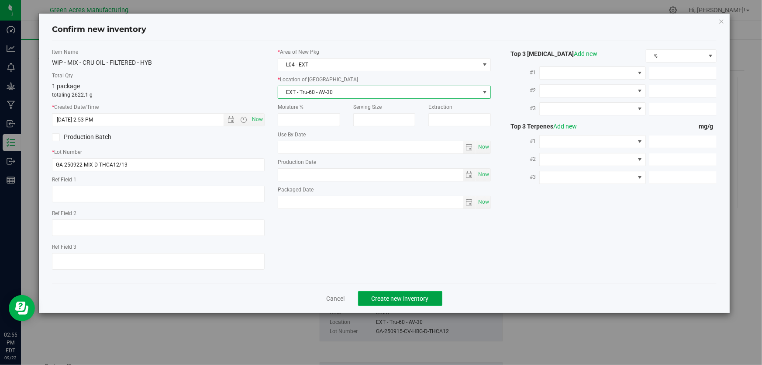
click at [412, 299] on span "Create new inventory" at bounding box center [400, 298] width 57 height 7
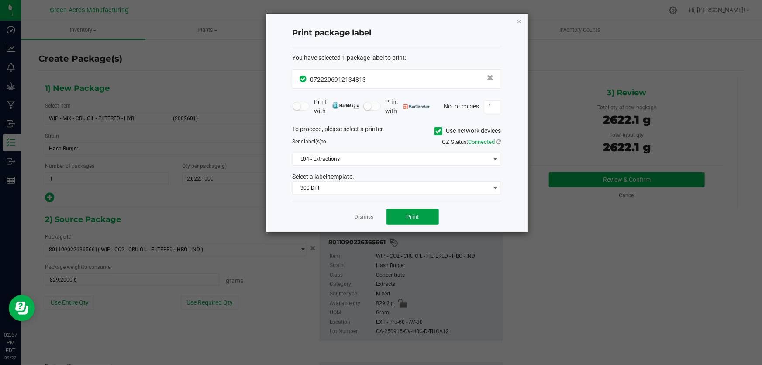
click at [426, 217] on button "Print" at bounding box center [413, 217] width 52 height 16
click at [426, 217] on div at bounding box center [397, 123] width 261 height 218
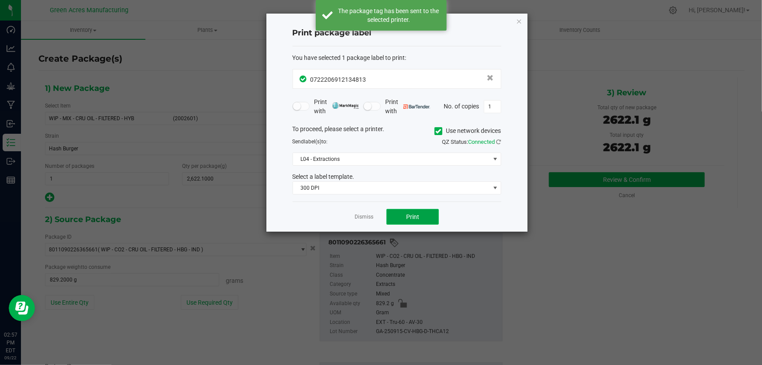
click at [425, 218] on button "Print" at bounding box center [413, 217] width 52 height 16
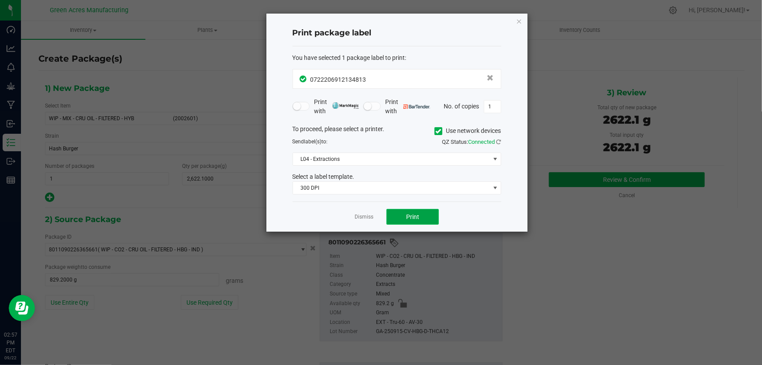
click at [438, 215] on button "Print" at bounding box center [413, 217] width 52 height 16
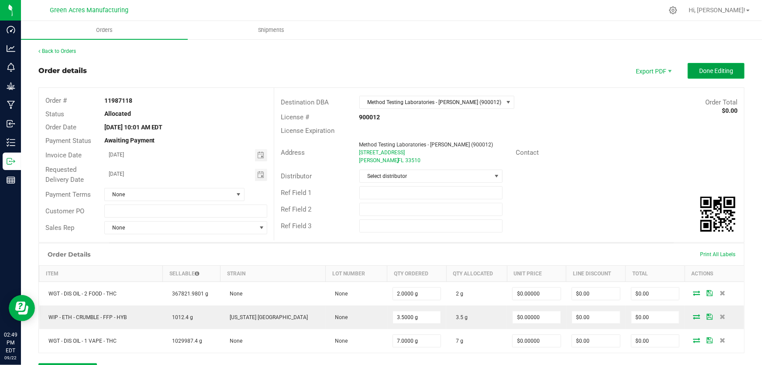
click at [712, 71] on span "Done Editing" at bounding box center [717, 70] width 34 height 7
